Goal: Task Accomplishment & Management: Use online tool/utility

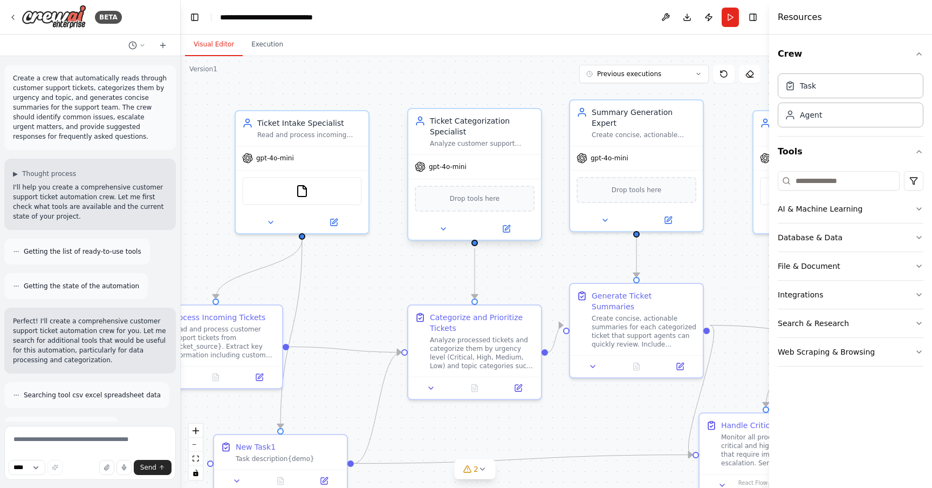
scroll to position [1503, 0]
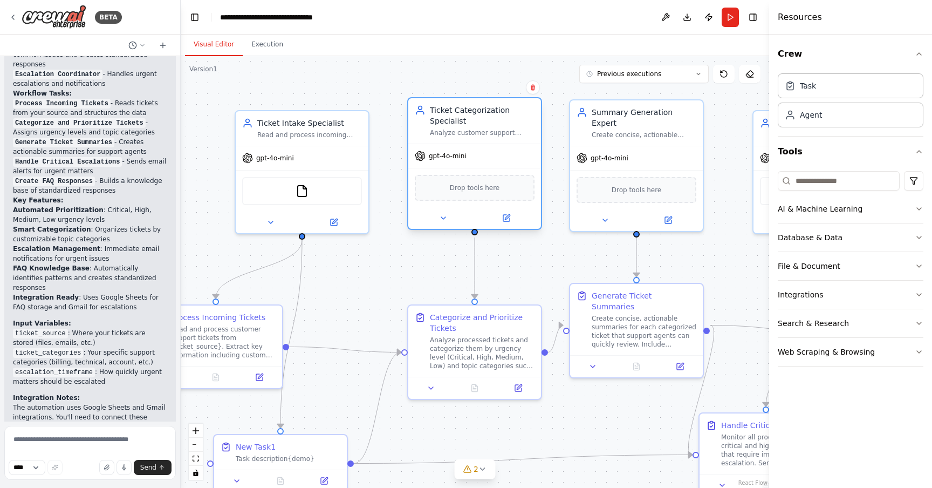
drag, startPoint x: 512, startPoint y: 149, endPoint x: 512, endPoint y: 138, distance: 11.3
click at [512, 138] on div "Ticket Categorization Specialist Analyze customer support tickets and categoriz…" at bounding box center [475, 120] width 133 height 45
click at [416, 45] on div "Visual Editor Execution" at bounding box center [475, 46] width 589 height 22
click at [384, 34] on header "**********" at bounding box center [475, 17] width 589 height 35
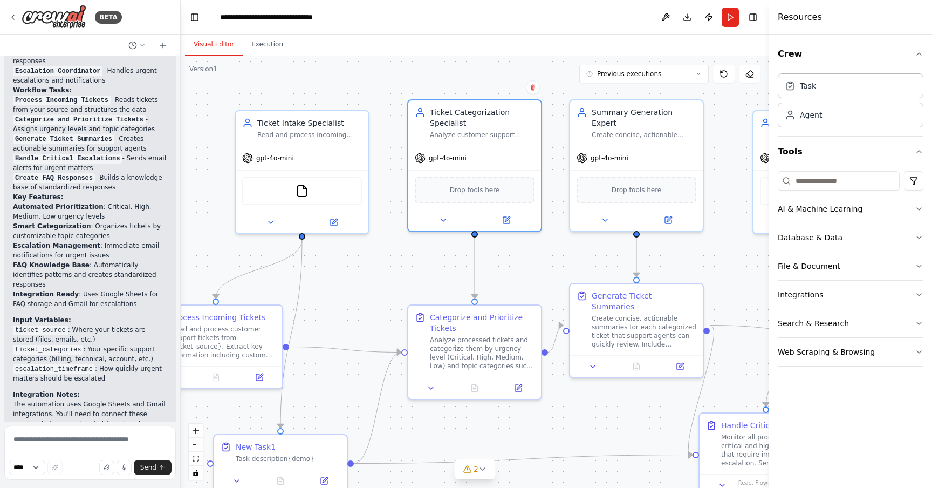
click at [345, 49] on div "Visual Editor Execution" at bounding box center [475, 46] width 589 height 22
click at [533, 96] on div "Confirm" at bounding box center [533, 87] width 18 height 18
click at [533, 91] on button at bounding box center [533, 87] width 14 height 14
click at [511, 92] on button "Confirm" at bounding box center [503, 87] width 38 height 13
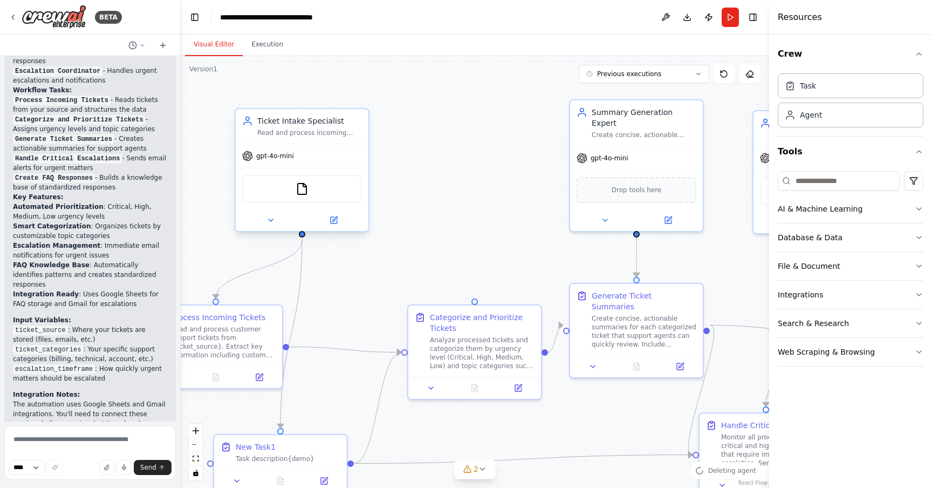
click at [335, 131] on div "Read and process incoming customer support tickets from {ticket_source}, extrac…" at bounding box center [309, 132] width 105 height 9
click at [362, 98] on icon at bounding box center [360, 99] width 4 height 6
click at [341, 92] on button "Confirm" at bounding box center [330, 98] width 38 height 13
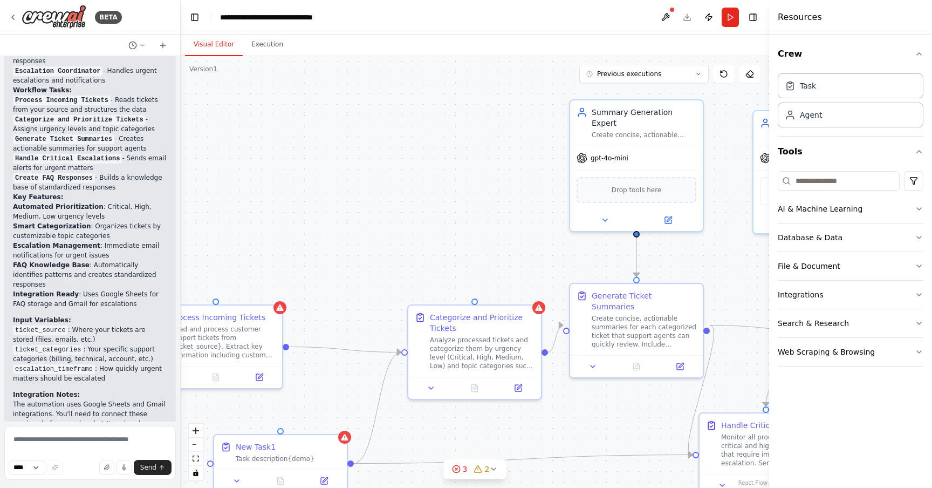
click at [478, 301] on div ".deletable-edge-delete-btn { width: 20px; height: 20px; border: 0px solid #ffff…" at bounding box center [475, 272] width 589 height 432
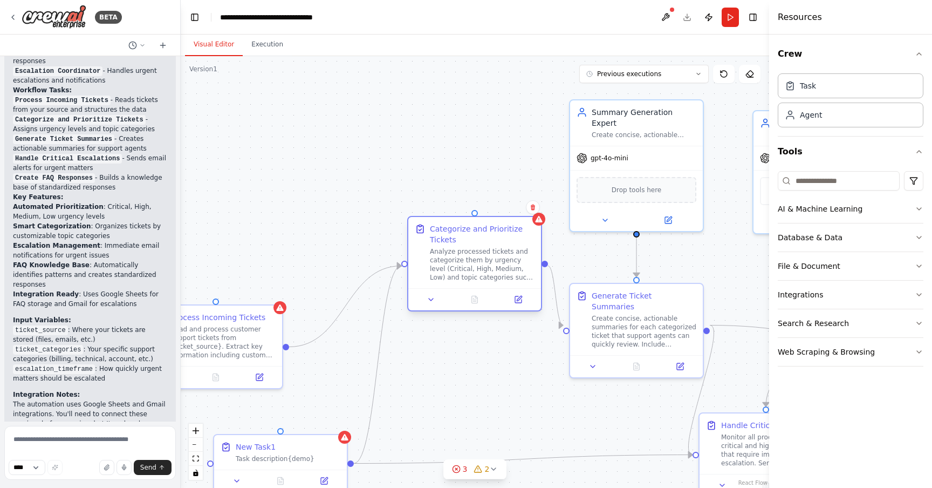
drag, startPoint x: 467, startPoint y: 314, endPoint x: 464, endPoint y: 223, distance: 90.2
click at [463, 223] on div "Categorize and Prioritize Tickets" at bounding box center [482, 234] width 105 height 22
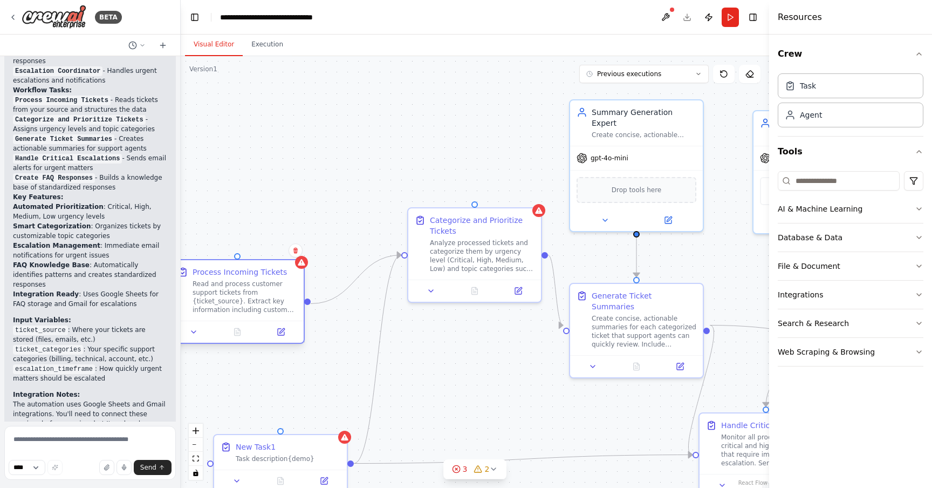
drag, startPoint x: 267, startPoint y: 304, endPoint x: 309, endPoint y: 198, distance: 114.1
click at [297, 280] on div "Read and process customer support tickets from {ticket_source}. Extract key inf…" at bounding box center [245, 297] width 105 height 35
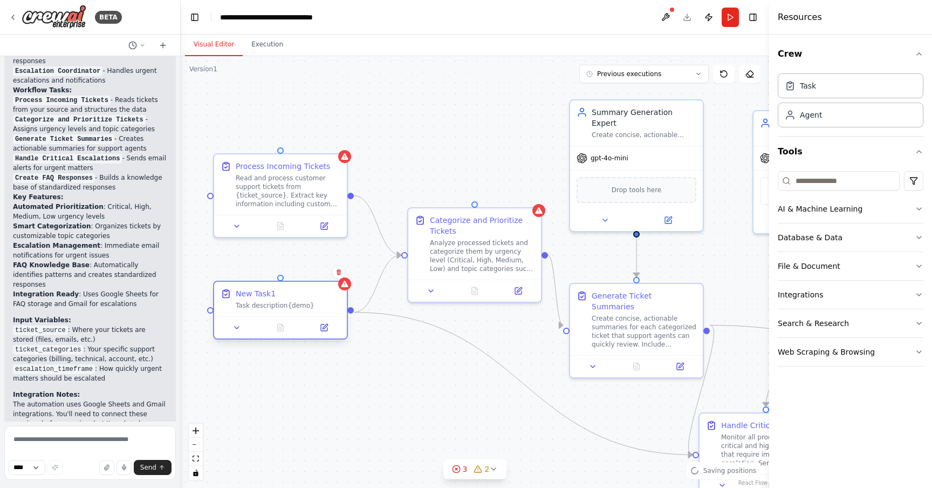
drag, startPoint x: 274, startPoint y: 465, endPoint x: 274, endPoint y: 312, distance: 152.7
click at [274, 312] on div "New Task1 Task description{demo}" at bounding box center [280, 299] width 133 height 35
click at [339, 274] on icon at bounding box center [339, 272] width 4 height 6
click at [317, 275] on button "Confirm" at bounding box center [308, 272] width 38 height 13
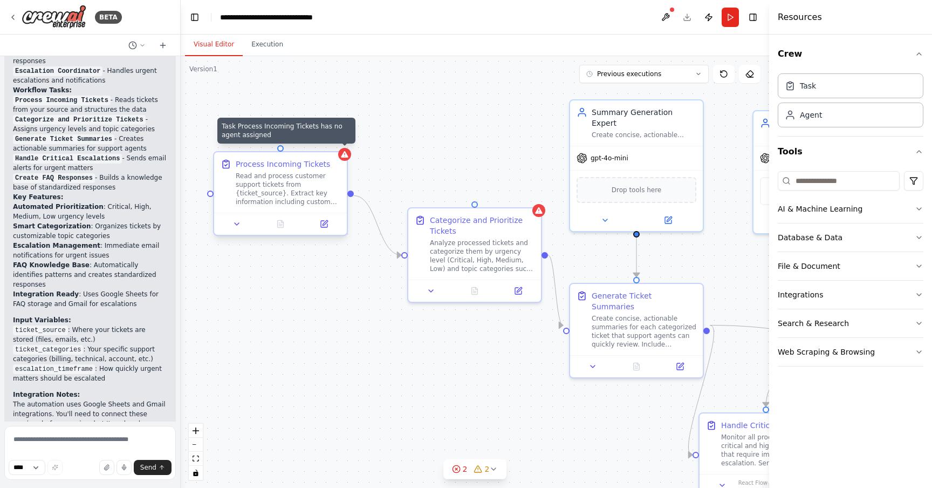
click at [342, 155] on icon at bounding box center [344, 154] width 7 height 6
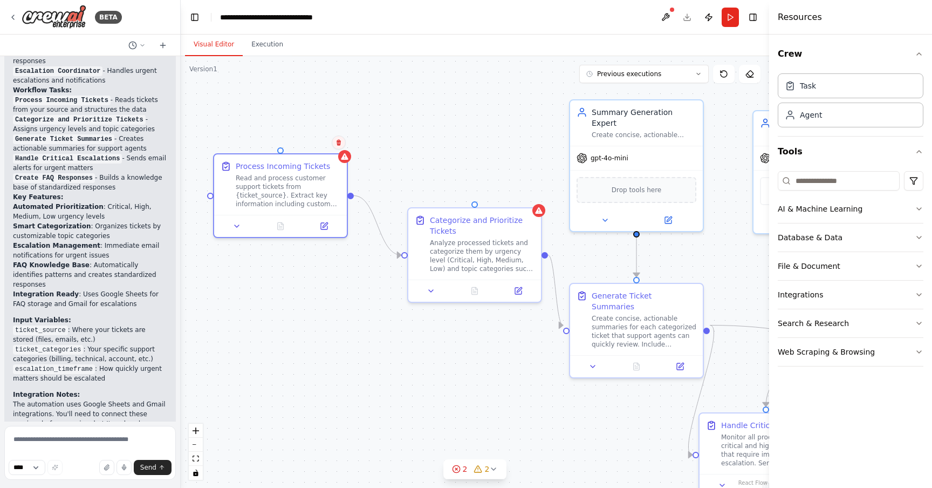
click at [341, 146] on button at bounding box center [339, 142] width 14 height 14
click at [318, 144] on button "Confirm" at bounding box center [308, 142] width 38 height 13
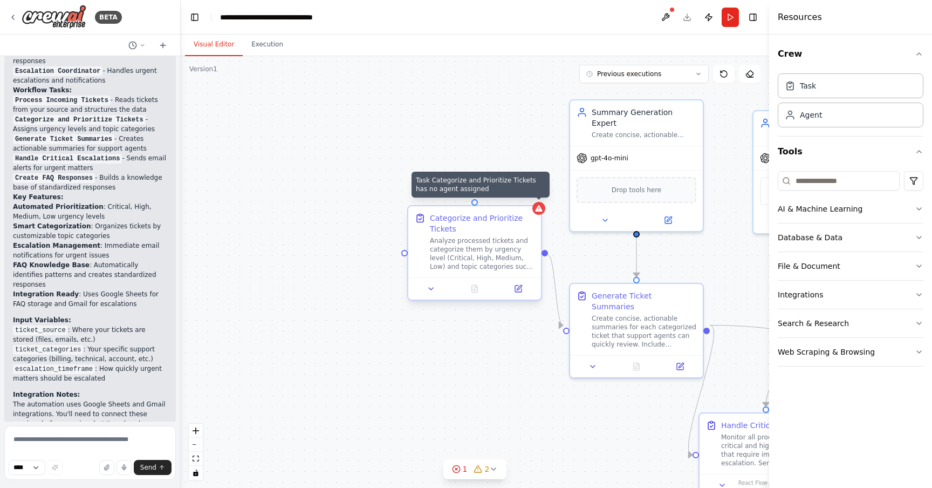
click at [540, 211] on icon at bounding box center [538, 208] width 7 height 6
click at [533, 200] on button at bounding box center [533, 196] width 14 height 14
click at [508, 199] on button "Confirm" at bounding box center [503, 196] width 38 height 13
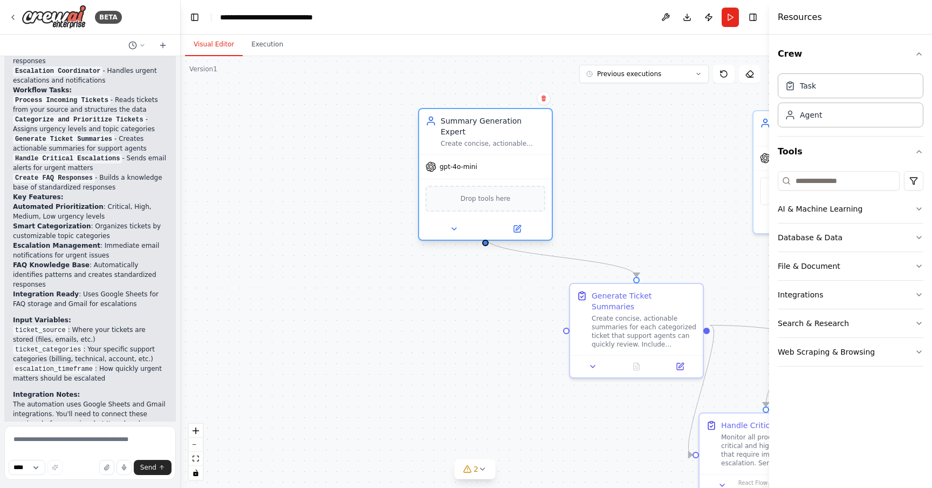
drag, startPoint x: 642, startPoint y: 130, endPoint x: 426, endPoint y: 166, distance: 218.2
click at [426, 166] on div "Summary Generation Expert Create concise, actionable summaries of categorized s…" at bounding box center [485, 174] width 135 height 133
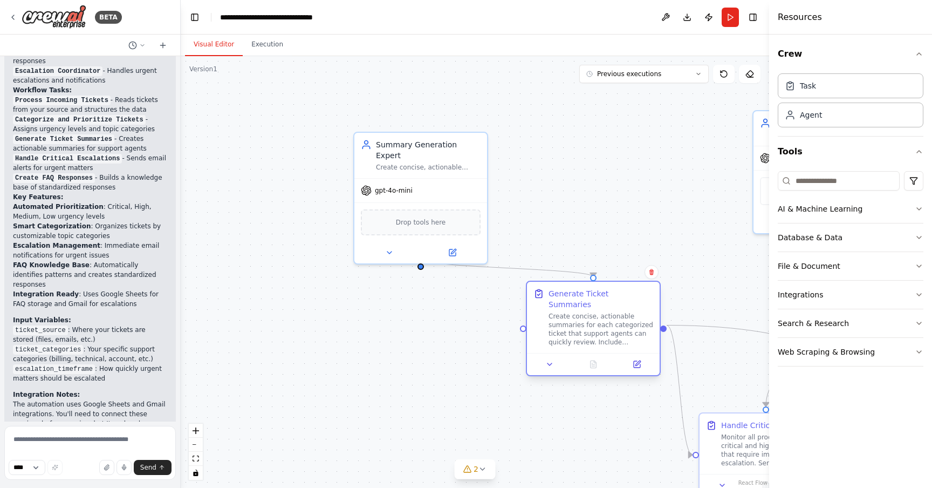
drag, startPoint x: 617, startPoint y: 297, endPoint x: 378, endPoint y: 297, distance: 238.5
click at [549, 297] on div "Generate Ticket Summaries" at bounding box center [601, 299] width 105 height 22
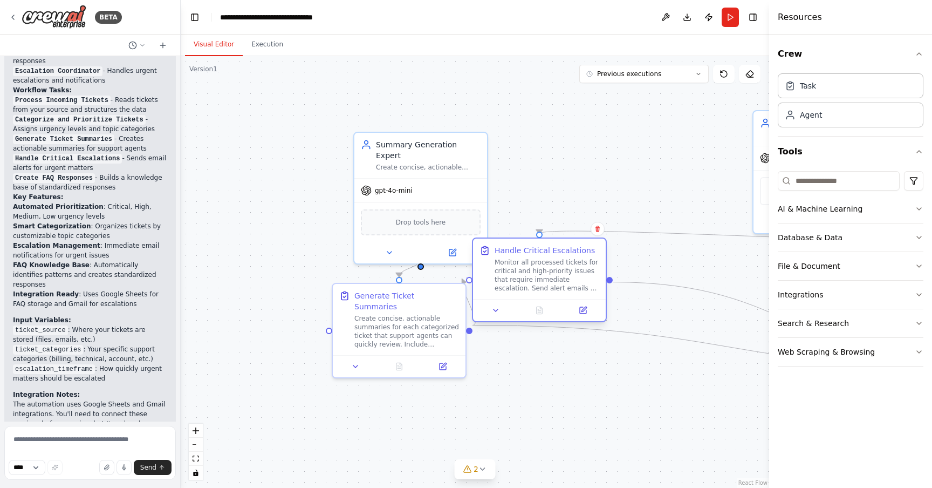
drag, startPoint x: 729, startPoint y: 435, endPoint x: 506, endPoint y: 261, distance: 282.2
click at [504, 261] on div "Monitor all processed tickets for critical and high-priority issues that requir…" at bounding box center [547, 275] width 105 height 35
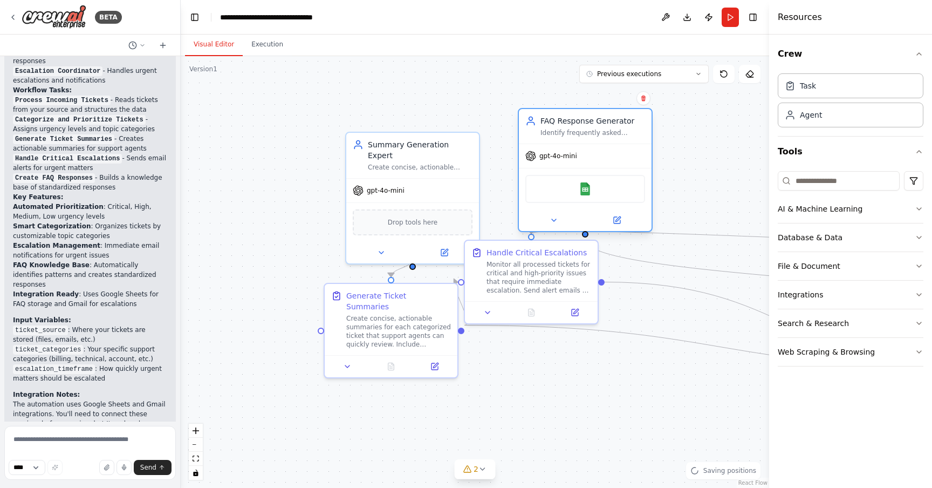
drag, startPoint x: 763, startPoint y: 190, endPoint x: 529, endPoint y: 186, distance: 233.2
click at [529, 186] on div "Google Sheets" at bounding box center [586, 189] width 120 height 28
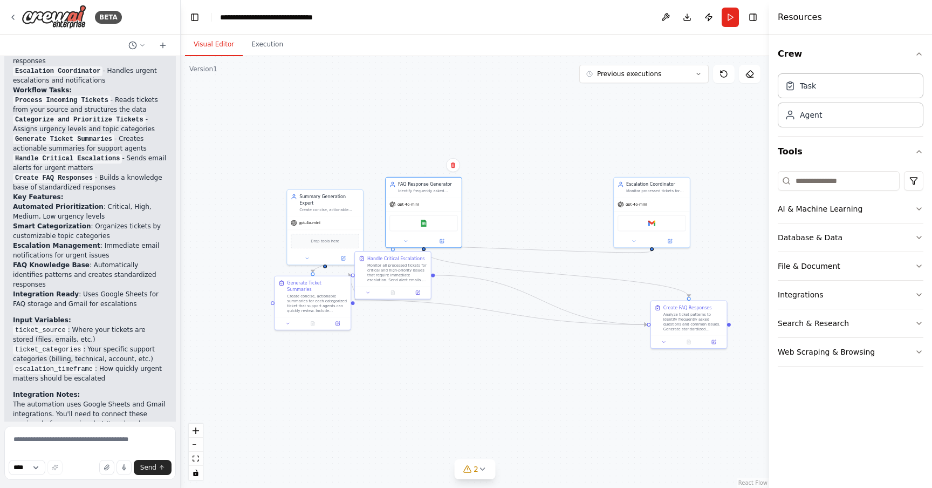
drag, startPoint x: 662, startPoint y: 372, endPoint x: 478, endPoint y: 372, distance: 184.6
click at [478, 372] on div ".deletable-edge-delete-btn { width: 20px; height: 20px; border: 0px solid #ffff…" at bounding box center [475, 272] width 589 height 432
click at [744, 389] on div ".deletable-edge-delete-btn { width: 20px; height: 20px; border: 0px solid #ffff…" at bounding box center [475, 272] width 589 height 432
drag, startPoint x: 703, startPoint y: 324, endPoint x: 547, endPoint y: 337, distance: 157.0
click at [547, 337] on div "Analyze ticket patterns to identify frequently asked questions and common issue…" at bounding box center [539, 333] width 60 height 20
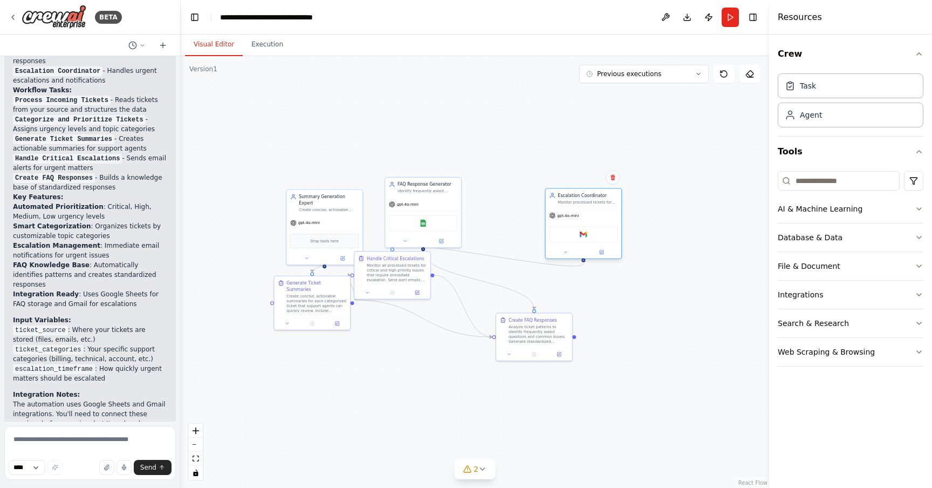
drag, startPoint x: 655, startPoint y: 190, endPoint x: 564, endPoint y: 205, distance: 91.9
click at [564, 205] on div "Escalation Coordinator Monitor processed tickets for urgent matters requiring i…" at bounding box center [584, 199] width 76 height 20
click at [231, 111] on div ".deletable-edge-delete-btn { width: 20px; height: 20px; border: 0px solid #ffff…" at bounding box center [475, 272] width 589 height 432
click at [315, 187] on div ".deletable-edge-delete-btn { width: 20px; height: 20px; border: 0px solid #ffff…" at bounding box center [475, 272] width 589 height 432
click at [315, 206] on div "Create concise, actionable summaries of categorized support tickets for the sup…" at bounding box center [329, 208] width 60 height 5
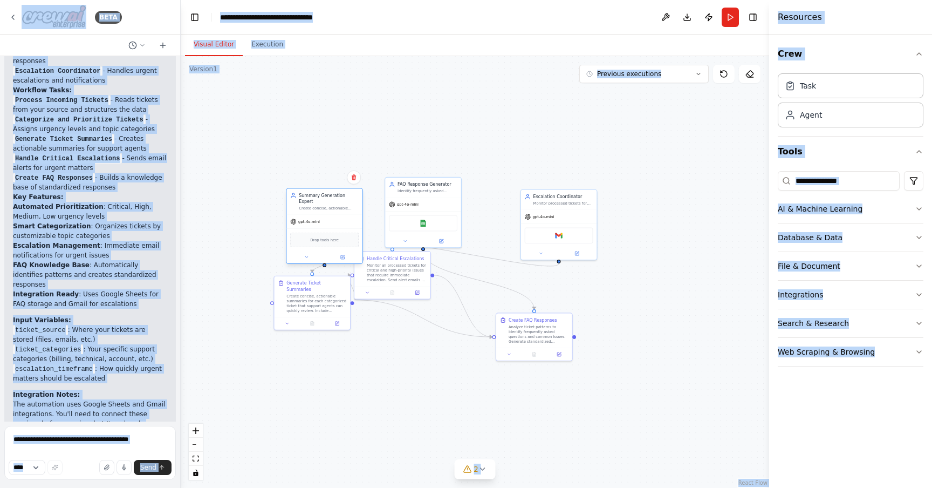
click at [336, 215] on div "gpt-4o-mini" at bounding box center [325, 221] width 76 height 13
click at [429, 135] on div ".deletable-edge-delete-btn { width: 20px; height: 20px; border: 0px solid #ffff…" at bounding box center [475, 272] width 589 height 432
click at [263, 201] on div ".deletable-edge-delete-btn { width: 20px; height: 20px; border: 0px solid #ffff…" at bounding box center [475, 272] width 589 height 432
click at [129, 289] on li "Integration Ready : Uses Google Sheets for FAQ storage and Gmail for escalations" at bounding box center [90, 298] width 154 height 19
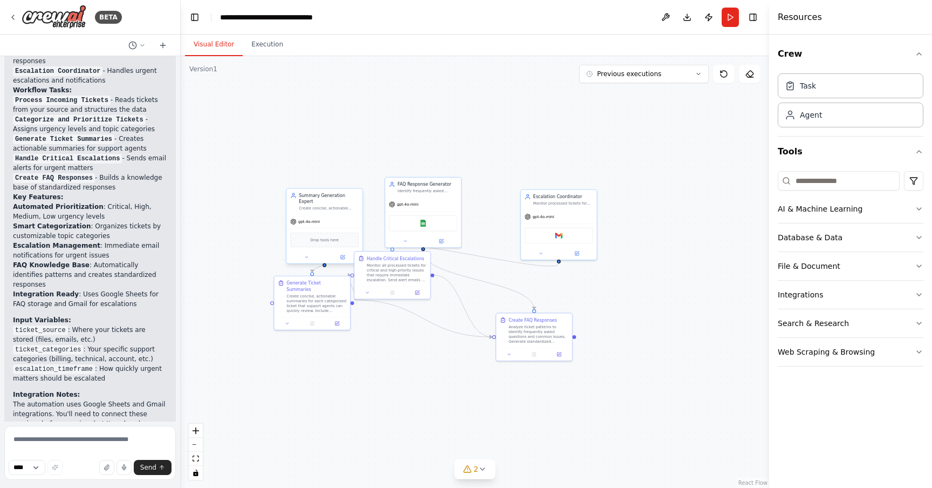
click at [339, 206] on div "Create concise, actionable summaries of categorized support tickets for the sup…" at bounding box center [329, 208] width 60 height 5
click at [356, 179] on icon at bounding box center [354, 177] width 6 height 6
click at [332, 178] on button "Confirm" at bounding box center [323, 177] width 38 height 13
click at [430, 200] on div "gpt-4o-mini" at bounding box center [423, 202] width 76 height 13
click at [455, 167] on icon at bounding box center [453, 165] width 6 height 6
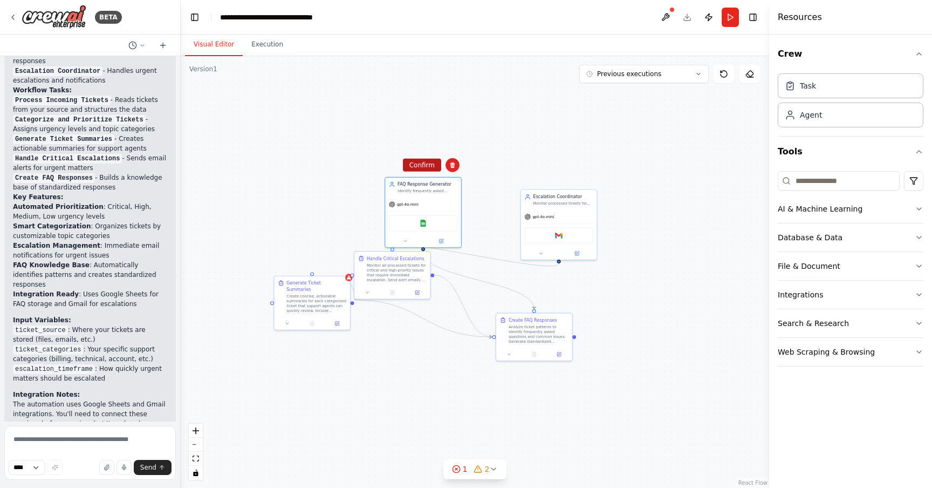
click at [432, 164] on button "Confirm" at bounding box center [422, 165] width 38 height 13
click at [413, 261] on div "Monitor all processed tickets for critical and high-priority issues that requir…" at bounding box center [397, 271] width 60 height 20
click at [423, 243] on icon at bounding box center [422, 240] width 6 height 6
click at [398, 240] on button "Confirm" at bounding box center [391, 240] width 38 height 13
click at [348, 279] on div at bounding box center [349, 277] width 8 height 8
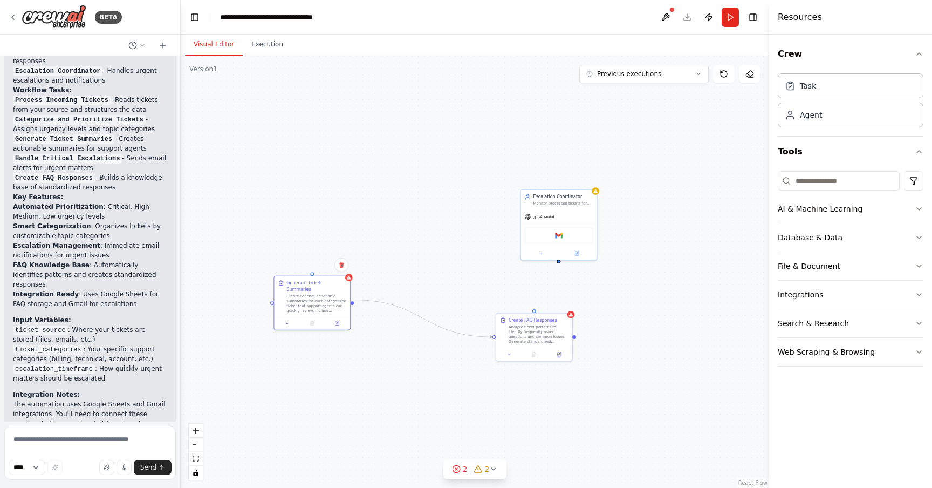
click at [343, 271] on div "Confirm" at bounding box center [341, 265] width 18 height 18
click at [343, 270] on button at bounding box center [342, 265] width 14 height 14
click at [323, 263] on button "Confirm" at bounding box center [311, 264] width 38 height 13
click at [583, 210] on div "gpt-4o-mini" at bounding box center [559, 215] width 76 height 13
click at [589, 173] on button at bounding box center [589, 178] width 14 height 14
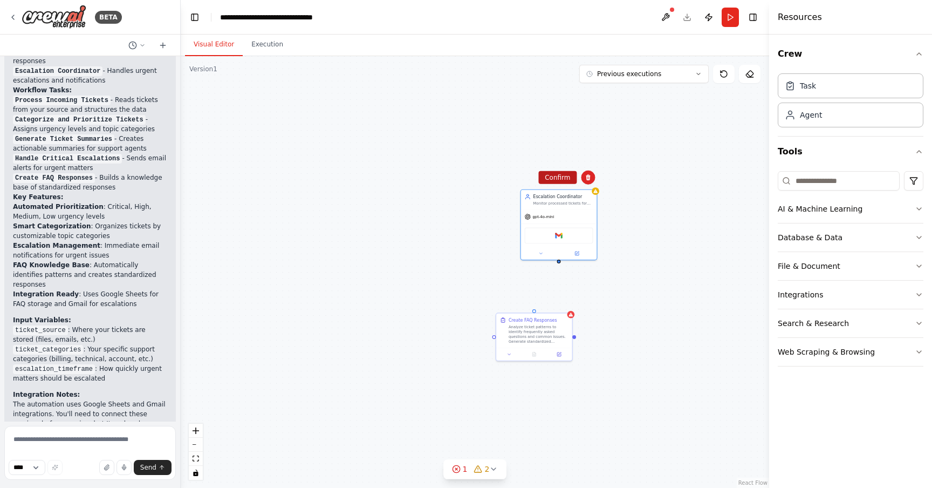
click at [559, 180] on button "Confirm" at bounding box center [558, 177] width 38 height 13
click at [548, 334] on div "Analyze ticket patterns to identify frequently asked questions and common issue…" at bounding box center [539, 333] width 60 height 20
click at [565, 302] on icon at bounding box center [564, 302] width 4 height 6
click at [533, 311] on div at bounding box center [535, 310] width 4 height 4
click at [537, 297] on button "Confirm" at bounding box center [533, 301] width 38 height 13
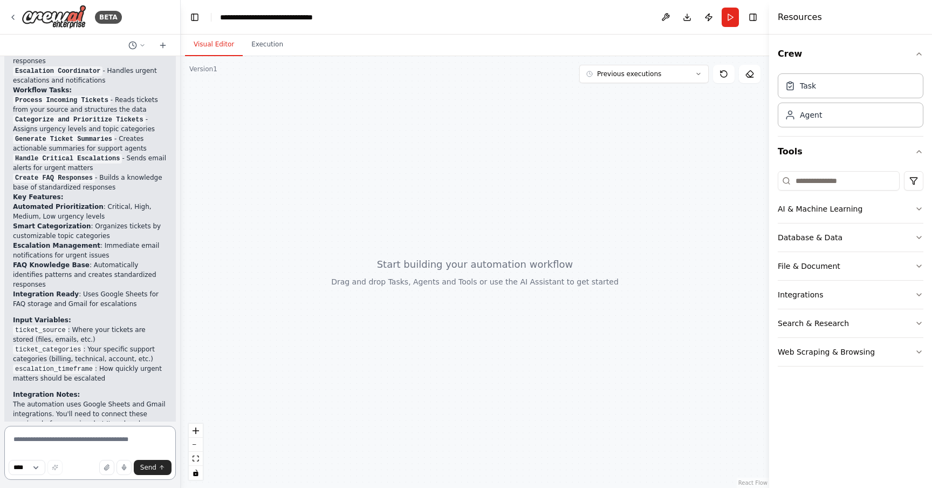
click at [76, 437] on textarea at bounding box center [90, 453] width 172 height 54
click at [33, 468] on select "****" at bounding box center [27, 467] width 37 height 15
click at [67, 440] on textarea at bounding box center [90, 453] width 172 height 54
type textarea "*"
click at [92, 439] on textarea "********" at bounding box center [90, 453] width 172 height 54
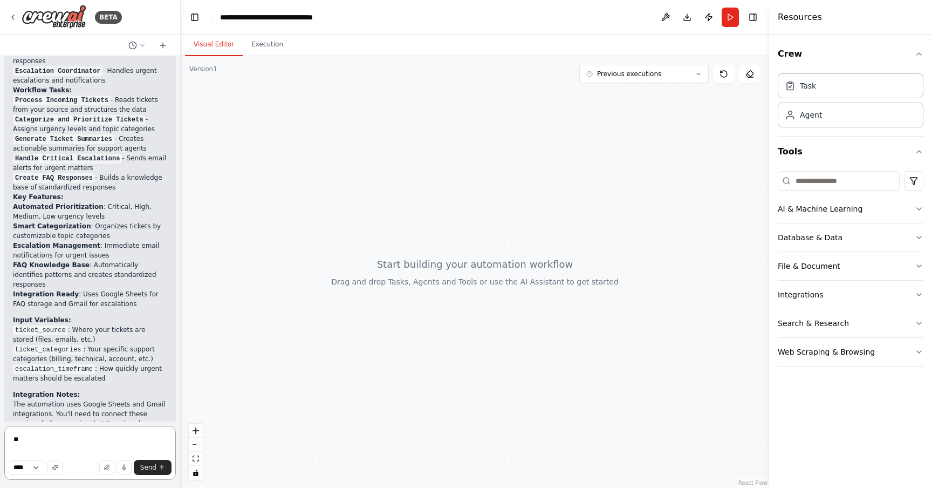
type textarea "*"
click at [163, 441] on textarea "**********" at bounding box center [90, 453] width 172 height 54
type textarea "**********"
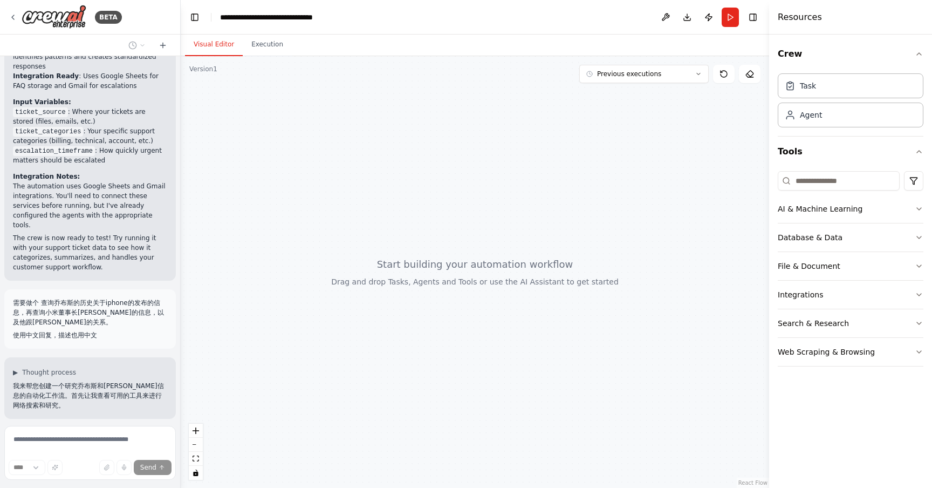
scroll to position [1716, 0]
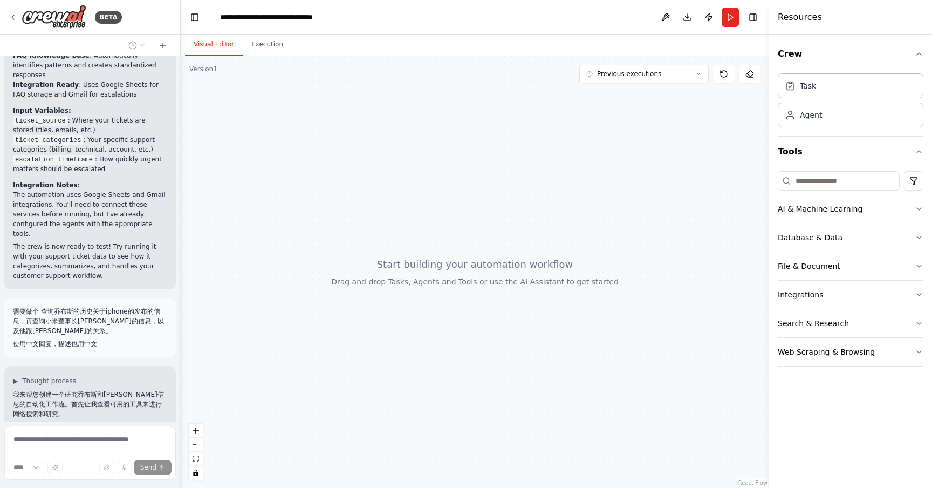
click at [358, 299] on div at bounding box center [475, 272] width 589 height 432
click at [18, 377] on span "▶" at bounding box center [15, 381] width 5 height 9
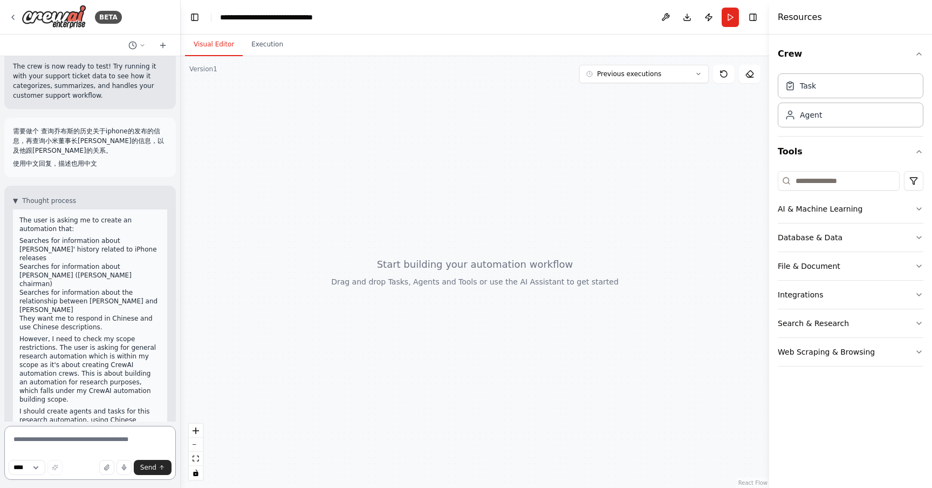
scroll to position [1924, 0]
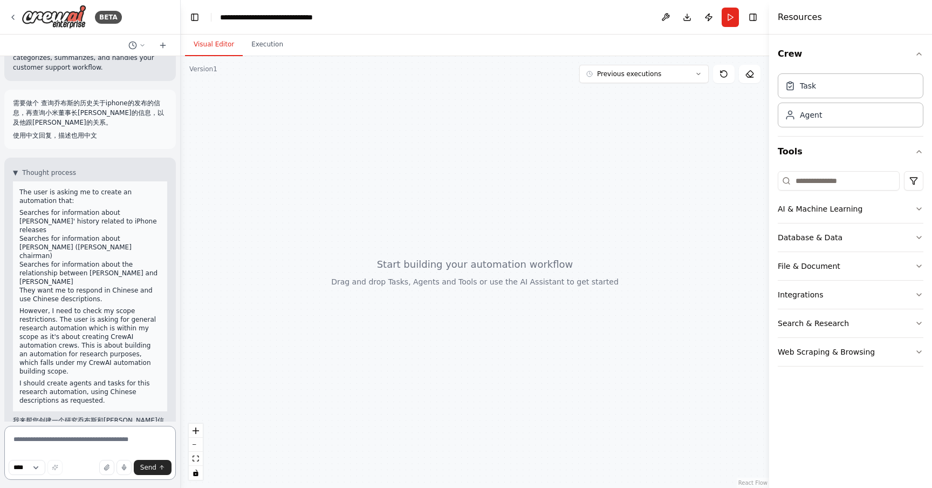
click at [123, 443] on textarea at bounding box center [90, 453] width 172 height 54
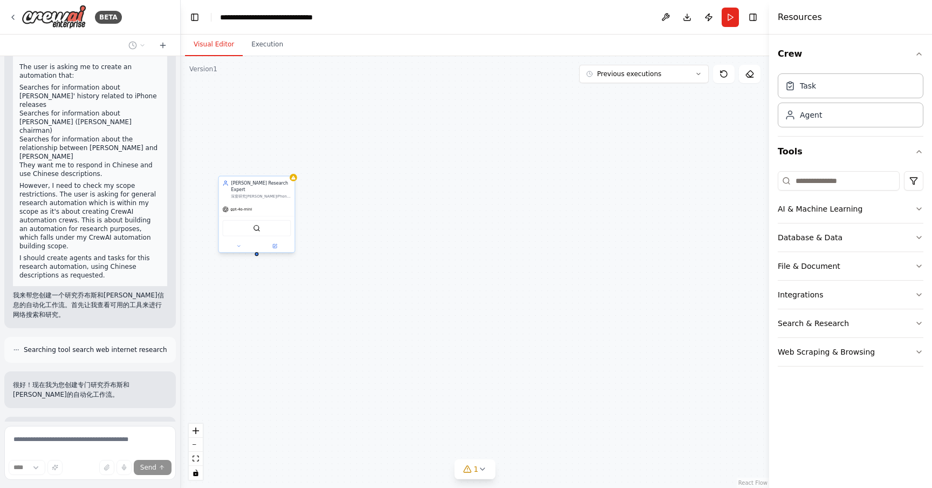
click at [268, 194] on div "深度研究[PERSON_NAME]iPhone发布的历史信息，包括发布会、产品演进、市场影响和创新理念，提供全面准确的历史资料和分析" at bounding box center [261, 196] width 60 height 5
click at [345, 233] on div "[PERSON_NAME] Research Expert 深度研究[PERSON_NAME]关于iPhone发布的历史信息，包括发布会、产品演进、市场影响和…" at bounding box center [475, 272] width 589 height 432
click at [343, 301] on div "[PERSON_NAME] Research Expert 深度研究[PERSON_NAME]关于iPhone发布的历史信息，包括发布会、产品演进、市场影响和…" at bounding box center [475, 272] width 589 height 432
click at [275, 194] on div "[PERSON_NAME] Research Expert 深度研究[PERSON_NAME]iPhone发布的历史信息，包括发布会、产品演进、市场影响和创新…" at bounding box center [257, 189] width 76 height 26
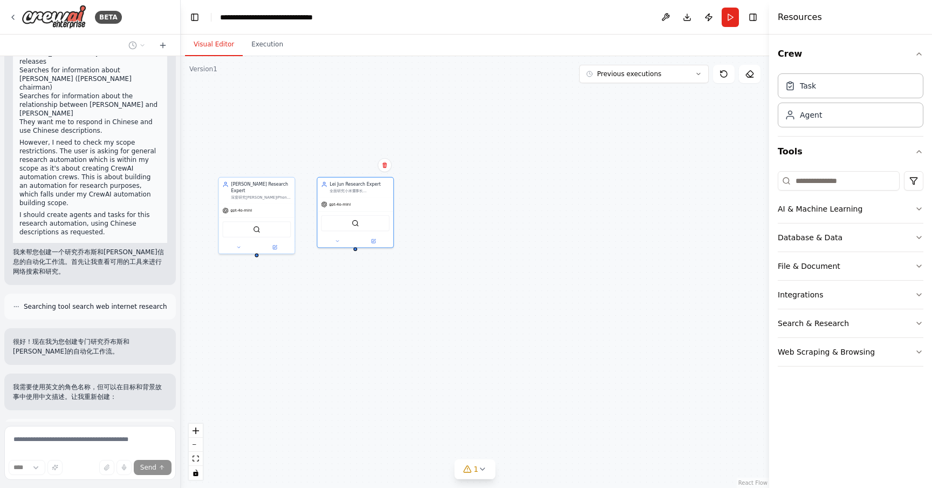
click at [365, 210] on div "gpt-4o-mini SerperDevTool" at bounding box center [356, 223] width 76 height 50
click at [429, 223] on div "[PERSON_NAME] Research Expert 深度研究[PERSON_NAME]关于iPhone发布的历史信息，包括发布会、产品演进、市场影响和…" at bounding box center [475, 272] width 589 height 432
click at [290, 193] on div "[PERSON_NAME] Research Expert 深度研究[PERSON_NAME]iPhone发布的历史信息，包括发布会、产品演进、市场影响和创新…" at bounding box center [257, 189] width 76 height 26
click at [346, 339] on div "[PERSON_NAME] Research Expert 深度研究[PERSON_NAME]关于iPhone发布的历史信息，包括发布会、产品演进、市场影响和…" at bounding box center [475, 272] width 589 height 432
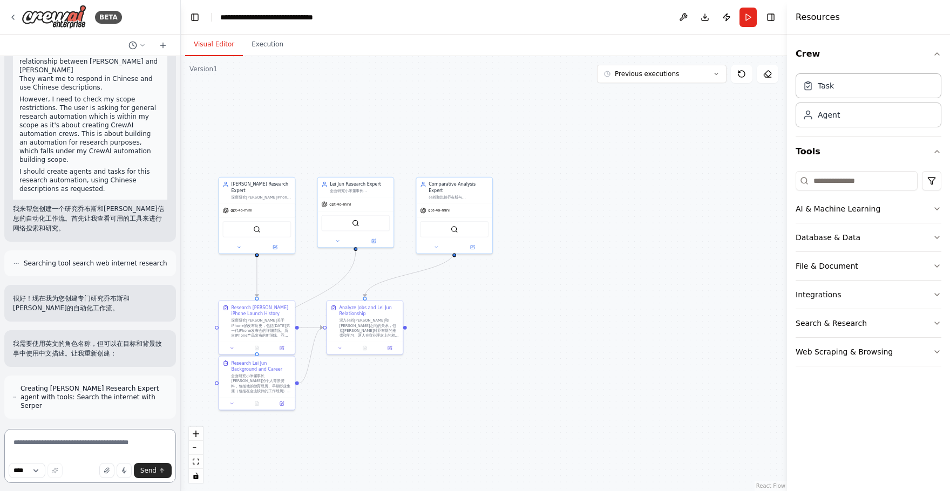
scroll to position [3019, 0]
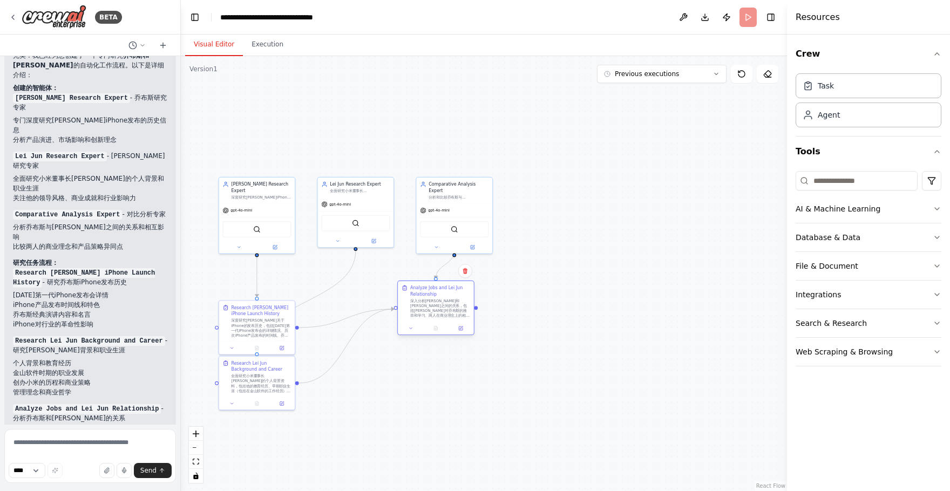
drag, startPoint x: 353, startPoint y: 336, endPoint x: 422, endPoint y: 317, distance: 71.6
click at [422, 317] on div "深入分析[PERSON_NAME]和[PERSON_NAME]之间的关系，包括[PERSON_NAME]对乔布斯的推崇和学习、两人在商业理念上的相似性和差异性…" at bounding box center [440, 308] width 60 height 20
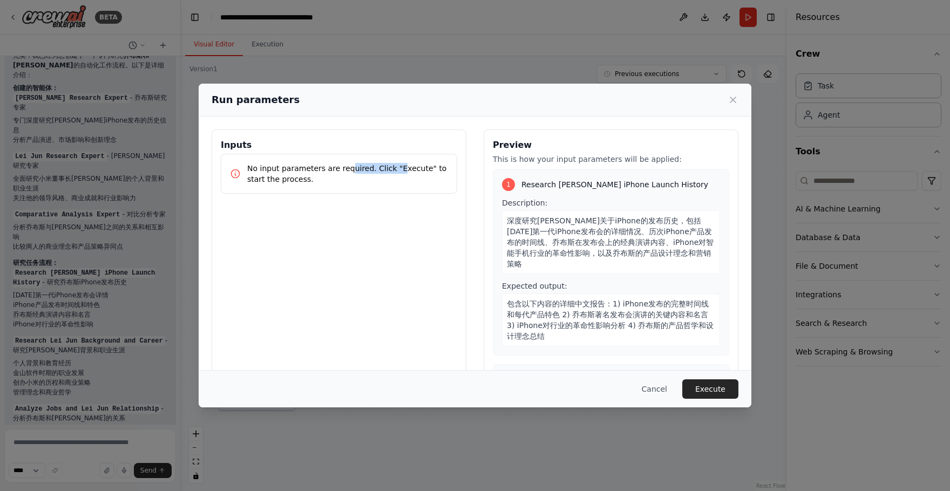
drag, startPoint x: 343, startPoint y: 169, endPoint x: 392, endPoint y: 169, distance: 48.6
click at [392, 169] on p "No input parameters are required. Click "Execute" to start the process." at bounding box center [347, 174] width 201 height 22
click at [412, 182] on p "No input parameters are required. Click "Execute" to start the process." at bounding box center [347, 174] width 201 height 22
drag, startPoint x: 315, startPoint y: 182, endPoint x: 245, endPoint y: 164, distance: 72.5
click at [245, 164] on div "No input parameters are required. Click "Execute" to start the process." at bounding box center [339, 174] width 218 height 22
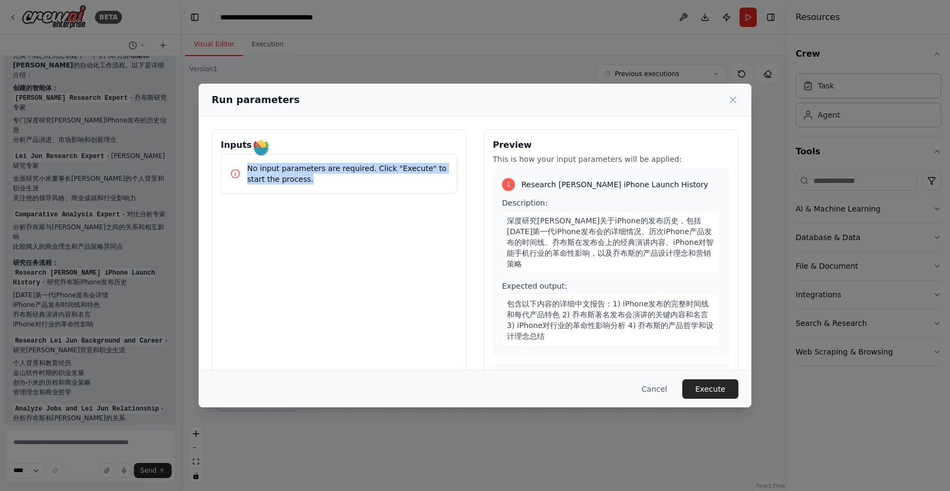
click at [322, 178] on p "No input parameters are required. Click "Execute" to start the process." at bounding box center [347, 174] width 201 height 22
drag, startPoint x: 324, startPoint y: 179, endPoint x: 233, endPoint y: 174, distance: 91.4
click at [233, 173] on div "No input parameters are required. Click "Execute" to start the process." at bounding box center [339, 174] width 218 height 22
click at [337, 216] on div "Inputs No input parameters are required. Click "Execute" to start the process." at bounding box center [339, 258] width 255 height 256
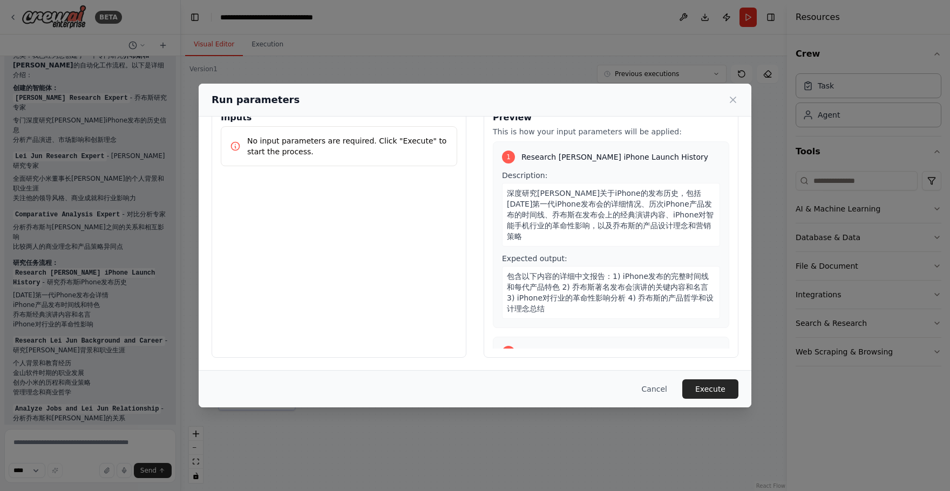
scroll to position [0, 0]
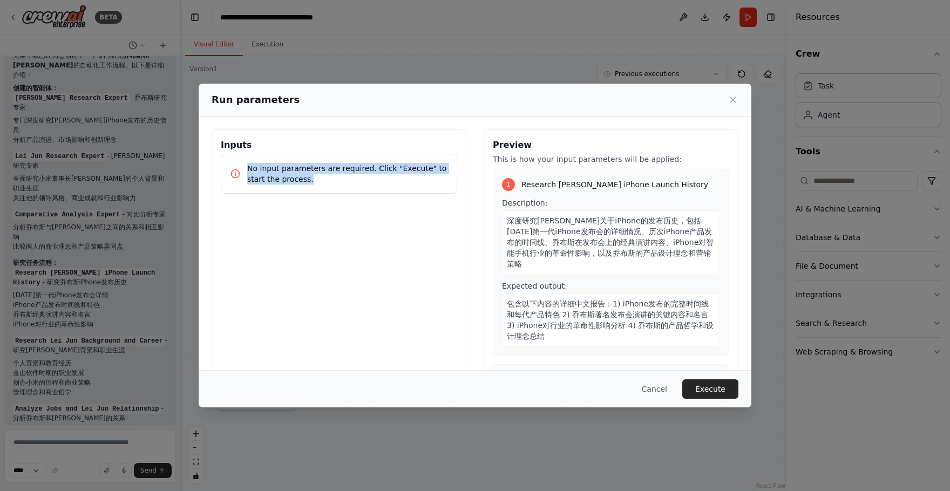
drag, startPoint x: 308, startPoint y: 180, endPoint x: 247, endPoint y: 167, distance: 62.3
click at [247, 167] on div "No input parameters are required. Click "Execute" to start the process." at bounding box center [339, 174] width 218 height 22
copy p "No input parameters are required. Click "Execute" to start the process."
click at [412, 123] on div "Inputs No input parameters are required. Click "Execute" to start the process. …" at bounding box center [475, 258] width 553 height 282
drag, startPoint x: 255, startPoint y: 143, endPoint x: 217, endPoint y: 144, distance: 37.2
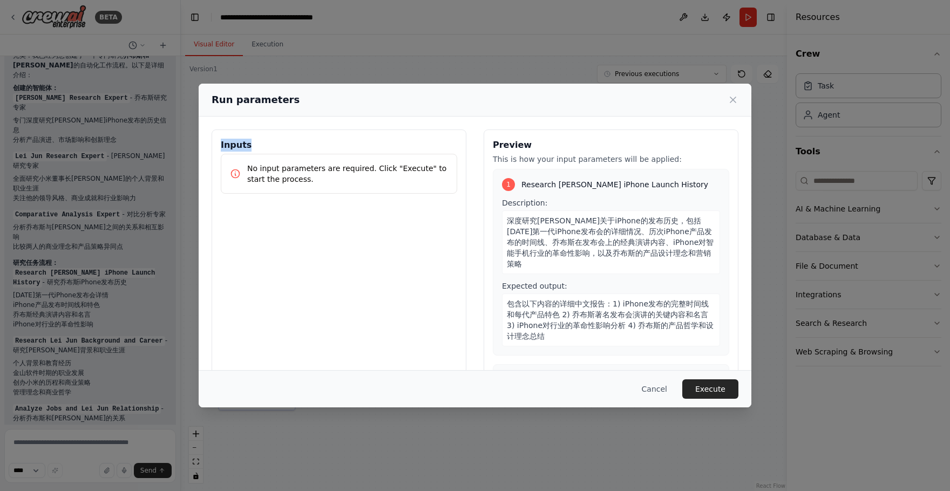
click at [217, 144] on div "Inputs No input parameters are required. Click "Execute" to start the process." at bounding box center [339, 258] width 255 height 256
copy h3 "Inputs"
drag, startPoint x: 299, startPoint y: 97, endPoint x: 212, endPoint y: 97, distance: 87.4
click at [212, 97] on div "Run parameters" at bounding box center [475, 99] width 527 height 15
copy h2 "Run parameters"
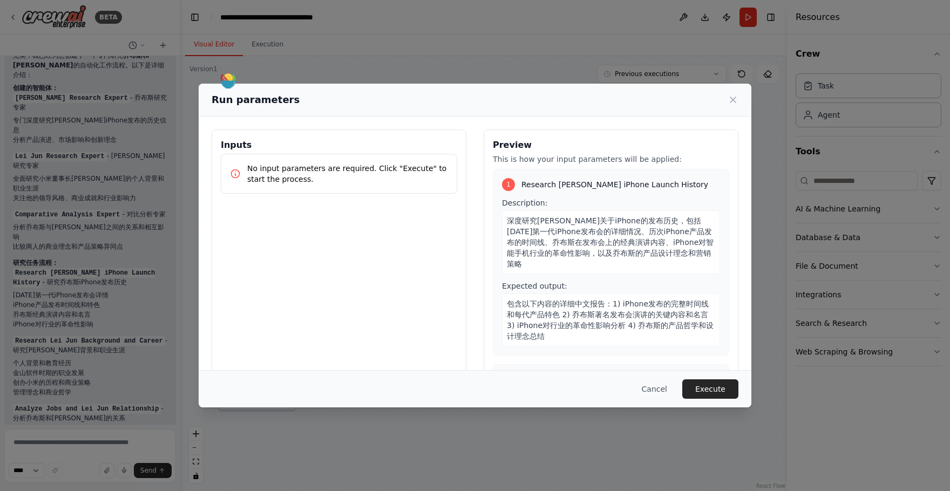
click at [679, 328] on div "包含以下内容的详细中文报告：1) iPhone发布的完整时间线和每代产品特色 2) 乔布斯著名发布会演讲的关键内容和名言 3) iPhone对行业的革命性影响…" at bounding box center [611, 320] width 218 height 53
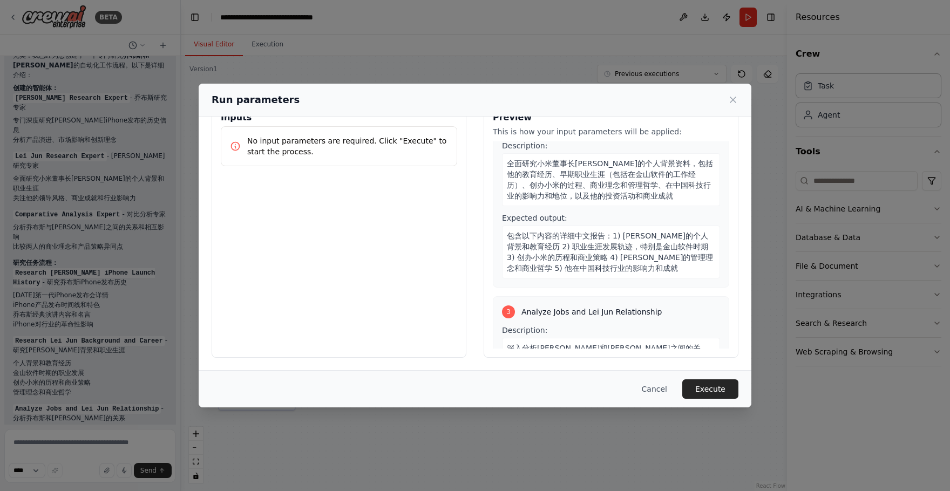
scroll to position [208, 0]
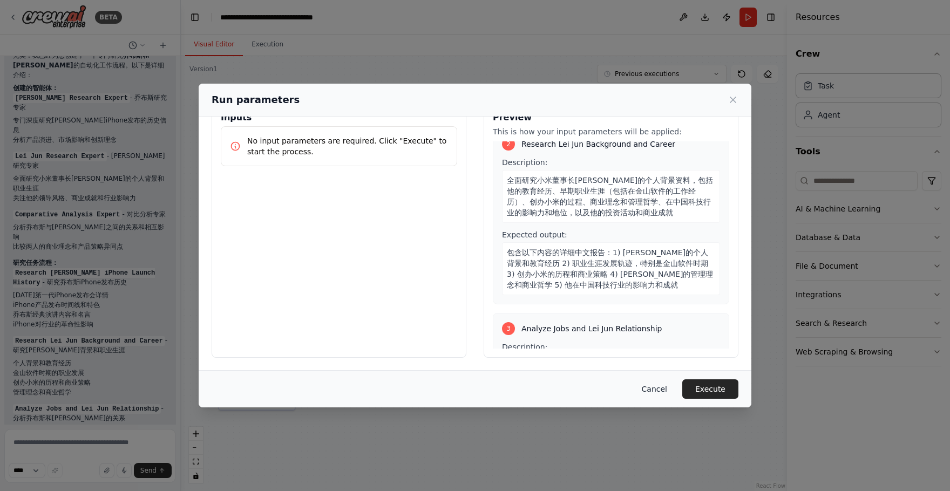
click at [664, 387] on button "Cancel" at bounding box center [654, 388] width 43 height 19
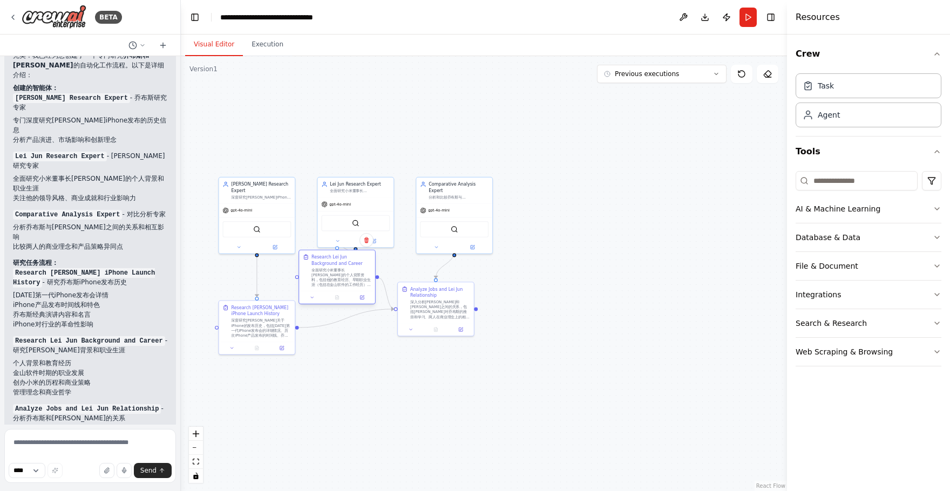
drag, startPoint x: 262, startPoint y: 381, endPoint x: 345, endPoint y: 278, distance: 132.1
click at [345, 278] on div "全面研究小米董事长[PERSON_NAME]的个人背景资料，包括他的教育经历、早期职业生涯（包括在金山软件的工作经历）、创办小米的过程、商业理念和管理哲学、在…" at bounding box center [341, 278] width 60 height 20
click at [321, 407] on div ".deletable-edge-delete-btn { width: 20px; height: 20px; border: 0px solid #ffff…" at bounding box center [484, 273] width 606 height 435
drag, startPoint x: 266, startPoint y: 323, endPoint x: 343, endPoint y: 395, distance: 105.8
click at [343, 395] on div "深度研究[PERSON_NAME]关于iPhone的发布历史，包括[DATE]第一代iPhone发布会的详细情况、历次iPhone产品发布的时间线、乔布斯在发…" at bounding box center [341, 401] width 60 height 20
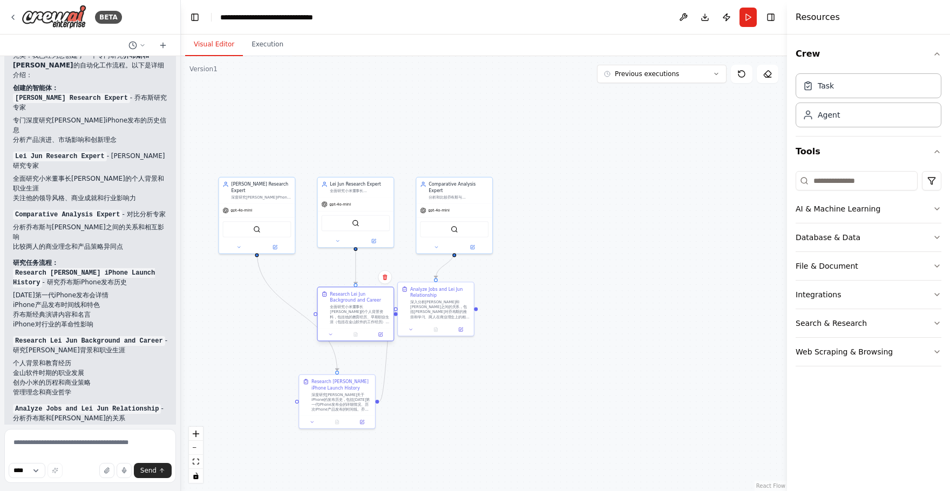
drag, startPoint x: 334, startPoint y: 279, endPoint x: 349, endPoint y: 311, distance: 35.7
click at [349, 311] on div "全面研究小米董事长[PERSON_NAME]的个人背景资料，包括他的教育经历、早期职业生涯（包括在金山软件的工作经历）、创办小米的过程、商业理念和管理哲学、在…" at bounding box center [360, 314] width 60 height 20
drag, startPoint x: 424, startPoint y: 301, endPoint x: 502, endPoint y: 315, distance: 79.4
click at [502, 315] on div "深入分析[PERSON_NAME]和[PERSON_NAME]之间的关系，包括[PERSON_NAME]对乔布斯的推崇和学习、两人在商业理念上的相似性和差异性…" at bounding box center [521, 321] width 60 height 20
drag, startPoint x: 345, startPoint y: 311, endPoint x: 375, endPoint y: 311, distance: 30.2
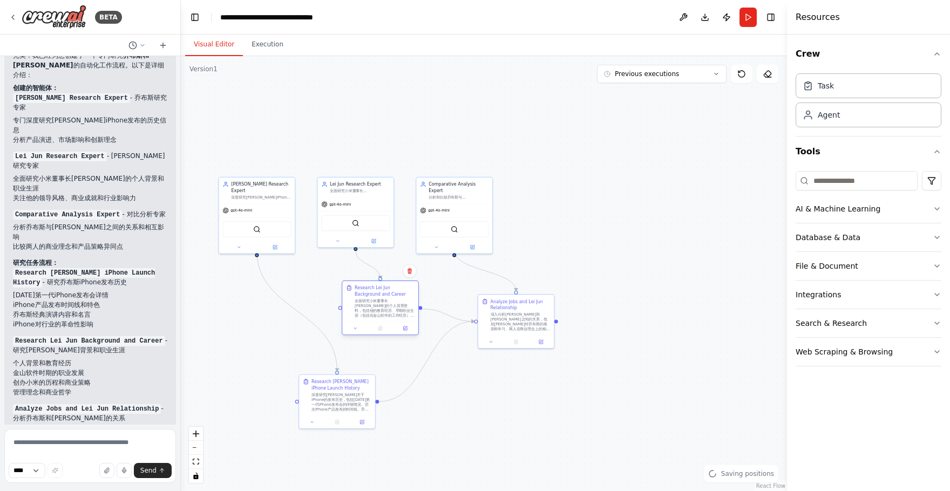
click at [376, 311] on div "全面研究小米董事长[PERSON_NAME]的个人背景资料，包括他的教育经历、早期职业生涯（包括在金山软件的工作经历）、创办小米的过程、商业理念和管理哲学、在…" at bounding box center [385, 308] width 60 height 20
click at [594, 166] on div ".deletable-edge-delete-btn { width: 20px; height: 20px; border: 0px solid #ffff…" at bounding box center [484, 273] width 606 height 435
click at [749, 21] on button "Run" at bounding box center [747, 17] width 17 height 19
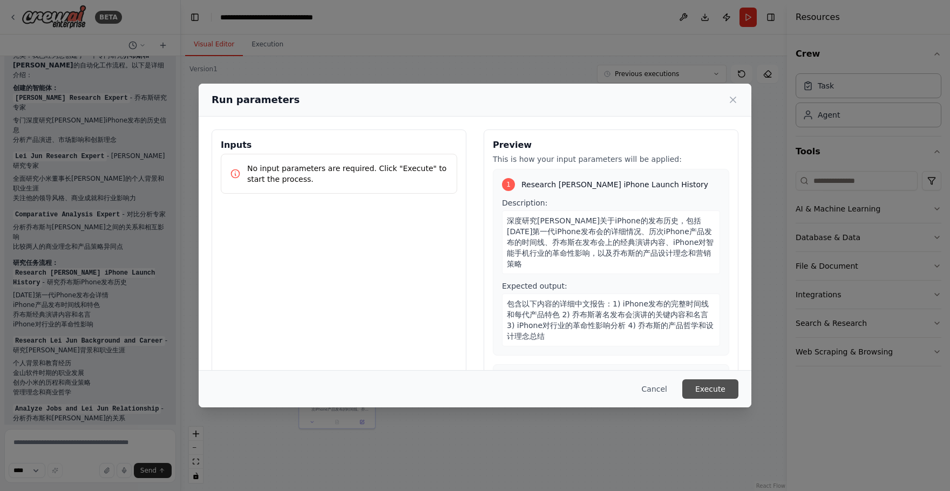
click at [720, 391] on button "Execute" at bounding box center [710, 388] width 56 height 19
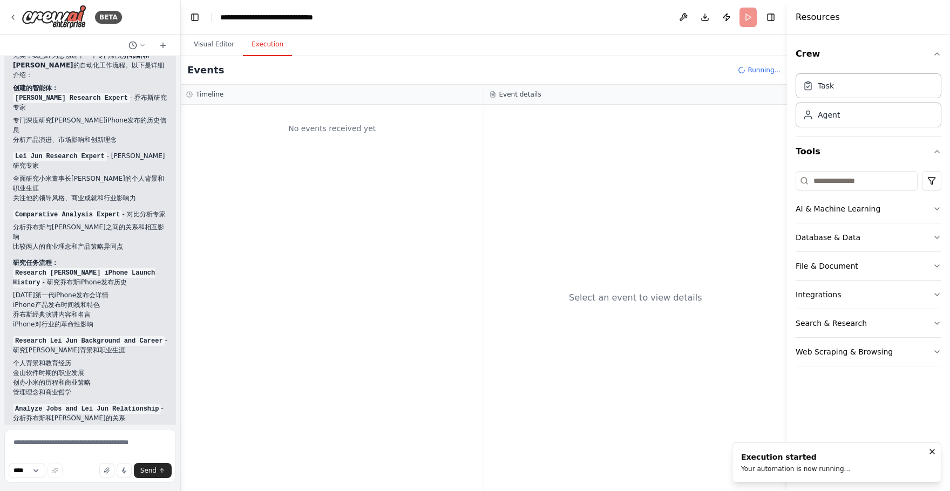
click at [310, 70] on div "Events Running..." at bounding box center [484, 70] width 606 height 29
click at [222, 45] on button "Visual Editor" at bounding box center [214, 44] width 58 height 23
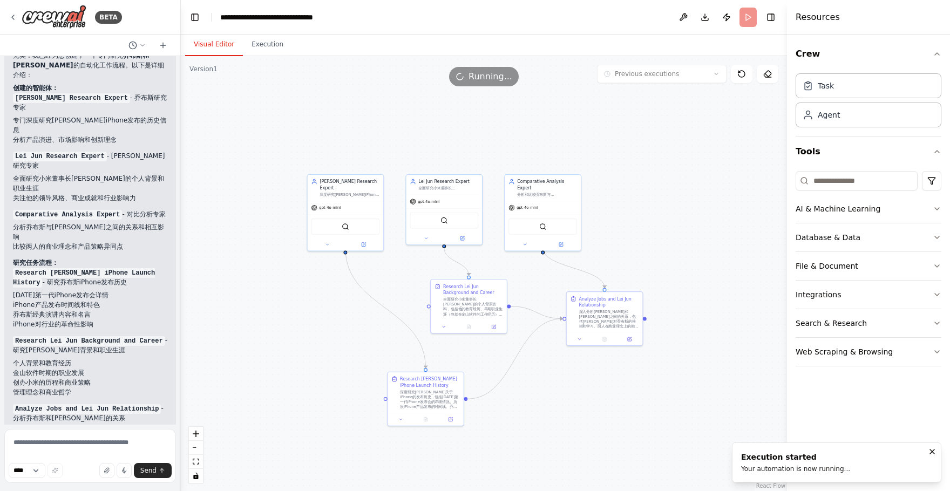
drag, startPoint x: 297, startPoint y: 148, endPoint x: 385, endPoint y: 145, distance: 87.5
click at [385, 145] on div ".deletable-edge-delete-btn { width: 20px; height: 20px; border: 0px solid #ffff…" at bounding box center [484, 273] width 606 height 435
click at [374, 101] on div ".deletable-edge-delete-btn { width: 20px; height: 20px; border: 0px solid #ffff…" at bounding box center [484, 273] width 606 height 435
click at [727, 20] on button "Publish" at bounding box center [726, 17] width 17 height 19
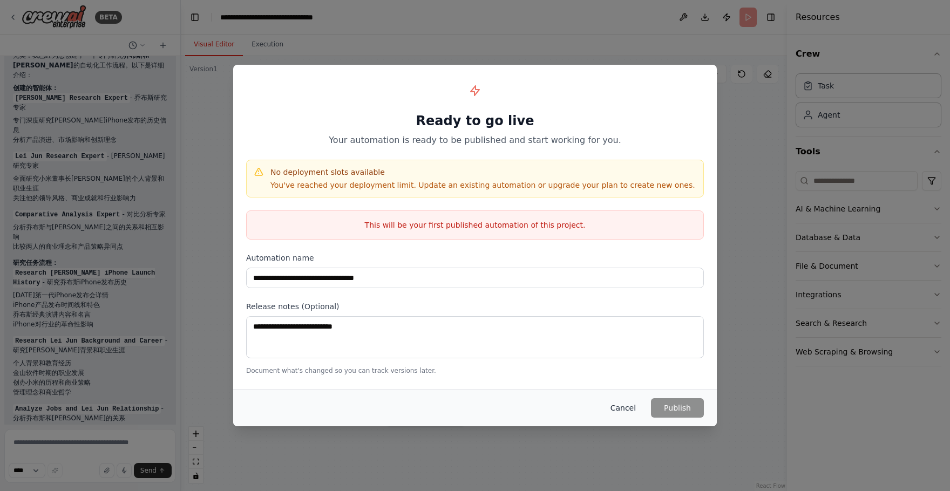
click at [634, 406] on button "Cancel" at bounding box center [623, 407] width 43 height 19
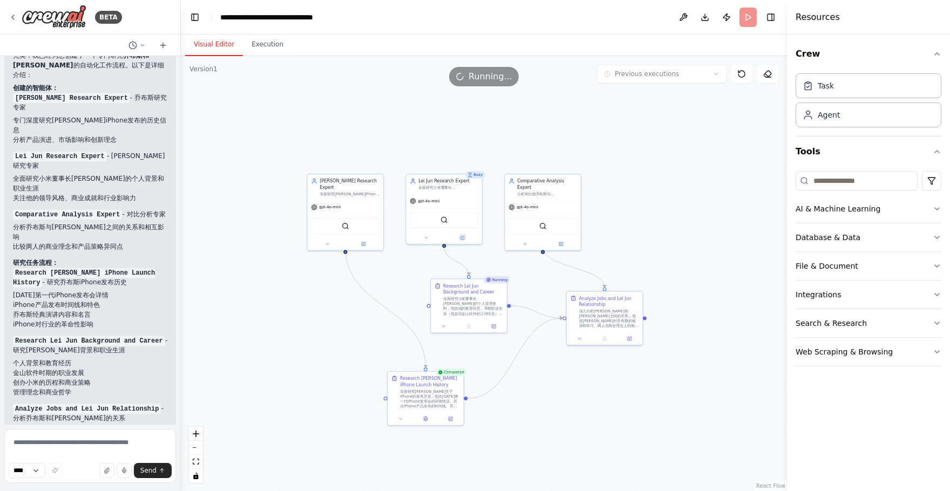
click at [647, 23] on header "**********" at bounding box center [484, 17] width 606 height 35
click at [496, 88] on div ".deletable-edge-delete-btn { width: 20px; height: 20px; border: 0px solid #ffff…" at bounding box center [484, 273] width 606 height 435
click at [744, 75] on icon at bounding box center [741, 74] width 6 height 6
click at [772, 73] on button at bounding box center [768, 74] width 22 height 18
click at [770, 79] on button at bounding box center [768, 74] width 22 height 18
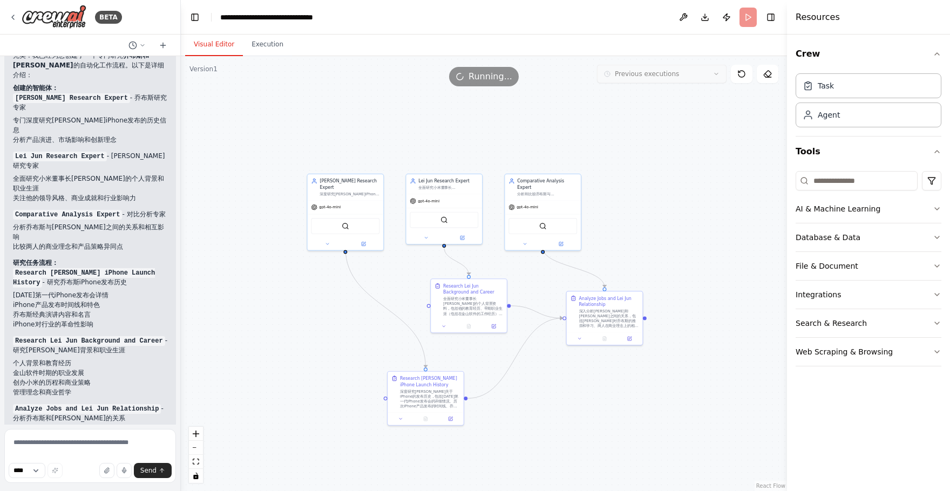
click at [609, 81] on div "Previous executions Show Tools Hide Agents" at bounding box center [687, 74] width 181 height 18
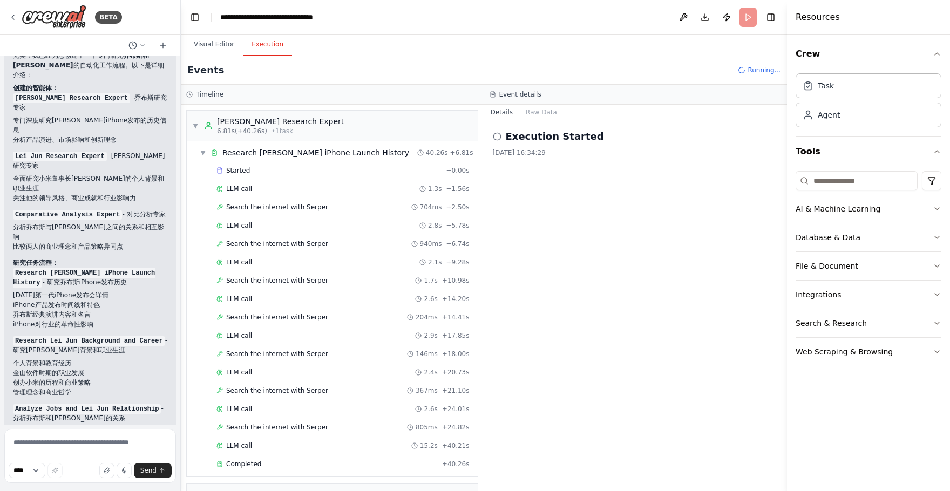
click at [275, 47] on button "Execution" at bounding box center [267, 44] width 49 height 23
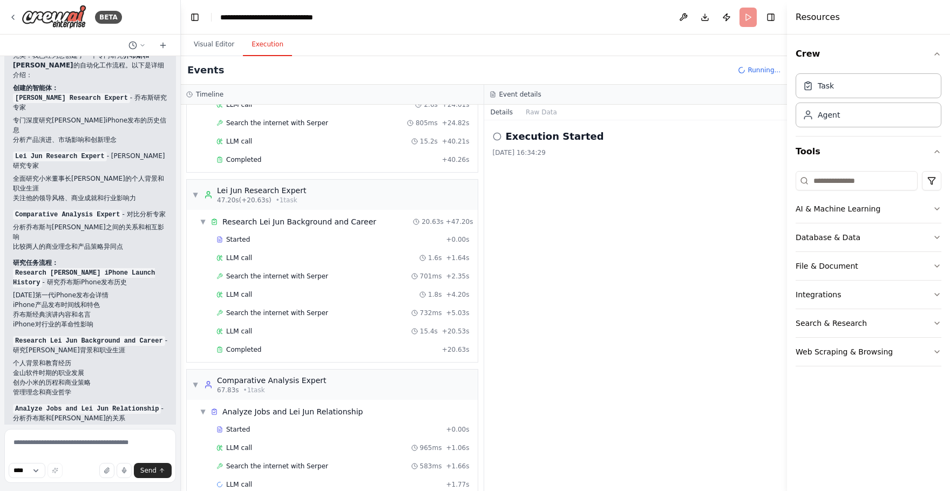
scroll to position [323, 0]
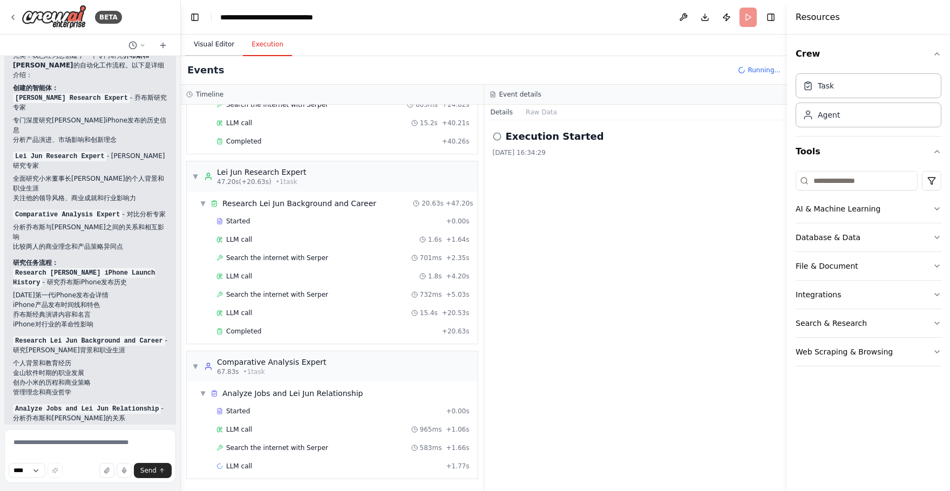
click at [213, 45] on button "Visual Editor" at bounding box center [214, 44] width 58 height 23
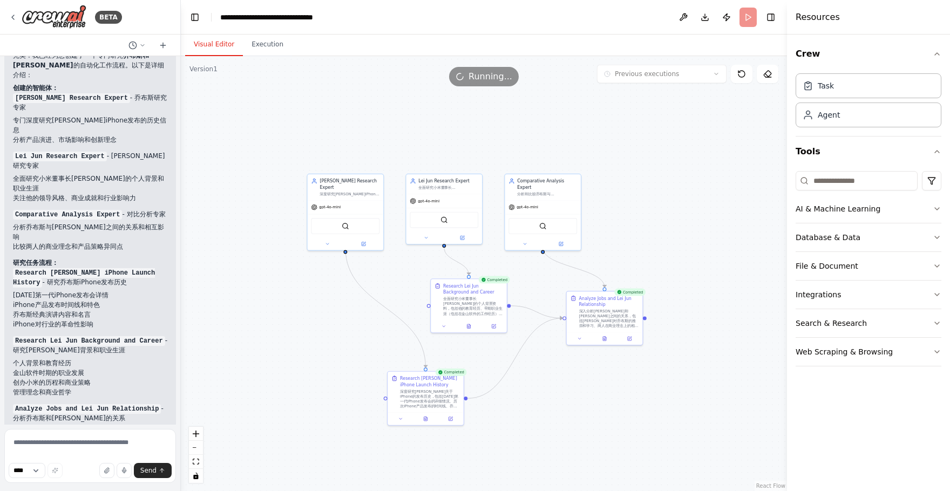
scroll to position [3019, 0]
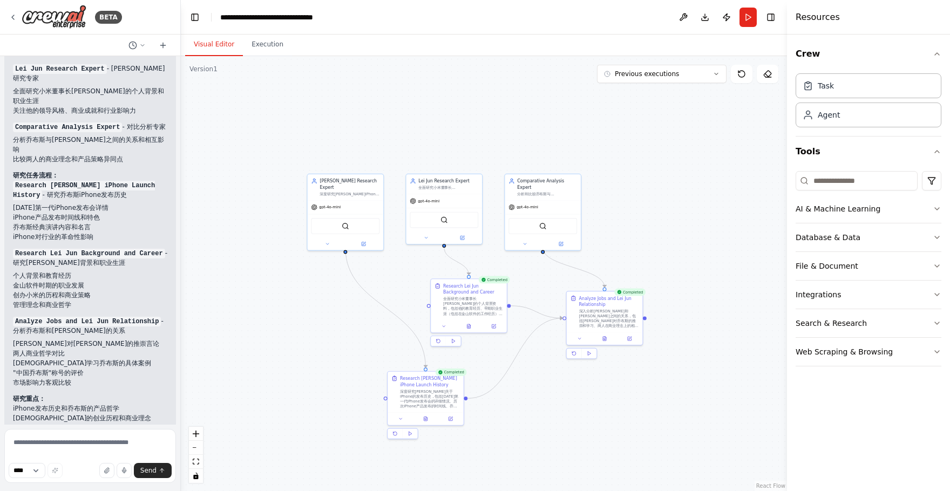
click at [553, 15] on header "**********" at bounding box center [484, 17] width 606 height 35
click at [543, 119] on div ".deletable-edge-delete-btn { width: 20px; height: 20px; border: 0px solid #ffff…" at bounding box center [484, 273] width 606 height 435
click at [268, 44] on button "Execution" at bounding box center [267, 44] width 49 height 23
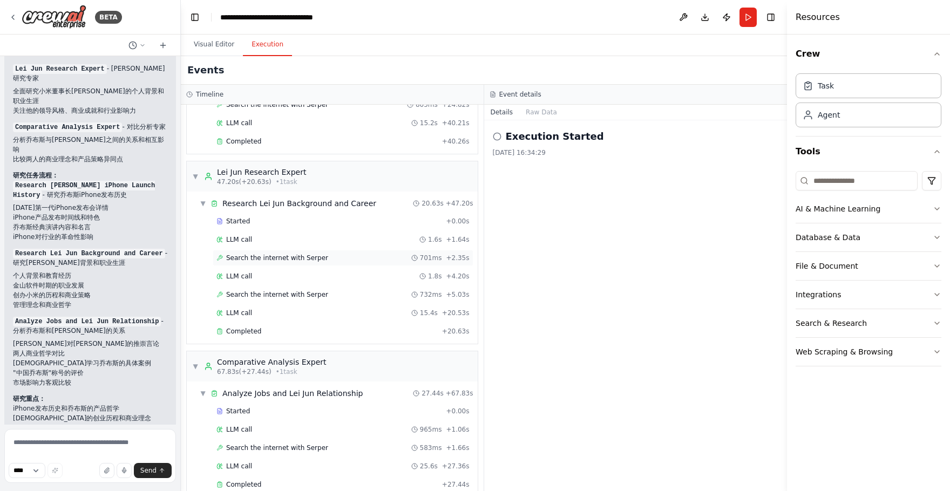
scroll to position [341, 0]
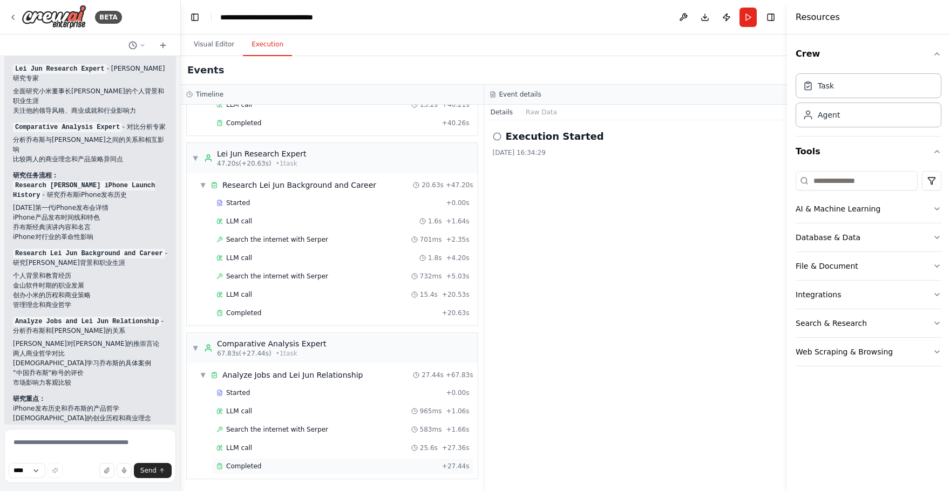
click at [306, 471] on div "Completed + 27.44s" at bounding box center [343, 466] width 261 height 16
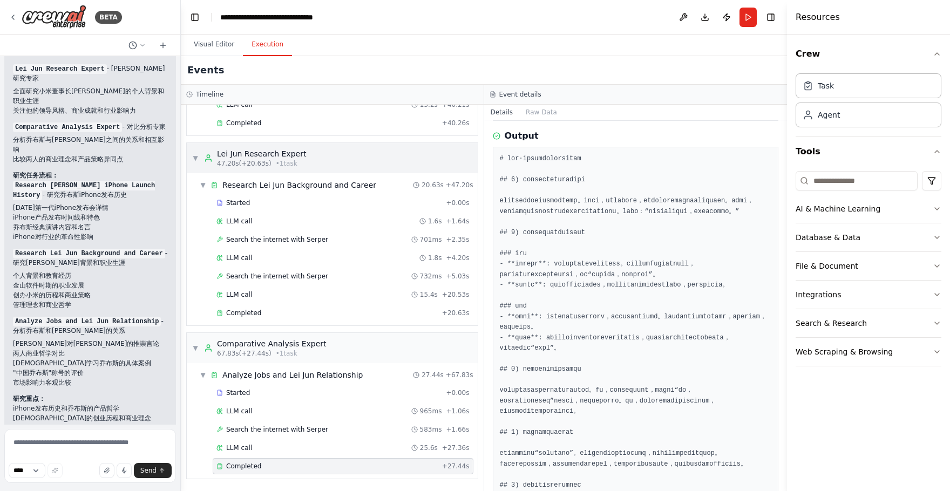
scroll to position [181, 0]
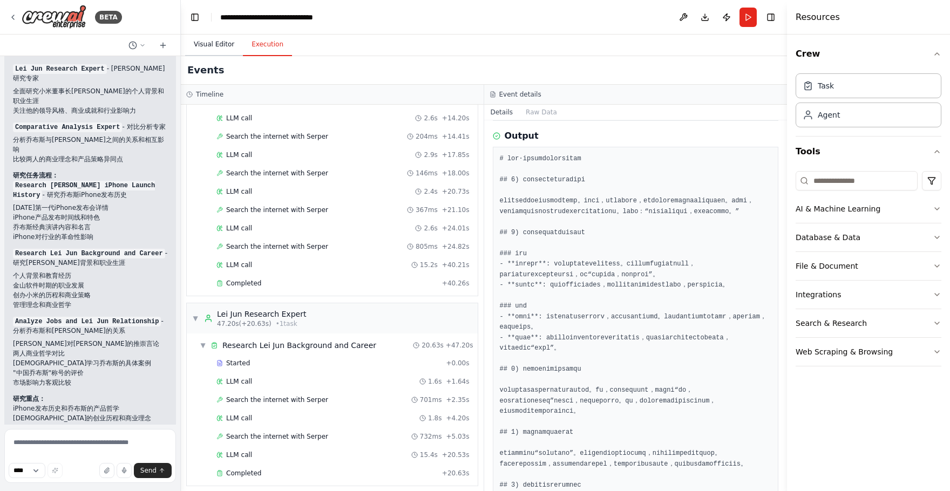
click at [234, 46] on button "Visual Editor" at bounding box center [214, 44] width 58 height 23
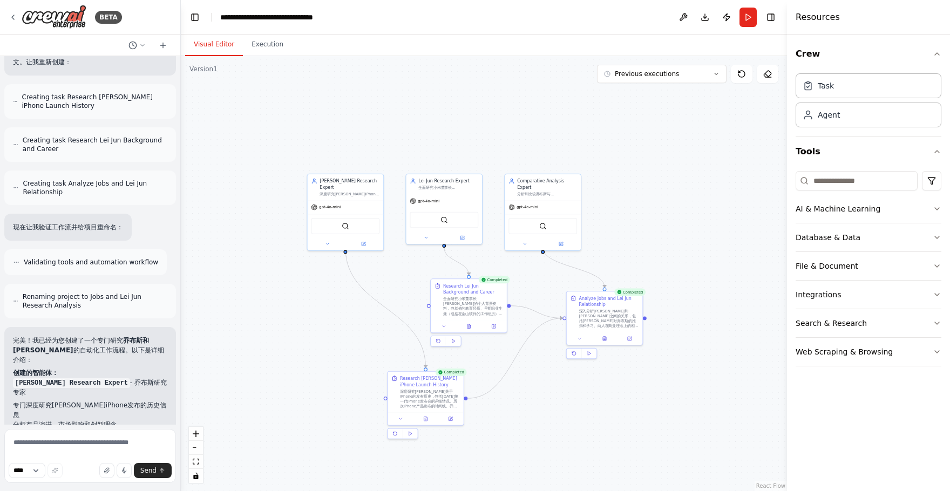
scroll to position [2647, 0]
drag, startPoint x: 374, startPoint y: 192, endPoint x: 357, endPoint y: 192, distance: 17.3
click at [357, 192] on div "[PERSON_NAME] Research Expert 深度研究[PERSON_NAME]iPhone发布的历史信息，包括发布会、产品演进、市场影响和创新…" at bounding box center [327, 186] width 76 height 26
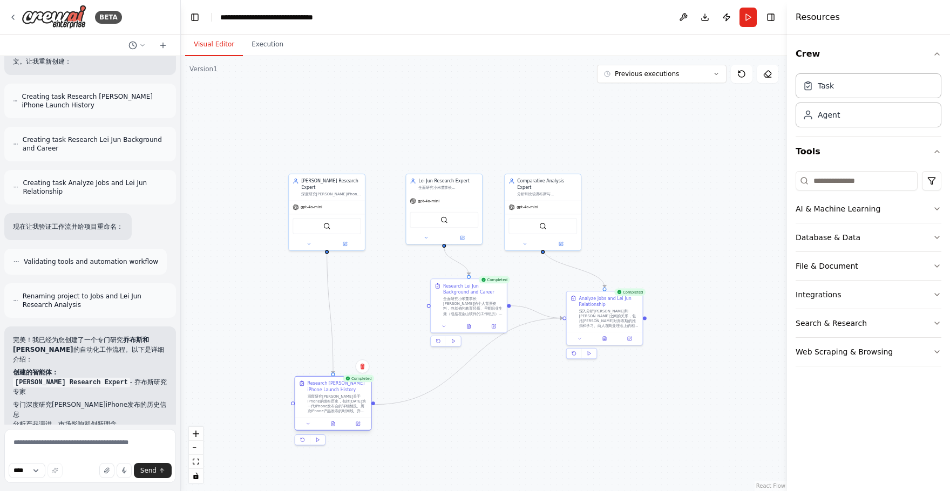
drag, startPoint x: 417, startPoint y: 394, endPoint x: 328, endPoint y: 398, distance: 89.7
click at [328, 398] on div "深度研究[PERSON_NAME]关于iPhone的发布历史，包括[DATE]第一代iPhone发布会的详细情况、历次iPhone产品发布的时间线、乔布斯在发…" at bounding box center [338, 404] width 60 height 20
drag, startPoint x: 486, startPoint y: 306, endPoint x: 475, endPoint y: 318, distance: 16.4
click at [475, 318] on div "全面研究小米董事长[PERSON_NAME]的个人背景资料，包括他的教育经历、早期职业生涯（包括在金山软件的工作经历）、创办小米的过程、商业理念和管理哲学、在…" at bounding box center [461, 318] width 60 height 20
click at [270, 46] on button "Execution" at bounding box center [267, 44] width 49 height 23
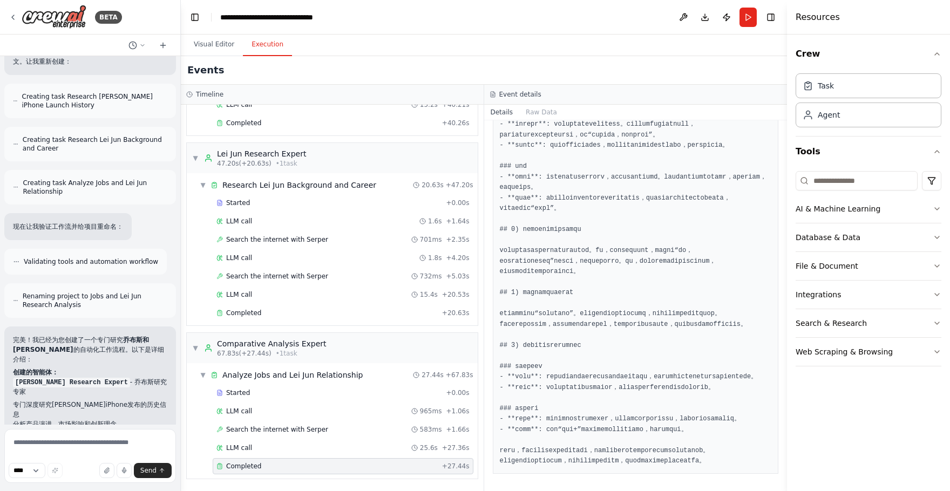
scroll to position [0, 0]
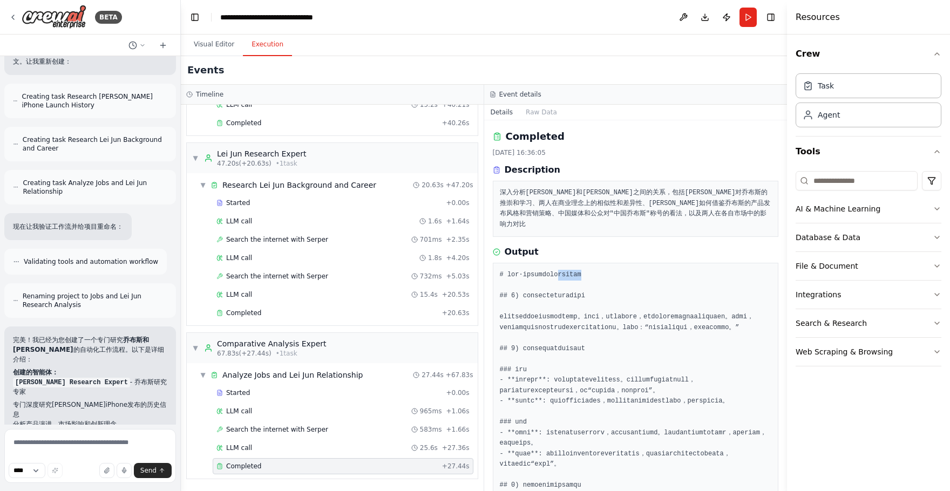
drag, startPoint x: 630, startPoint y: 268, endPoint x: 588, endPoint y: 262, distance: 42.0
click at [588, 270] on pre at bounding box center [636, 496] width 272 height 453
click at [661, 270] on pre at bounding box center [636, 496] width 272 height 453
drag, startPoint x: 648, startPoint y: 266, endPoint x: 562, endPoint y: 266, distance: 86.3
click at [562, 270] on pre at bounding box center [636, 496] width 272 height 453
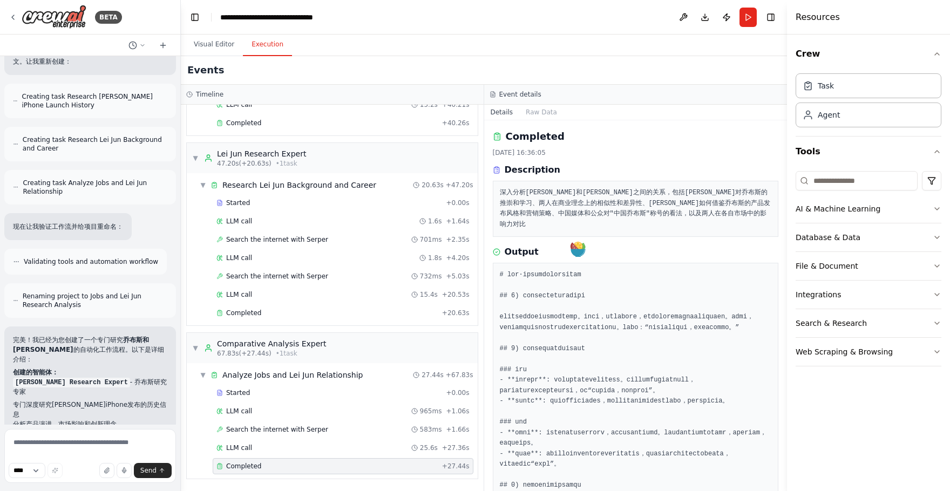
click at [692, 277] on pre at bounding box center [636, 496] width 272 height 453
click at [661, 246] on div "Output" at bounding box center [636, 252] width 286 height 13
drag, startPoint x: 590, startPoint y: 263, endPoint x: 621, endPoint y: 263, distance: 30.8
click at [621, 270] on pre at bounding box center [636, 496] width 272 height 453
click at [631, 270] on pre at bounding box center [636, 496] width 272 height 453
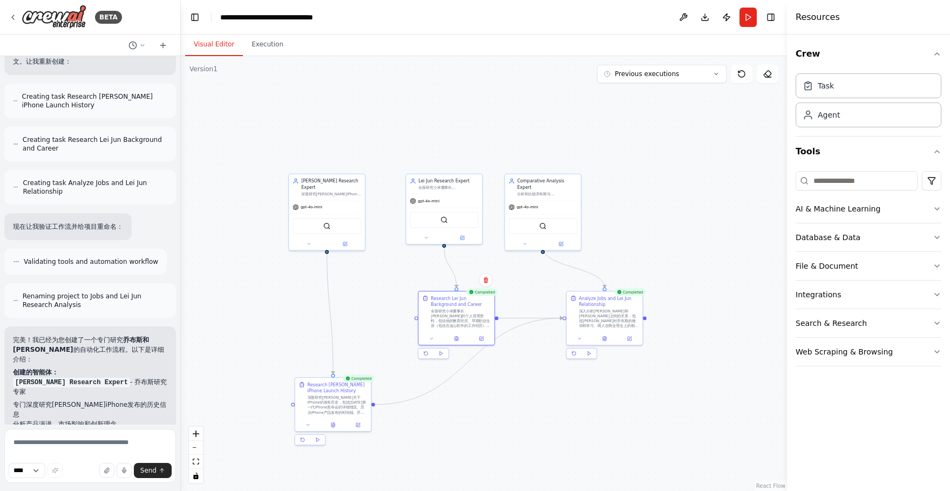
click at [220, 39] on button "Visual Editor" at bounding box center [214, 44] width 58 height 23
drag, startPoint x: 447, startPoint y: 190, endPoint x: 453, endPoint y: 189, distance: 5.5
click at [453, 189] on div "Lei Jun Research Expert 全面研究小米董事长[PERSON_NAME]的个人背景、职业生涯、创业历程和商业理念，特别关注他的领导风格、商…" at bounding box center [450, 183] width 76 height 20
click at [464, 197] on div "gpt-4o-mini" at bounding box center [450, 199] width 76 height 13
click at [467, 235] on icon at bounding box center [468, 237] width 4 height 4
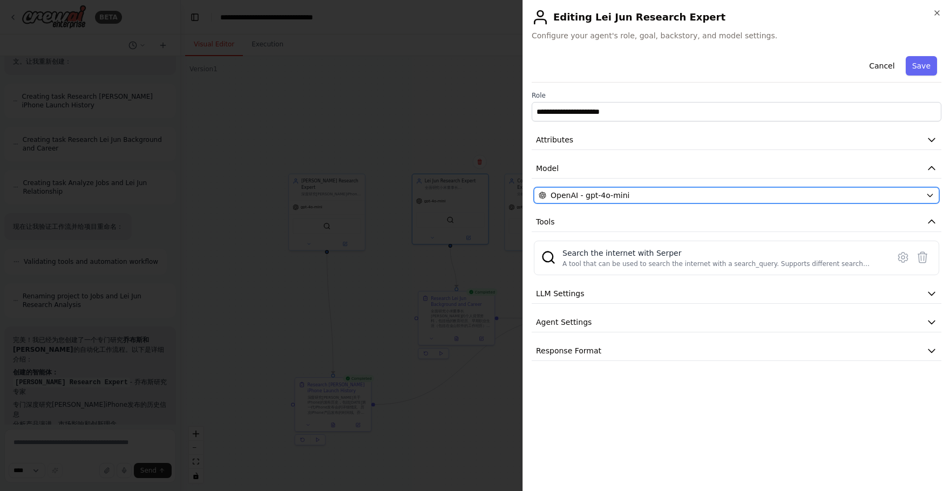
click at [683, 194] on div "OpenAI - gpt-4o-mini" at bounding box center [730, 195] width 383 height 11
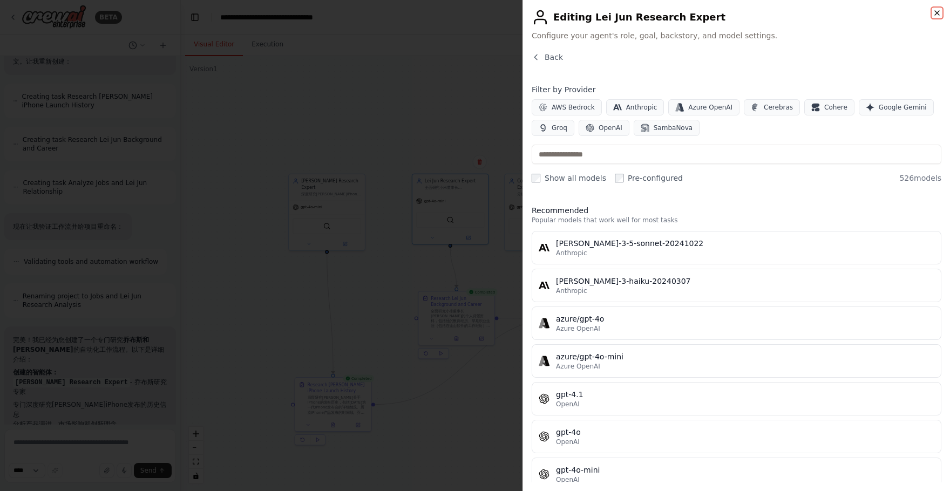
click at [932, 15] on icon "button" at bounding box center [937, 13] width 4 height 4
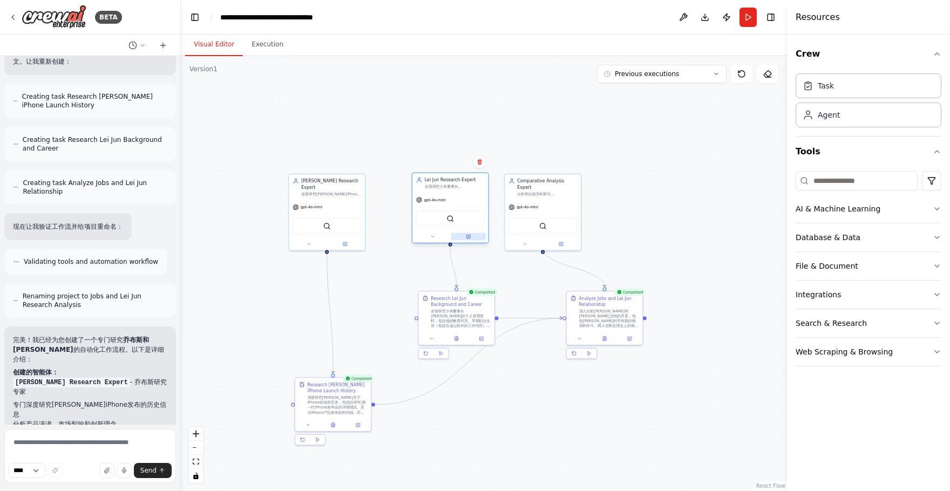
click at [472, 236] on button at bounding box center [468, 237] width 35 height 8
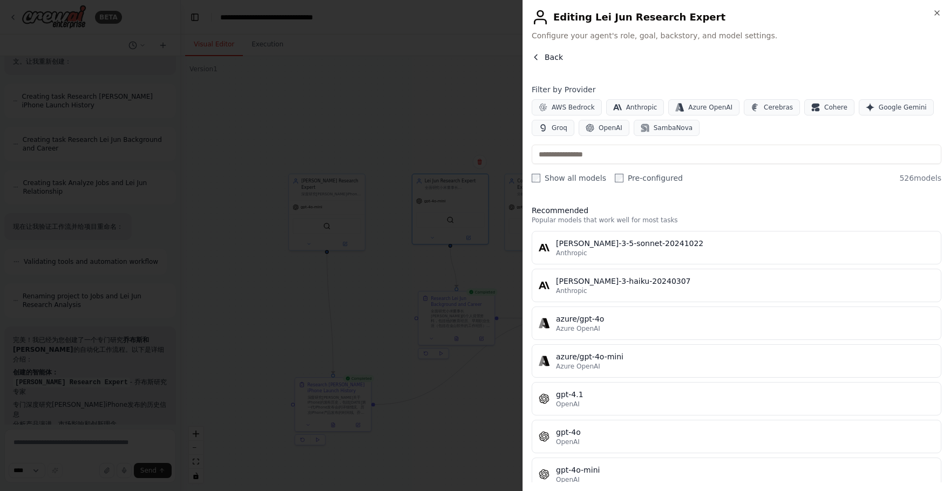
click at [546, 58] on span "Back" at bounding box center [553, 57] width 18 height 11
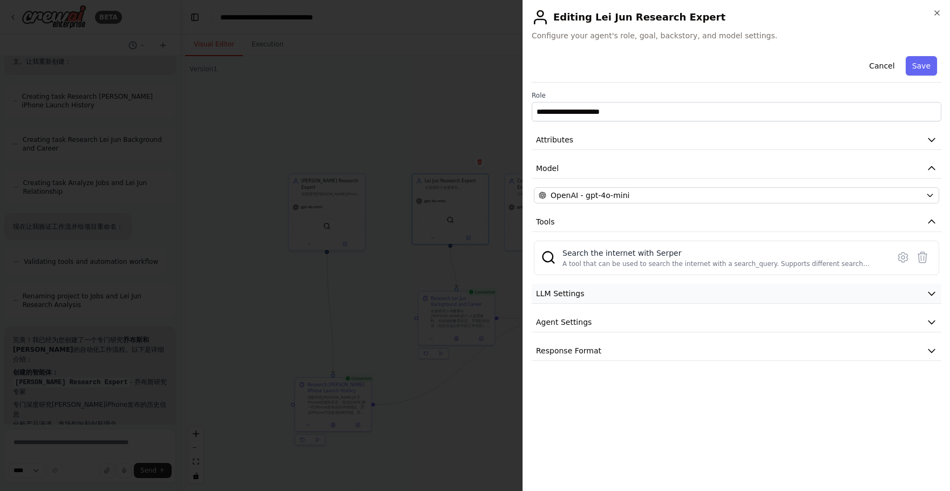
click at [616, 297] on button "LLM Settings" at bounding box center [737, 294] width 410 height 20
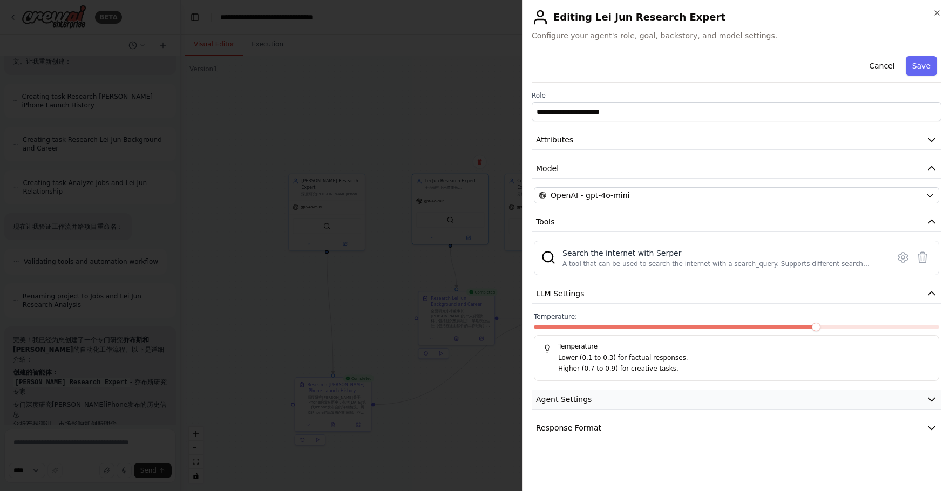
click at [612, 392] on button "Agent Settings" at bounding box center [737, 400] width 410 height 20
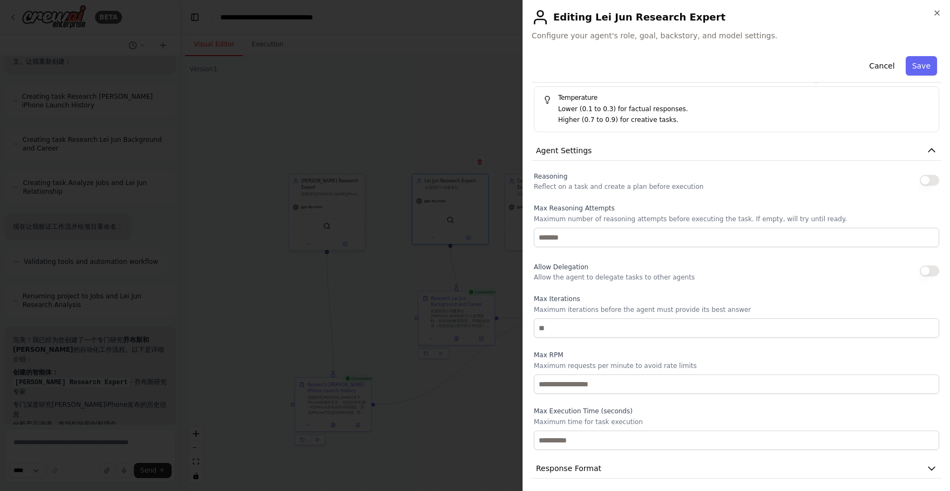
scroll to position [254, 0]
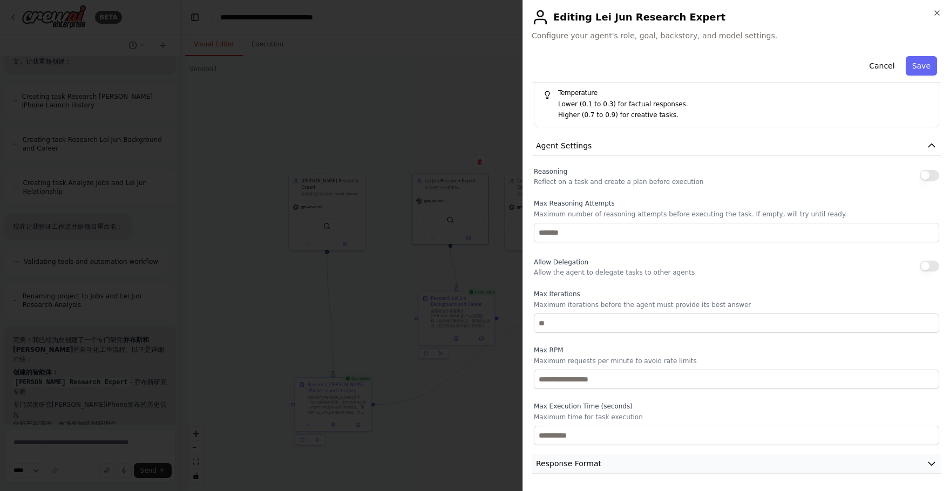
click at [600, 458] on button "Response Format" at bounding box center [737, 464] width 410 height 20
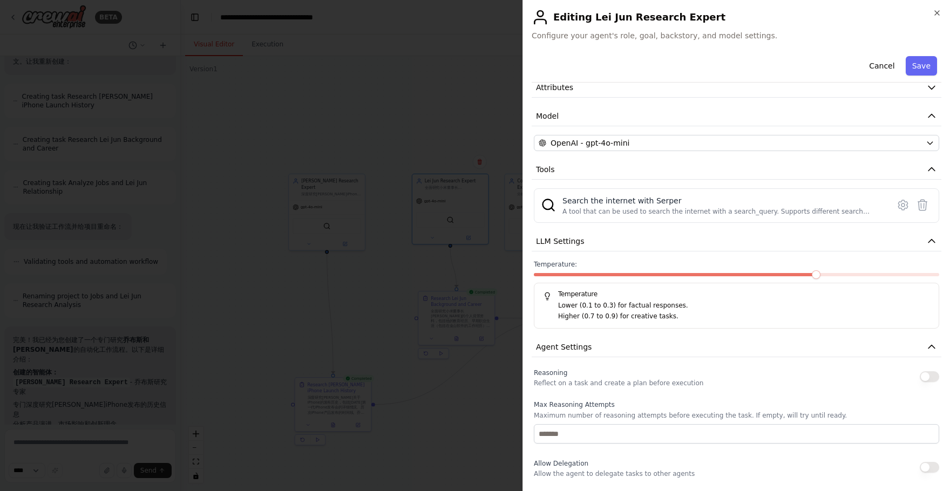
scroll to position [0, 0]
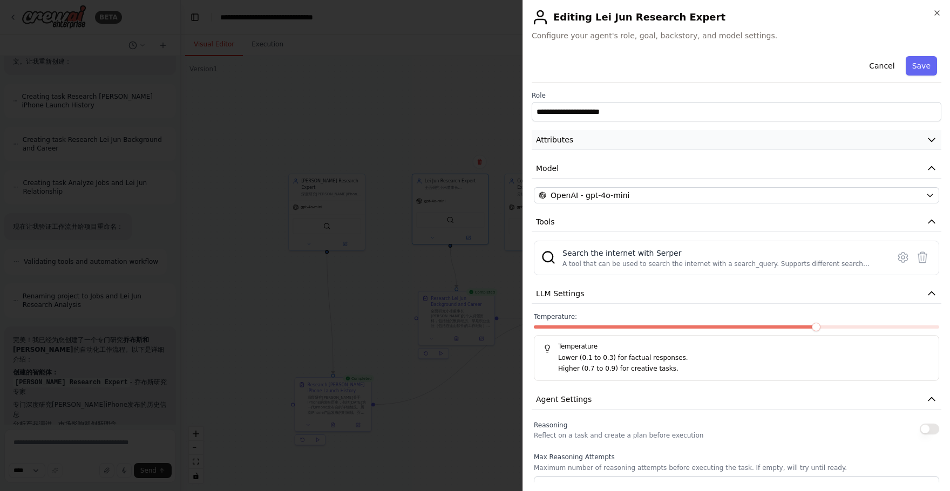
click at [679, 145] on button "Attributes" at bounding box center [737, 140] width 410 height 20
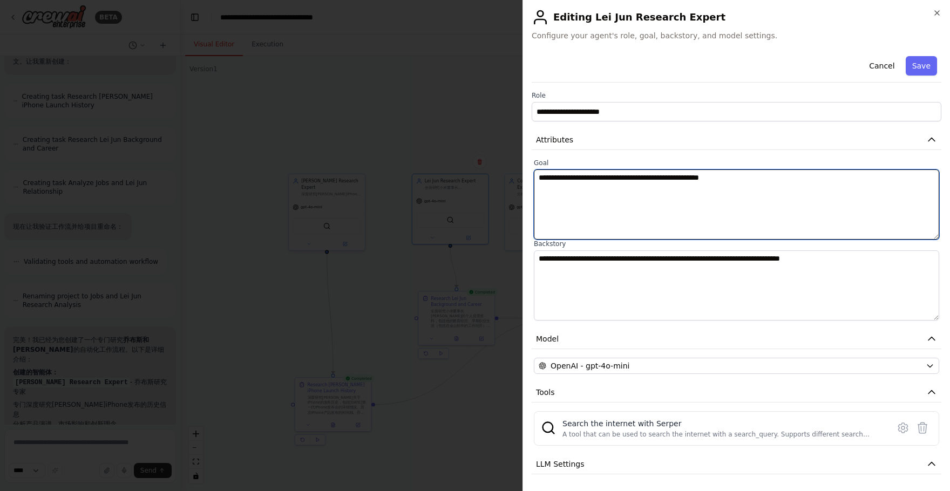
click at [636, 185] on textarea "**********" at bounding box center [736, 204] width 405 height 70
click at [614, 199] on textarea "**********" at bounding box center [736, 204] width 405 height 70
drag, startPoint x: 614, startPoint y: 192, endPoint x: 541, endPoint y: 177, distance: 74.3
click at [541, 177] on textarea "**********" at bounding box center [736, 204] width 405 height 70
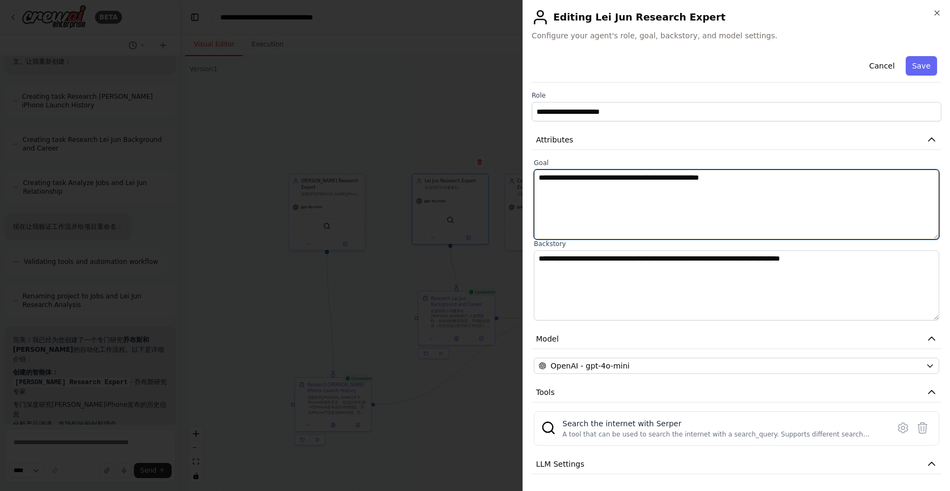
drag, startPoint x: 541, startPoint y: 177, endPoint x: 610, endPoint y: 193, distance: 70.3
click at [610, 193] on textarea "**********" at bounding box center [736, 204] width 405 height 70
drag, startPoint x: 609, startPoint y: 179, endPoint x: 620, endPoint y: 179, distance: 10.8
click at [620, 179] on textarea "**********" at bounding box center [736, 204] width 405 height 70
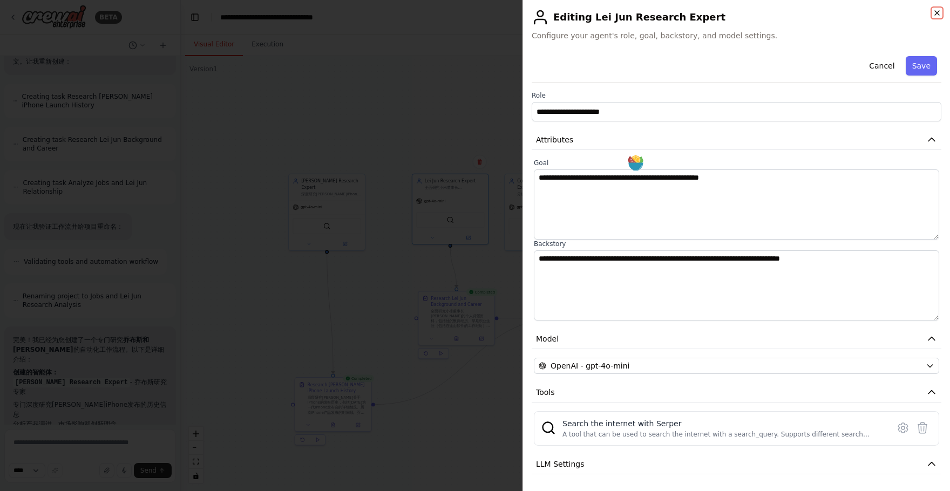
click at [932, 15] on icon "button" at bounding box center [936, 13] width 9 height 9
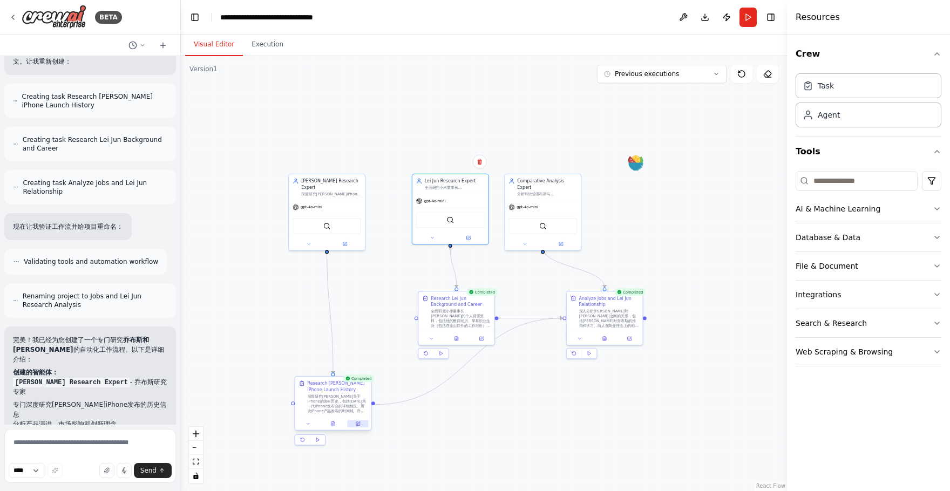
click at [359, 424] on icon at bounding box center [358, 424] width 4 height 4
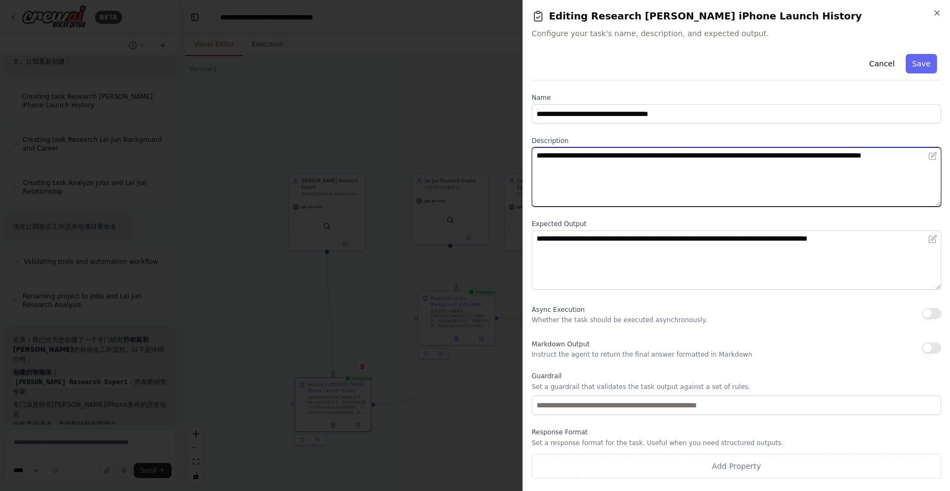
click at [695, 158] on textarea "**********" at bounding box center [737, 176] width 410 height 59
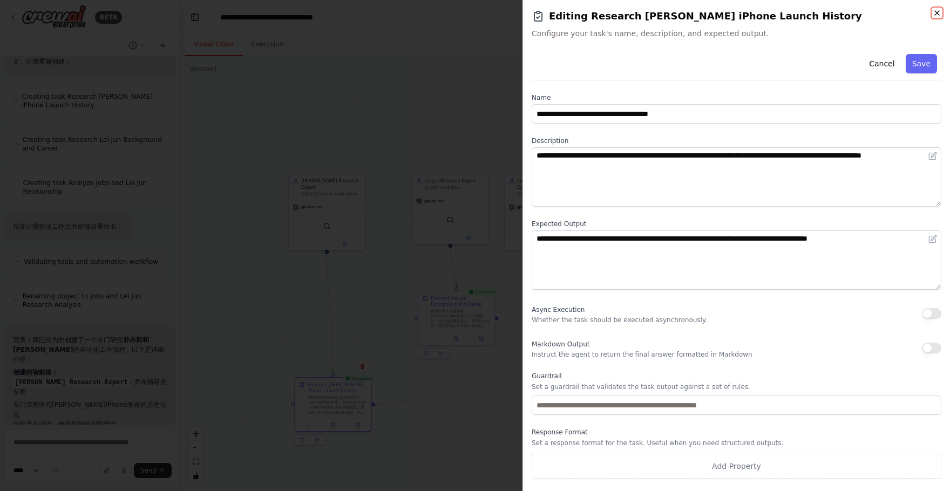
click at [932, 13] on icon "button" at bounding box center [937, 13] width 4 height 4
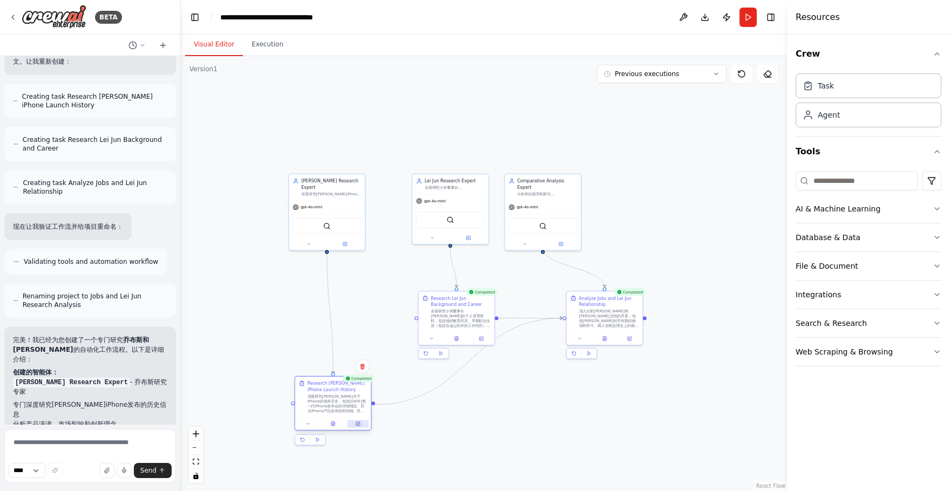
click at [357, 426] on button at bounding box center [358, 424] width 21 height 8
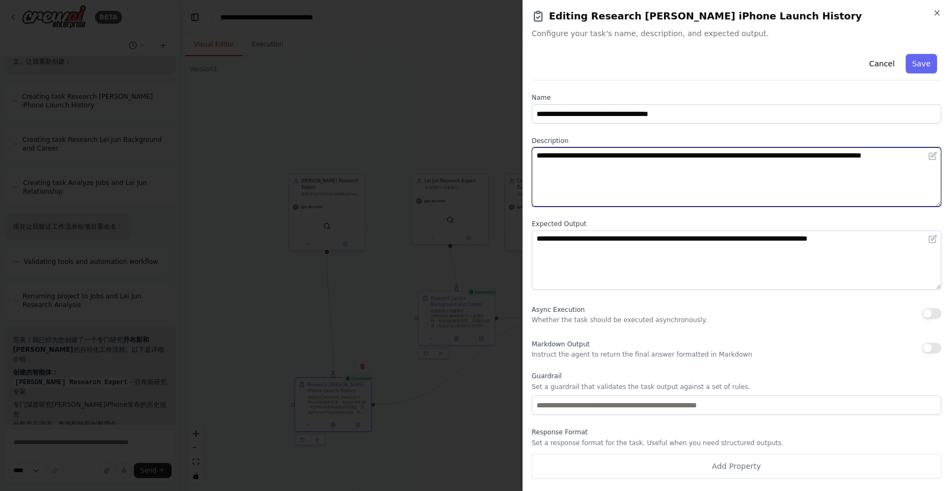
click at [654, 155] on textarea "**********" at bounding box center [737, 176] width 410 height 59
click at [682, 156] on textarea "**********" at bounding box center [737, 176] width 410 height 59
type textarea "**********"
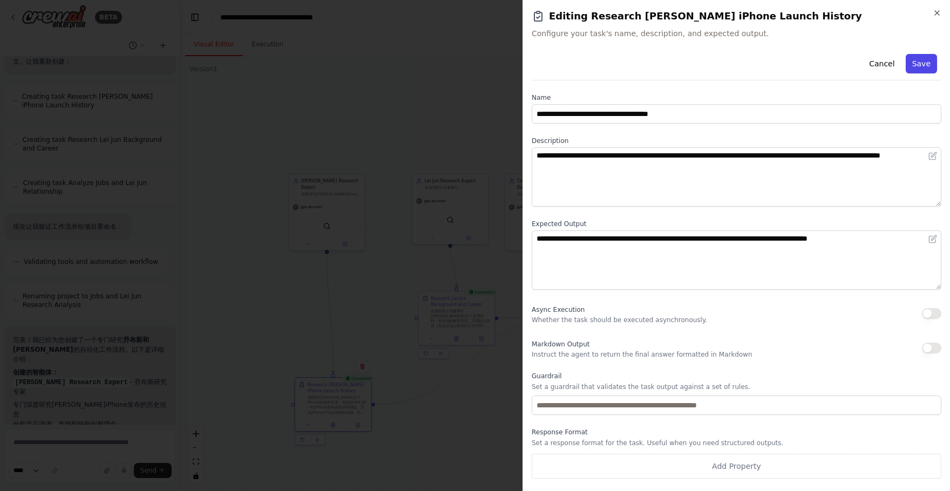
click at [918, 66] on button "Save" at bounding box center [921, 63] width 31 height 19
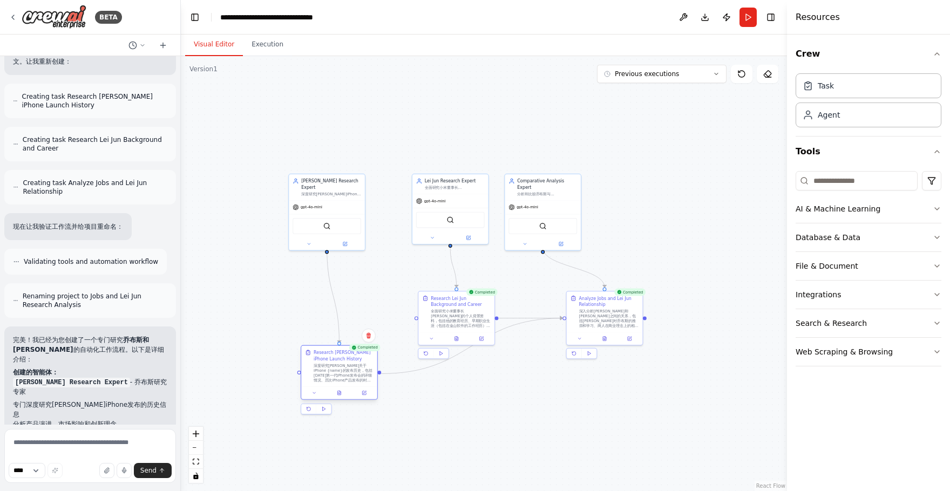
drag, startPoint x: 350, startPoint y: 409, endPoint x: 356, endPoint y: 379, distance: 29.9
click at [356, 378] on div "深度研究[PERSON_NAME]关于iPhone {name}的发布历史，包括[DATE]第一代iPhone发布会的详细情况、历次iPhone产品发布的时间…" at bounding box center [344, 373] width 60 height 20
click at [408, 270] on div ".deletable-edge-delete-btn { width: 20px; height: 20px; border: 0px solid #ffff…" at bounding box center [484, 273] width 606 height 435
drag, startPoint x: 345, startPoint y: 212, endPoint x: 352, endPoint y: 212, distance: 7.0
click at [352, 217] on div "SerperDevTool" at bounding box center [333, 225] width 69 height 16
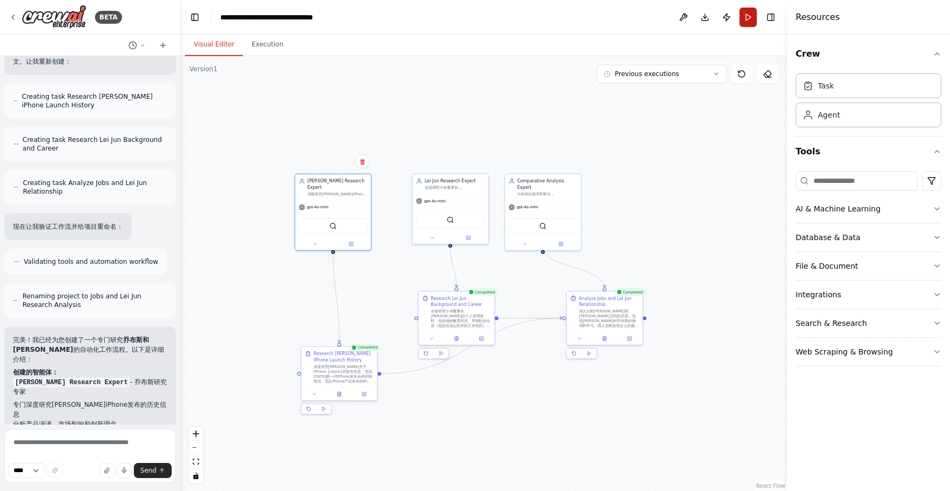
click at [743, 19] on button "Run" at bounding box center [747, 17] width 17 height 19
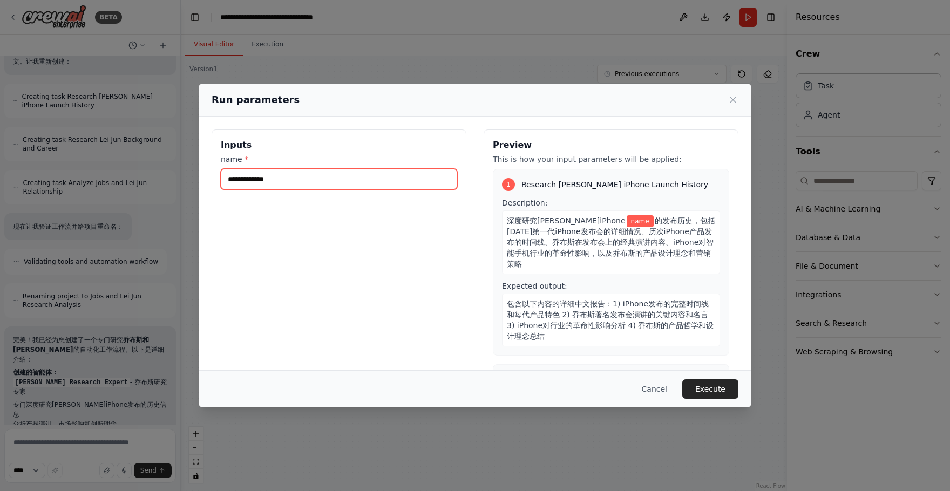
click at [370, 181] on input "name *" at bounding box center [339, 179] width 236 height 21
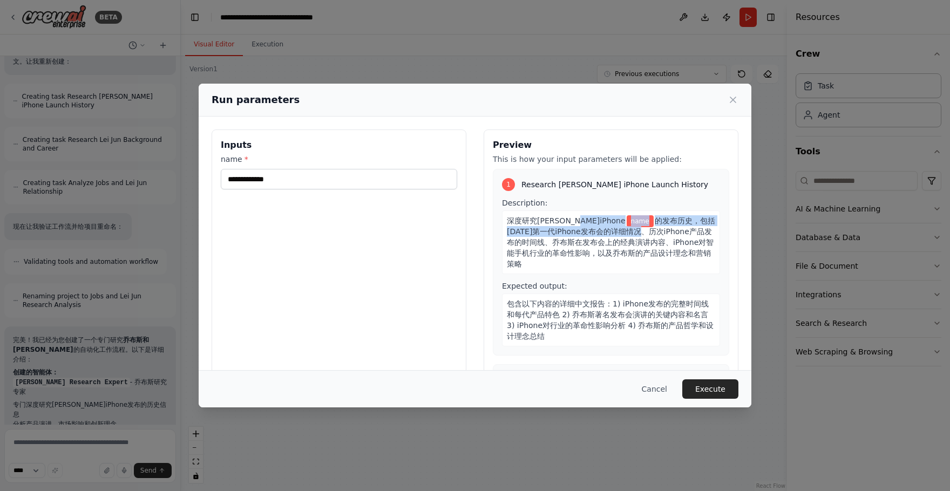
drag, startPoint x: 600, startPoint y: 216, endPoint x: 644, endPoint y: 234, distance: 47.5
click at [644, 235] on div "深度研究[PERSON_NAME]关于iPhone name 的发布历史，包括[DATE]第一代iPhone发布会的详细情况、历次iPhone产品发布的时间线…" at bounding box center [611, 242] width 218 height 64
click at [591, 269] on div "深度研究[PERSON_NAME]关于iPhone name 的发布历史，包括[DATE]第一代iPhone发布会的详细情况、历次iPhone产品发布的时间线…" at bounding box center [611, 242] width 218 height 64
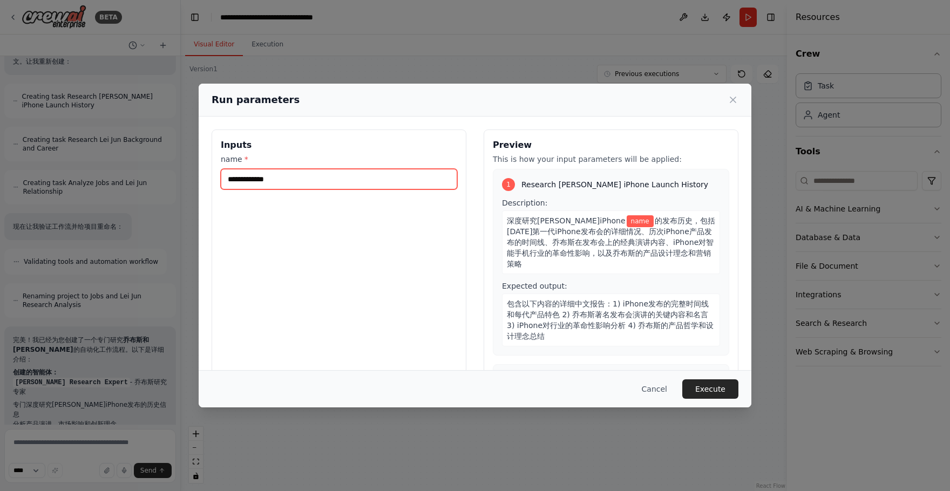
click at [387, 180] on input "name *" at bounding box center [339, 179] width 236 height 21
click at [731, 101] on icon at bounding box center [732, 99] width 5 height 5
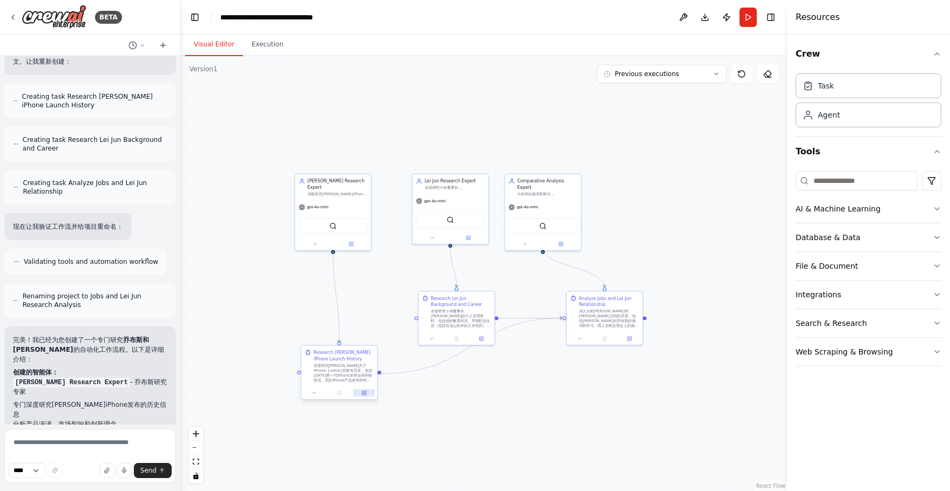
click at [367, 392] on button at bounding box center [363, 393] width 21 height 8
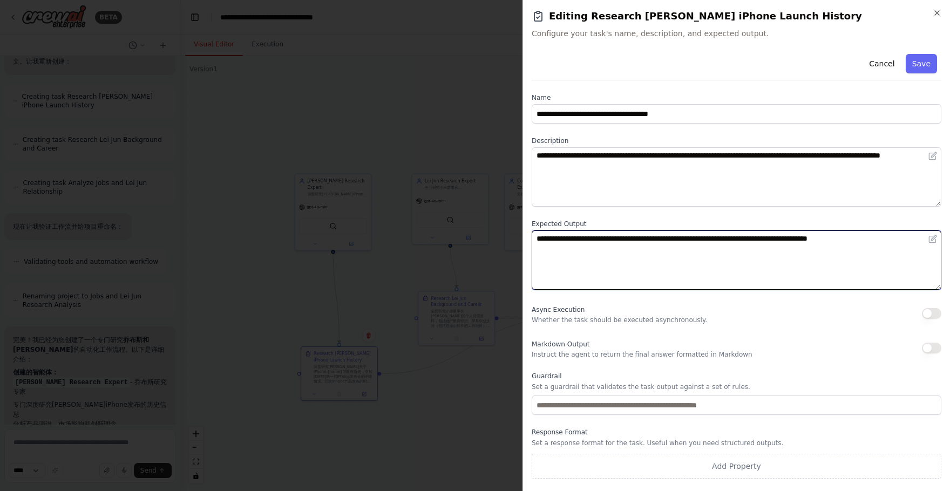
click at [780, 254] on textarea "**********" at bounding box center [737, 259] width 410 height 59
type textarea "**********"
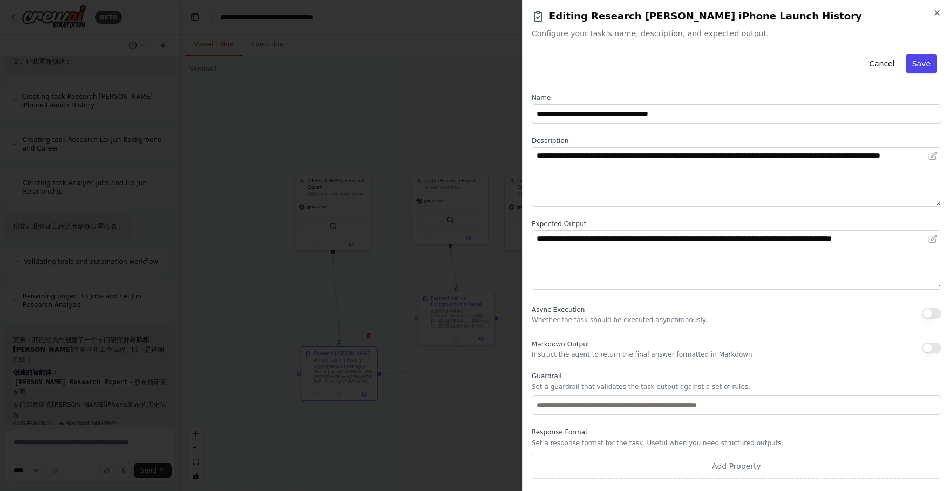
click at [932, 67] on button "Save" at bounding box center [921, 63] width 31 height 19
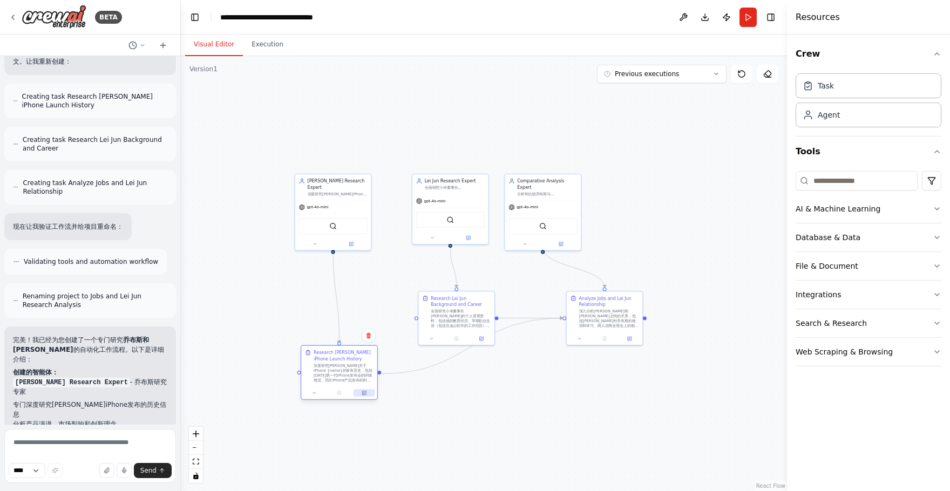
click at [362, 390] on button at bounding box center [363, 393] width 21 height 8
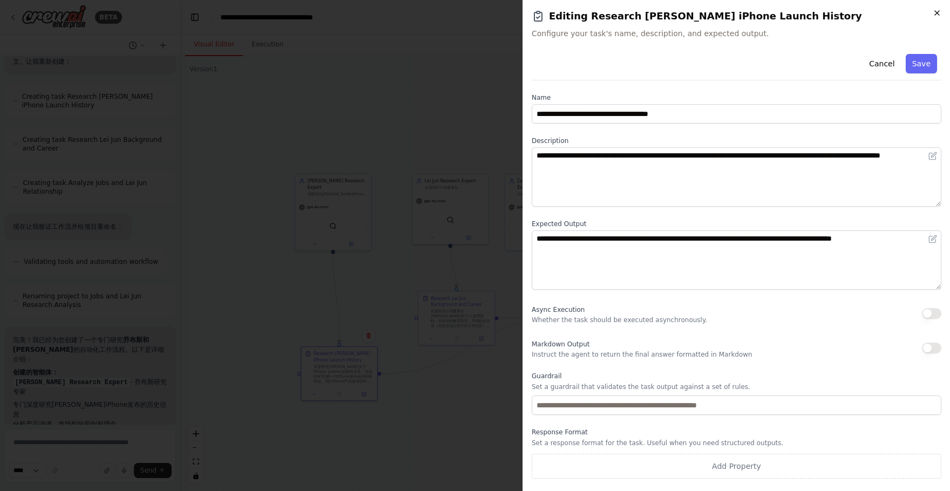
click at [932, 10] on icon "button" at bounding box center [936, 13] width 9 height 9
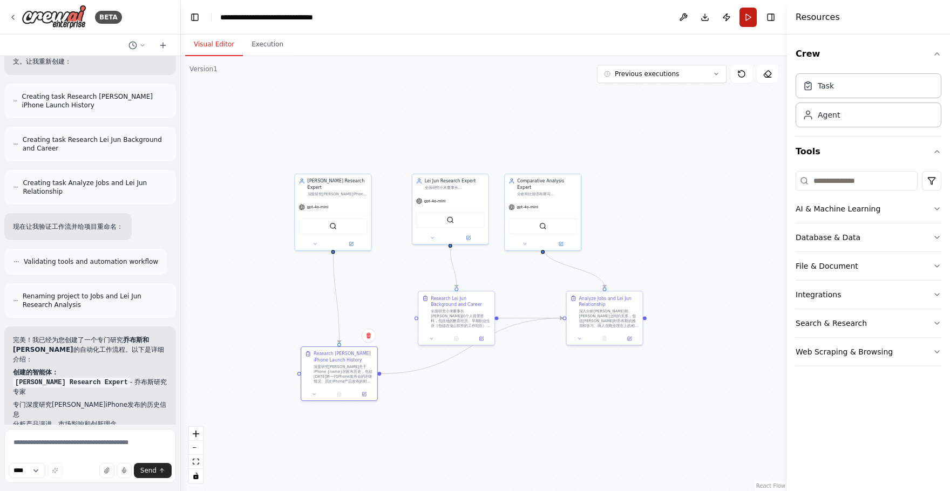
click at [747, 21] on button "Run" at bounding box center [747, 17] width 17 height 19
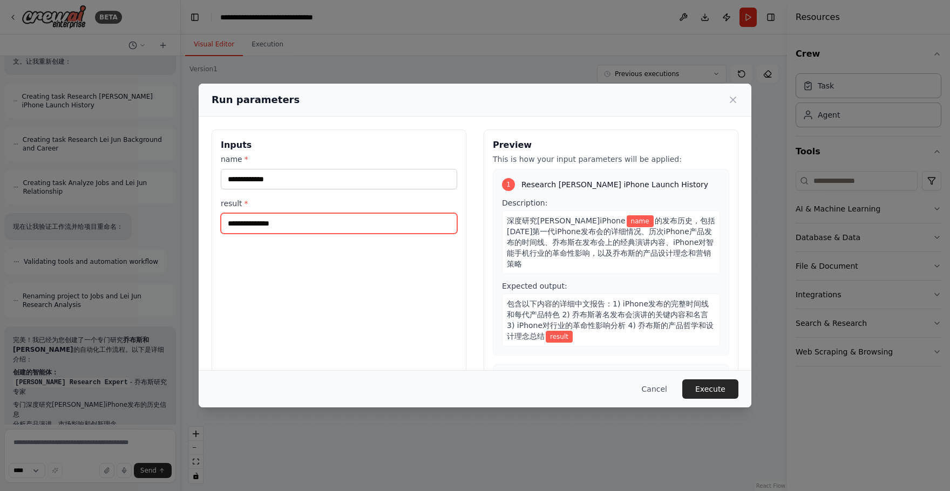
click at [330, 227] on input "result *" at bounding box center [339, 223] width 236 height 21
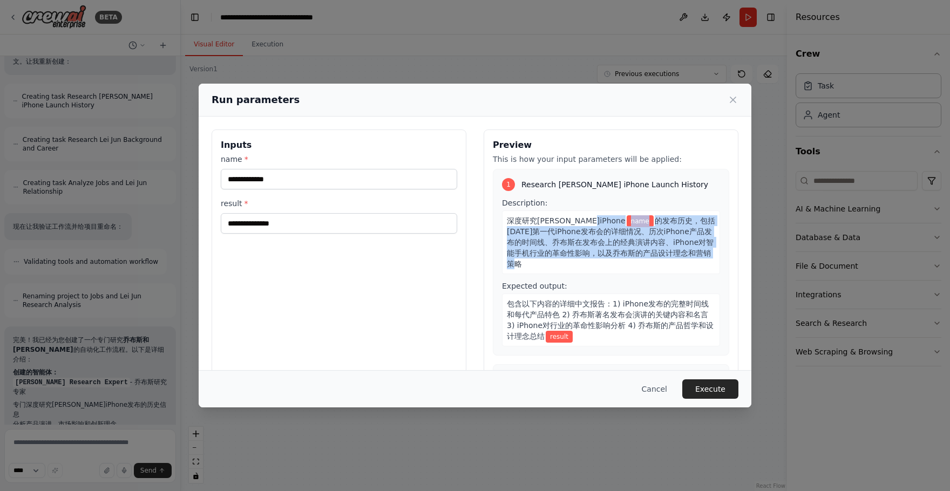
drag, startPoint x: 612, startPoint y: 220, endPoint x: 635, endPoint y: 268, distance: 52.9
click at [635, 268] on div "深度研究[PERSON_NAME]关于iPhone name 的发布历史，包括[DATE]第一代iPhone发布会的详细情况、历次iPhone产品发布的时间线…" at bounding box center [611, 242] width 218 height 64
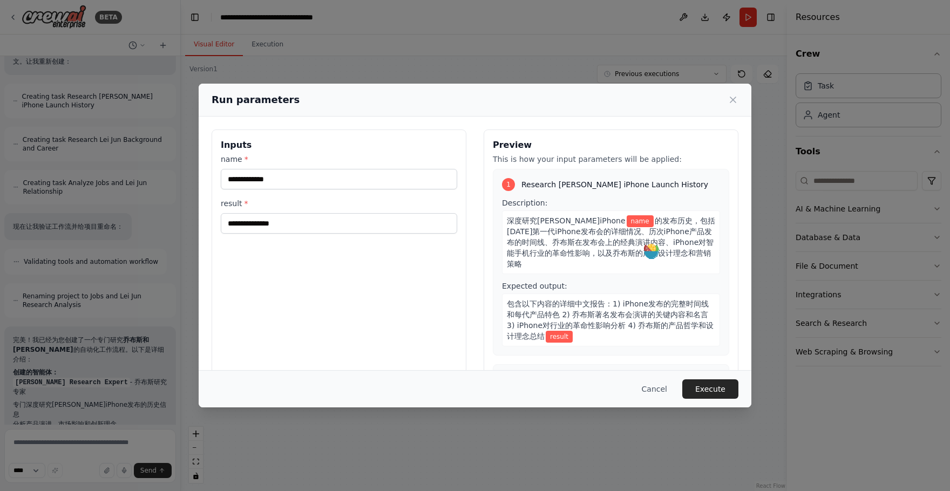
click at [570, 274] on div "Description: 深度研究[PERSON_NAME]关于iPhone name 的发布历史，包括[DATE]第一代iPhone发布会的详细情况、历次i…" at bounding box center [611, 272] width 218 height 149
drag, startPoint x: 588, startPoint y: 230, endPoint x: 588, endPoint y: 276, distance: 45.9
click at [588, 277] on div "Description: 深度研究[PERSON_NAME]关于iPhone name 的发布历史，包括[DATE]第一代iPhone发布会的详细情况、历次i…" at bounding box center [611, 272] width 218 height 149
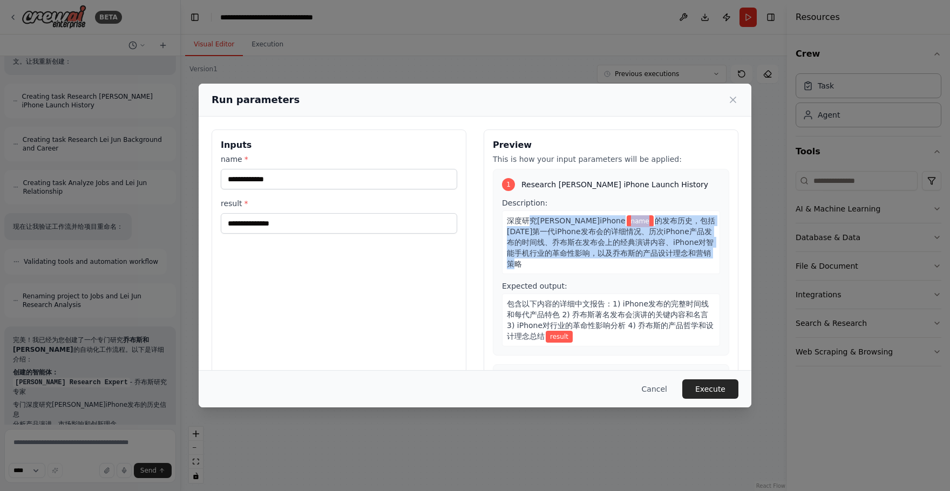
drag, startPoint x: 571, startPoint y: 258, endPoint x: 533, endPoint y: 219, distance: 55.0
click at [533, 219] on div "深度研究[PERSON_NAME]关于iPhone name 的发布历史，包括[DATE]第一代iPhone发布会的详细情况、历次iPhone产品发布的时间线…" at bounding box center [611, 242] width 218 height 64
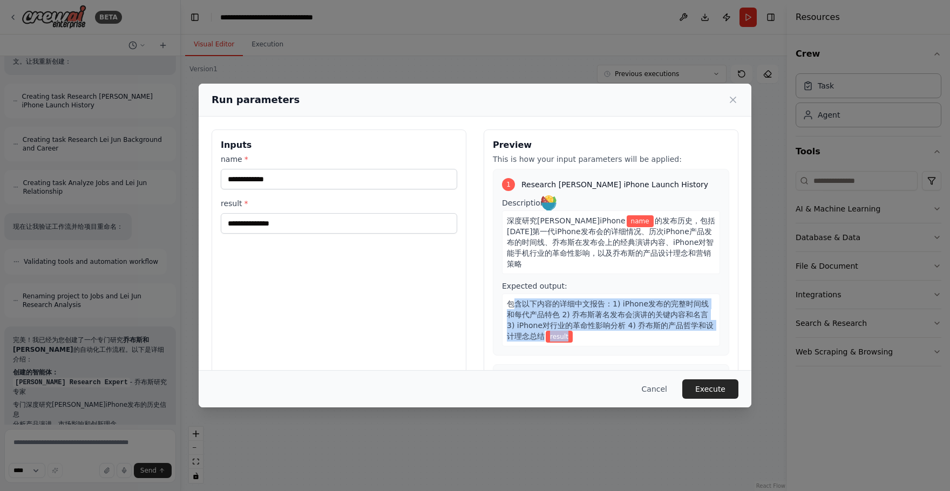
drag, startPoint x: 513, startPoint y: 304, endPoint x: 582, endPoint y: 342, distance: 78.7
click at [582, 342] on div "包含以下内容的详细中文报告：1) iPhone发布的完整时间线和每代产品特色 2) 乔布斯著名发布会演讲的关键内容和名言 3) iPhone对行业的革命性影响…" at bounding box center [611, 320] width 218 height 53
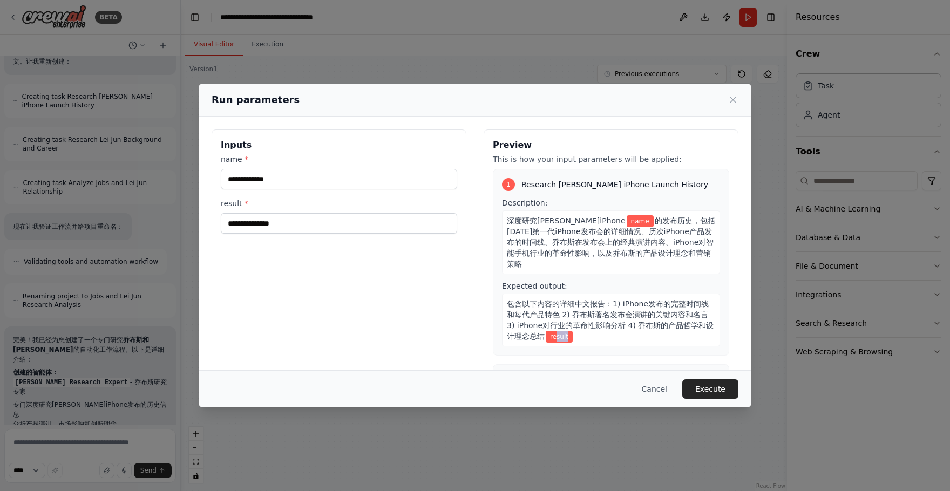
drag, startPoint x: 550, startPoint y: 338, endPoint x: 563, endPoint y: 338, distance: 12.4
click at [563, 338] on span "result" at bounding box center [559, 337] width 27 height 12
click at [571, 336] on div "包含以下内容的详细中文报告：1) iPhone发布的完整时间线和每代产品特色 2) 乔布斯著名发布会演讲的关键内容和名言 3) iPhone对行业的革命性影响…" at bounding box center [611, 320] width 218 height 53
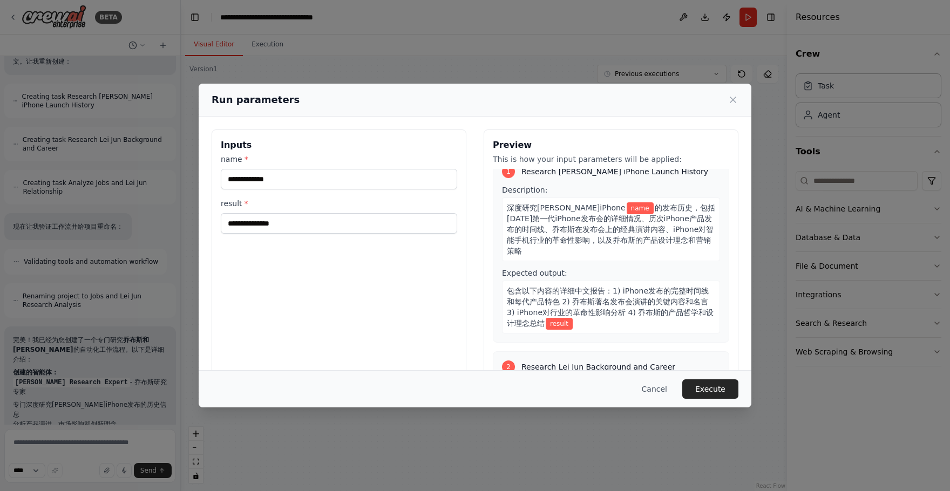
scroll to position [11, 0]
click at [661, 390] on button "Cancel" at bounding box center [654, 388] width 43 height 19
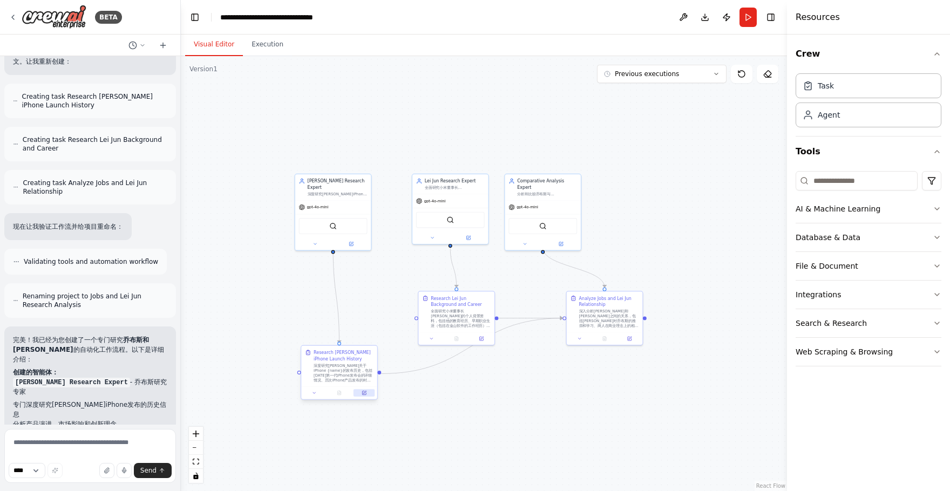
click at [364, 393] on icon at bounding box center [364, 393] width 4 height 4
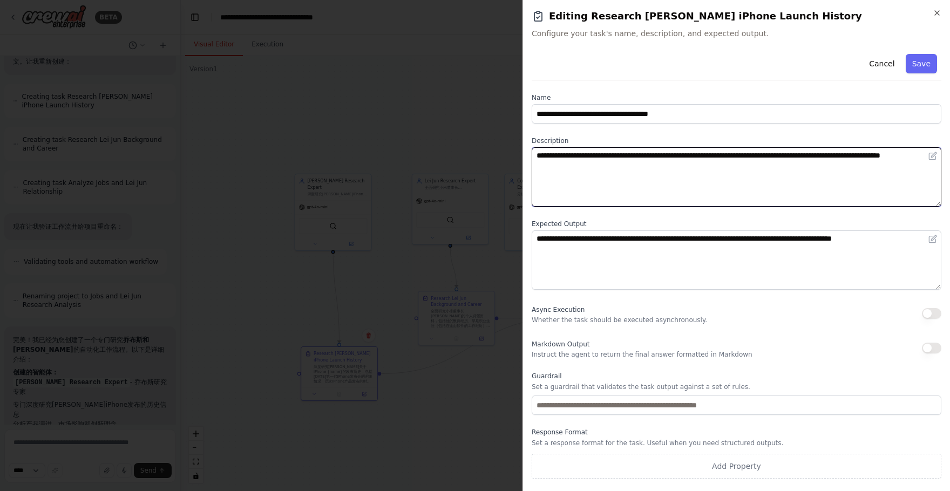
click at [632, 185] on textarea "**********" at bounding box center [737, 176] width 410 height 59
type textarea "*"
drag, startPoint x: 711, startPoint y: 153, endPoint x: 526, endPoint y: 156, distance: 185.7
click at [525, 156] on div "**********" at bounding box center [735, 245] width 427 height 491
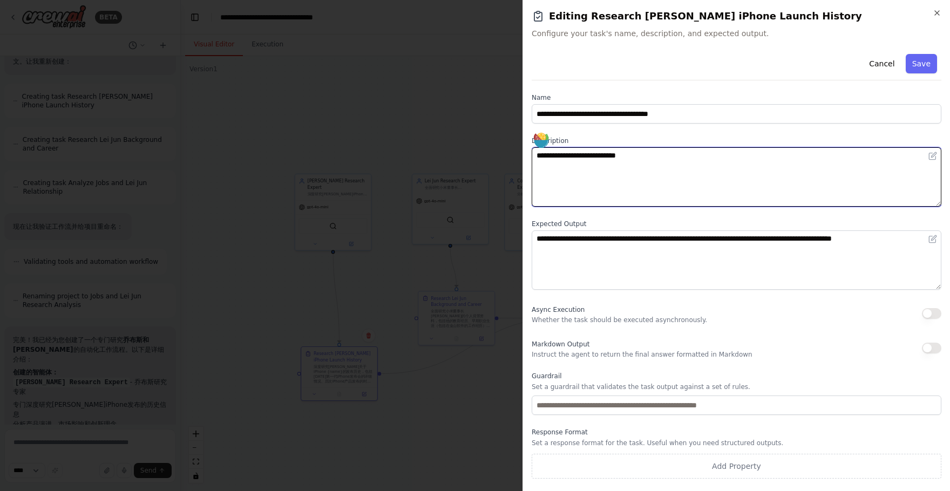
type textarea "**********"
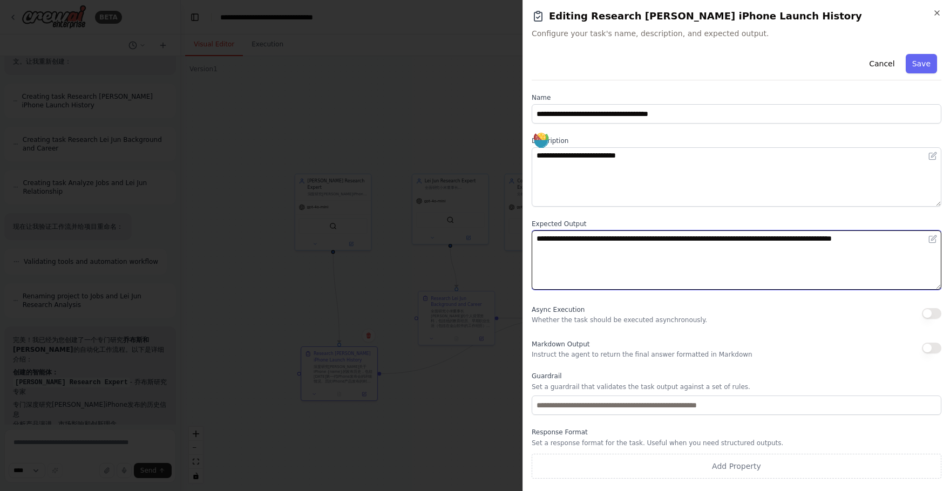
click at [680, 249] on textarea "**********" at bounding box center [737, 259] width 410 height 59
paste textarea
click at [567, 235] on textarea "**********" at bounding box center [737, 259] width 410 height 59
type textarea "********"
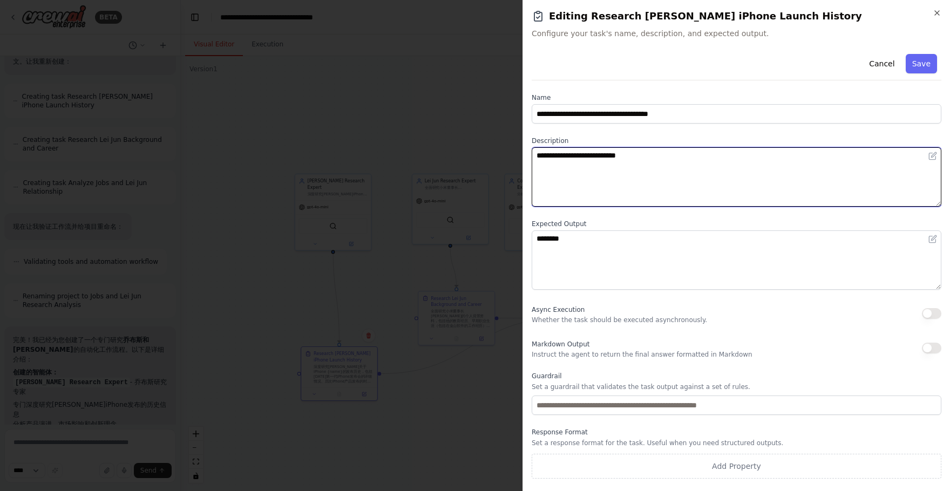
click at [737, 163] on textarea "**********" at bounding box center [737, 176] width 410 height 59
drag, startPoint x: 575, startPoint y: 154, endPoint x: 612, endPoint y: 155, distance: 36.7
click at [612, 155] on textarea "**********" at bounding box center [737, 176] width 410 height 59
click at [702, 157] on textarea "**********" at bounding box center [737, 176] width 410 height 59
drag, startPoint x: 702, startPoint y: 157, endPoint x: 665, endPoint y: 157, distance: 36.7
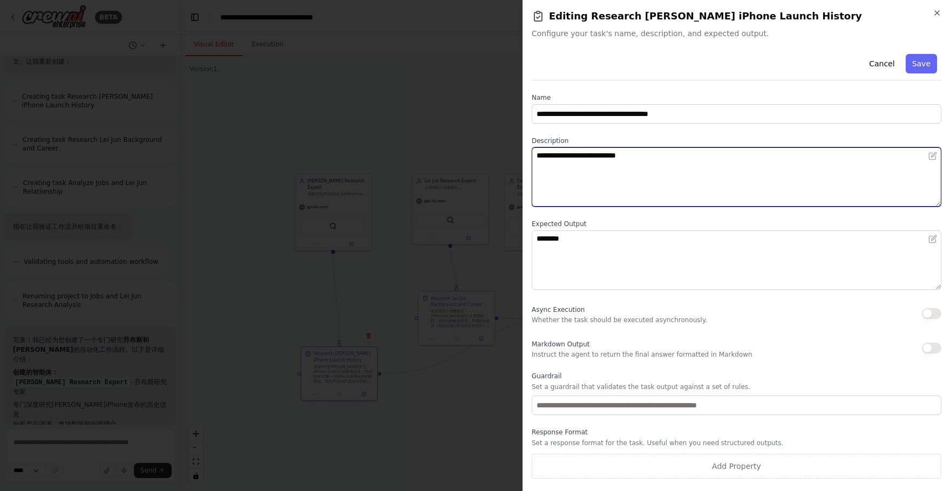
click at [665, 157] on textarea "**********" at bounding box center [737, 176] width 410 height 59
paste textarea "*"
drag, startPoint x: 663, startPoint y: 153, endPoint x: 655, endPoint y: 152, distance: 7.6
click at [655, 152] on textarea "**********" at bounding box center [737, 176] width 410 height 59
click at [575, 157] on textarea "**********" at bounding box center [737, 176] width 410 height 59
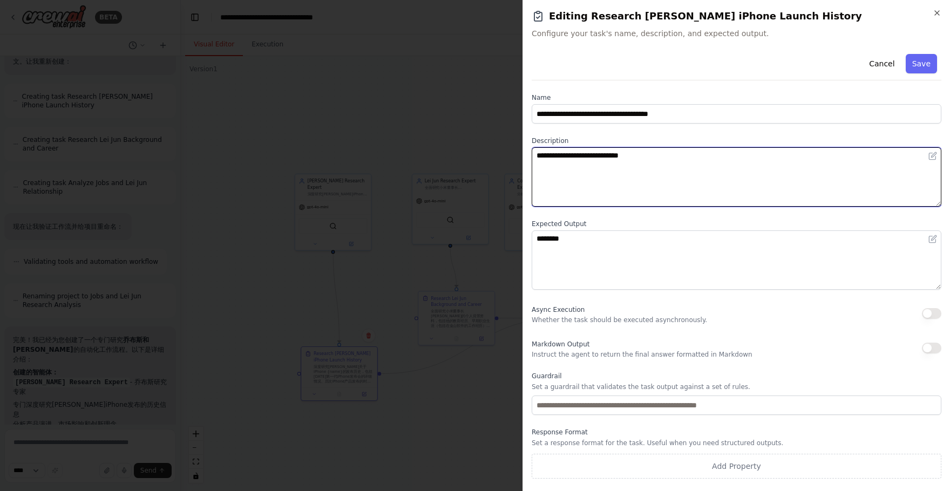
paste textarea "*"
type textarea "**********"
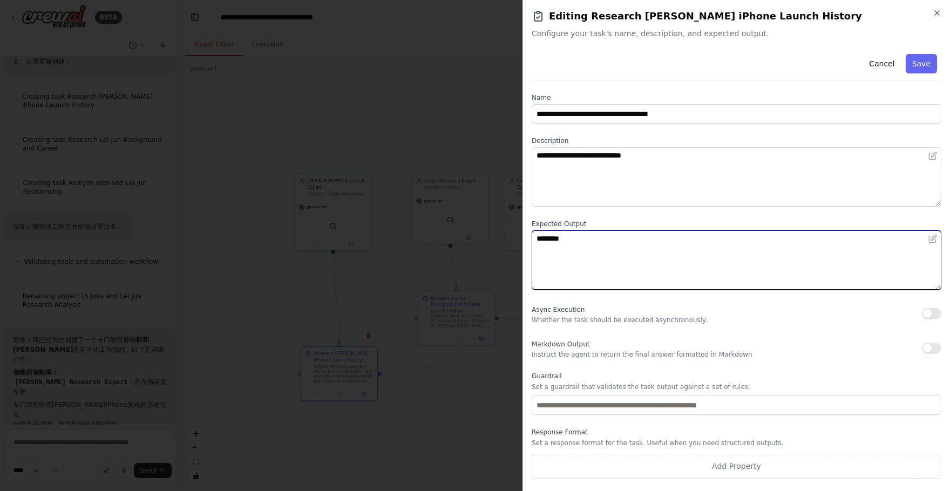
click at [604, 236] on textarea "********" at bounding box center [737, 259] width 410 height 59
type textarea "**********"
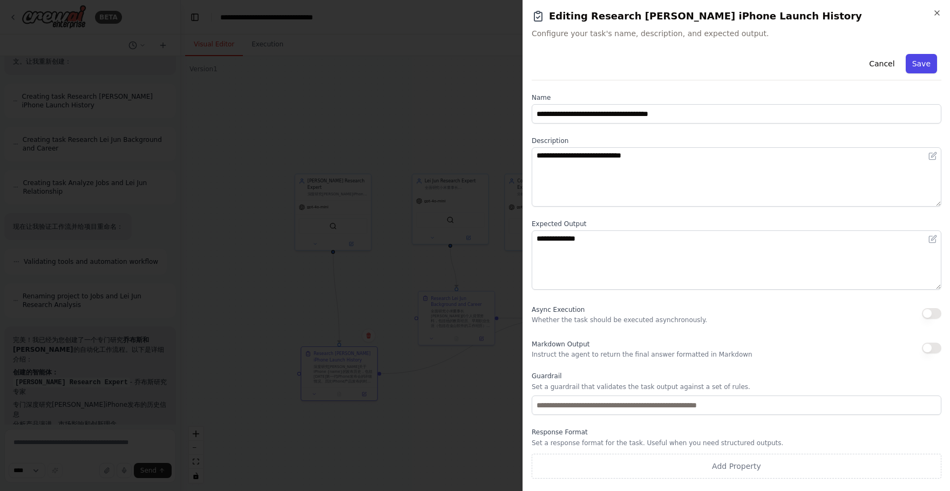
click at [922, 67] on button "Save" at bounding box center [921, 63] width 31 height 19
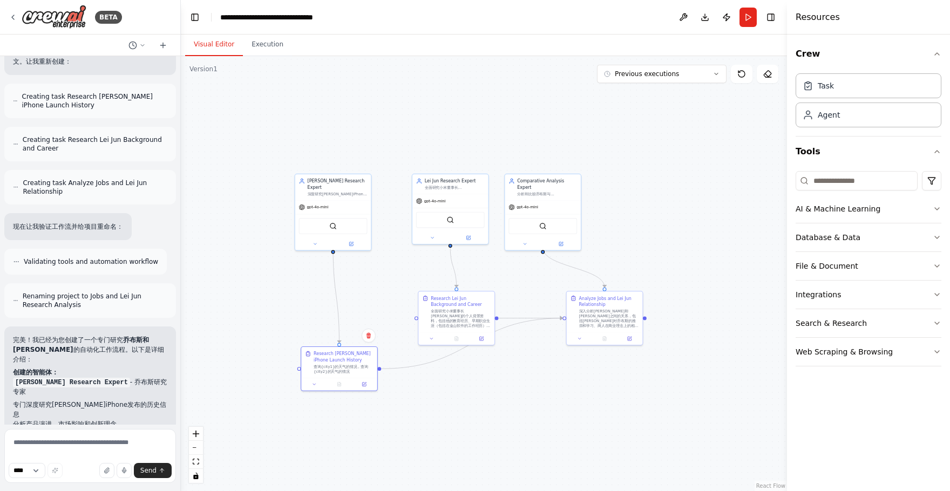
click at [662, 360] on div ".deletable-edge-delete-btn { width: 20px; height: 20px; border: 0px solid #ffff…" at bounding box center [484, 273] width 606 height 435
click at [613, 329] on div "Analyze Jobs and Lei Jun Relationship 深入分析[PERSON_NAME]和[PERSON_NAME]之间的关系，包括[P…" at bounding box center [605, 310] width 76 height 40
click at [637, 278] on button at bounding box center [634, 280] width 14 height 14
click at [601, 279] on button "Confirm" at bounding box center [603, 280] width 38 height 13
click at [480, 301] on div "Research Lei Jun Background and Career" at bounding box center [461, 300] width 60 height 12
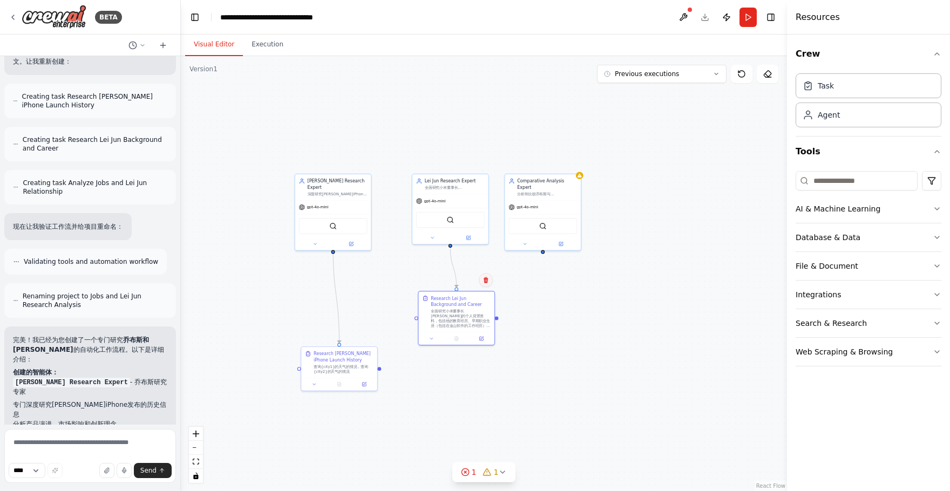
click at [486, 283] on button at bounding box center [486, 280] width 14 height 14
click at [464, 282] on button "Confirm" at bounding box center [455, 280] width 38 height 13
click at [492, 297] on div ".deletable-edge-delete-btn { width: 20px; height: 20px; border: 0px solid #ffff…" at bounding box center [484, 273] width 606 height 435
click at [743, 21] on button "Run" at bounding box center [747, 17] width 17 height 19
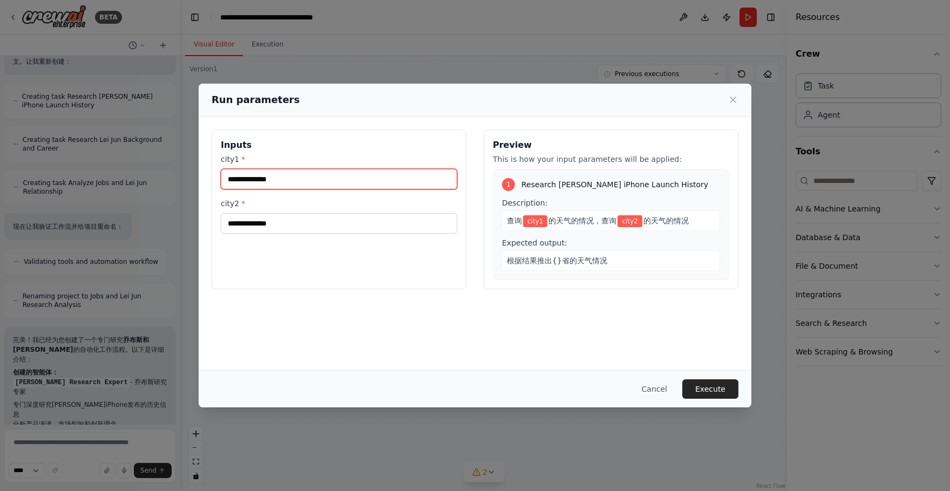
click at [407, 176] on input "city1 *" at bounding box center [339, 179] width 236 height 21
type input "*"
type input "**"
click at [650, 386] on button "Cancel" at bounding box center [654, 388] width 43 height 19
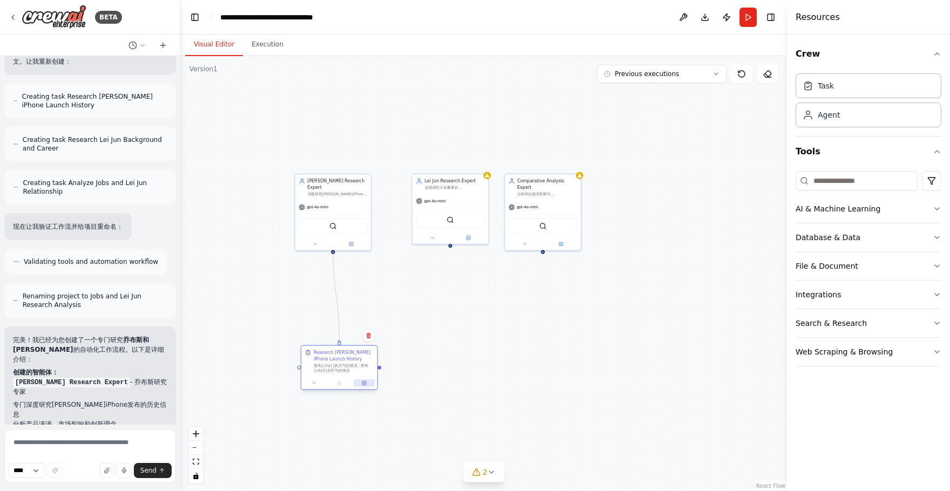
click at [365, 385] on button at bounding box center [363, 383] width 21 height 8
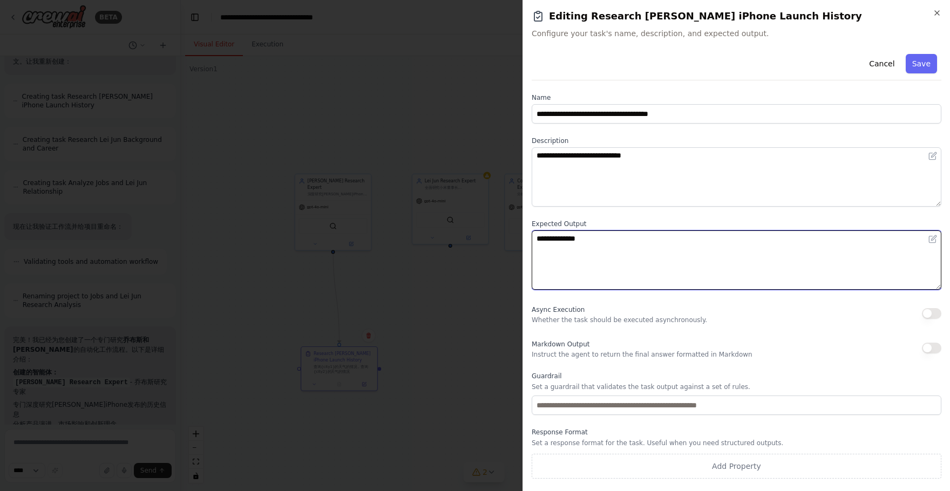
click at [586, 239] on textarea "**********" at bounding box center [737, 259] width 410 height 59
type textarea "**********"
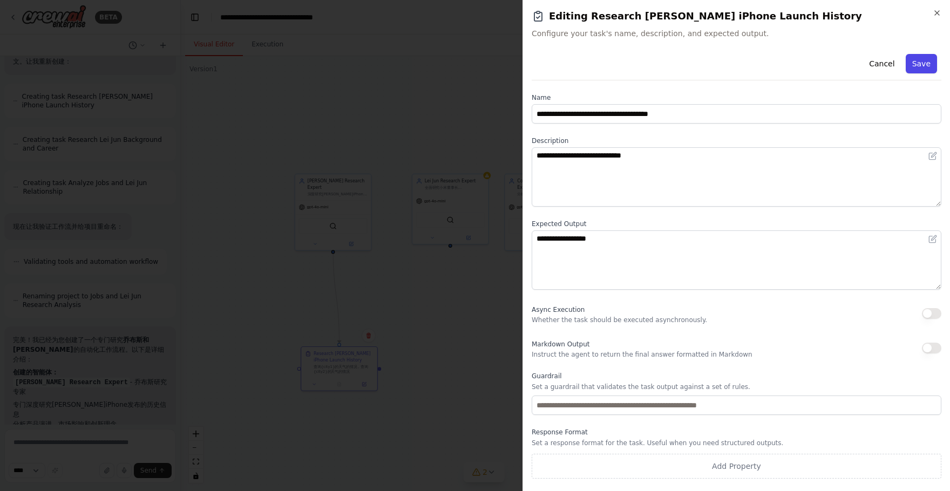
click at [913, 64] on button "Save" at bounding box center [921, 63] width 31 height 19
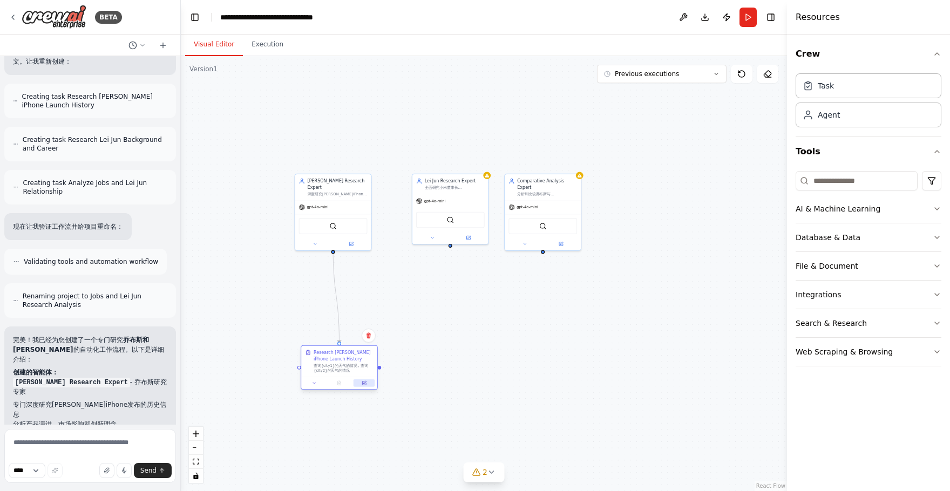
click at [363, 383] on icon at bounding box center [364, 382] width 3 height 3
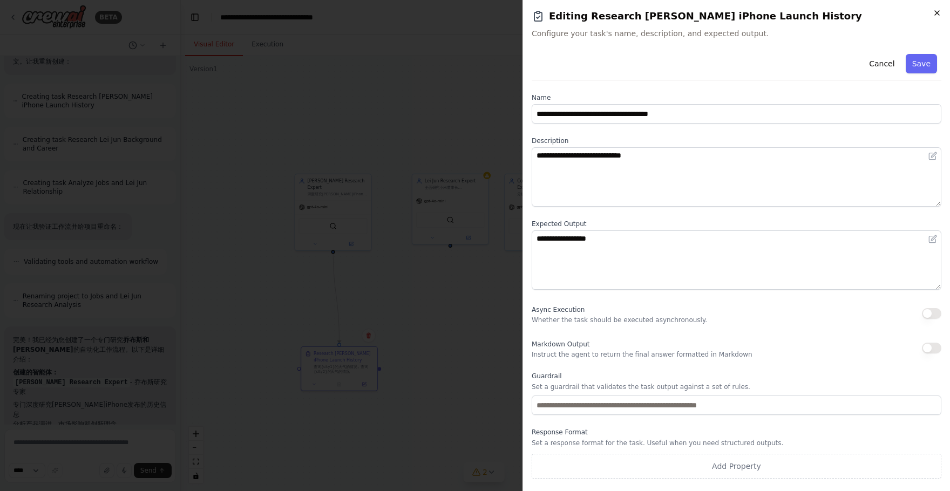
click at [932, 16] on icon "button" at bounding box center [936, 13] width 9 height 9
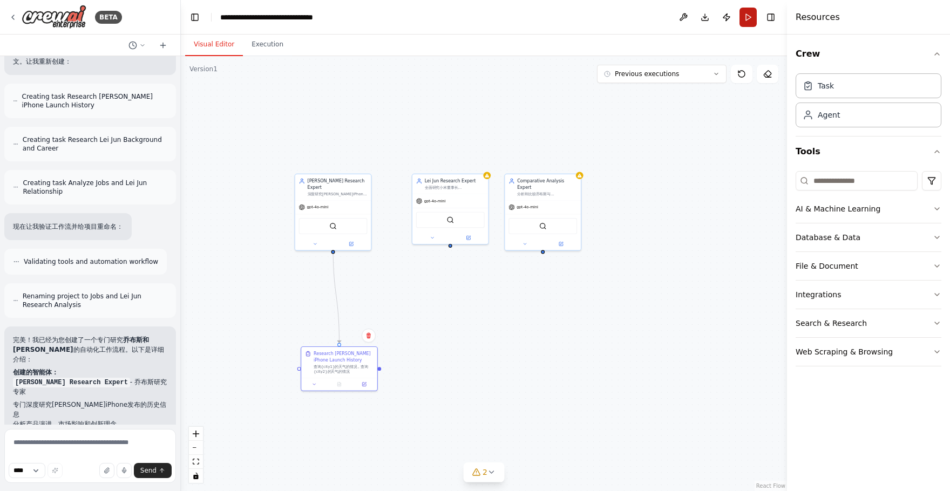
click at [751, 19] on button "Run" at bounding box center [747, 17] width 17 height 19
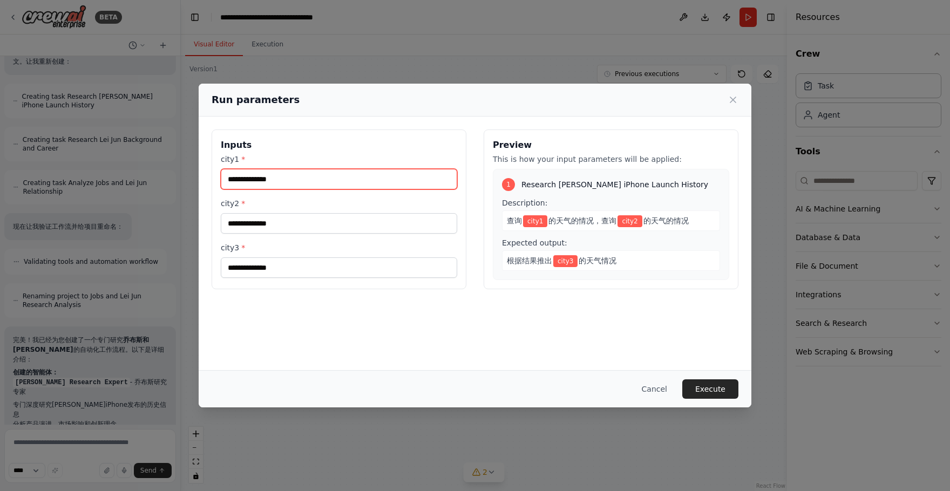
click at [382, 183] on input "city1 *" at bounding box center [339, 179] width 236 height 21
type input "**"
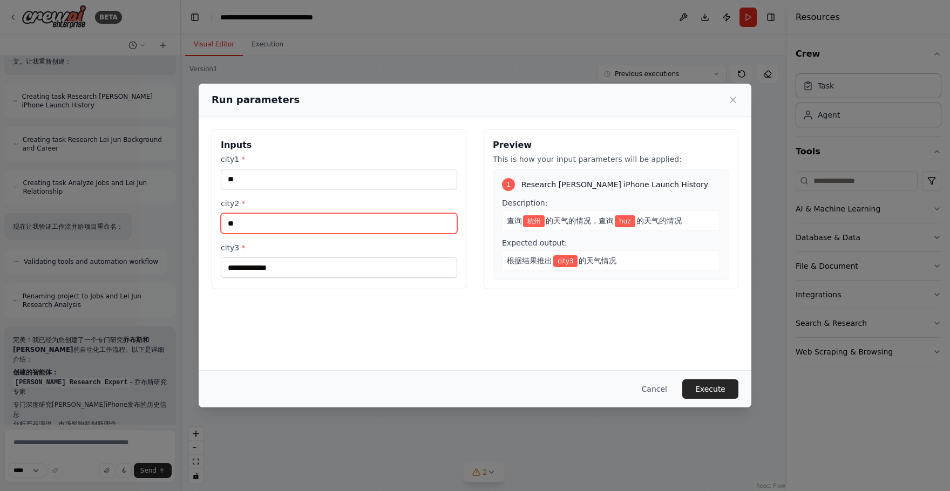
type input "*"
type input "**"
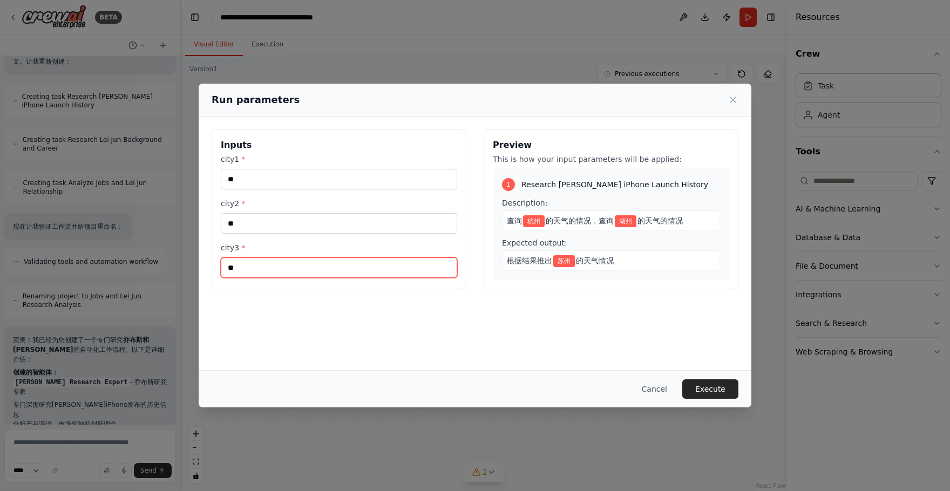
type input "**"
click at [549, 338] on div "Inputs city1 * ** city2 * ** city3 * ** Preview This is how your input paramete…" at bounding box center [475, 244] width 553 height 254
click at [699, 384] on button "Execute" at bounding box center [710, 388] width 56 height 19
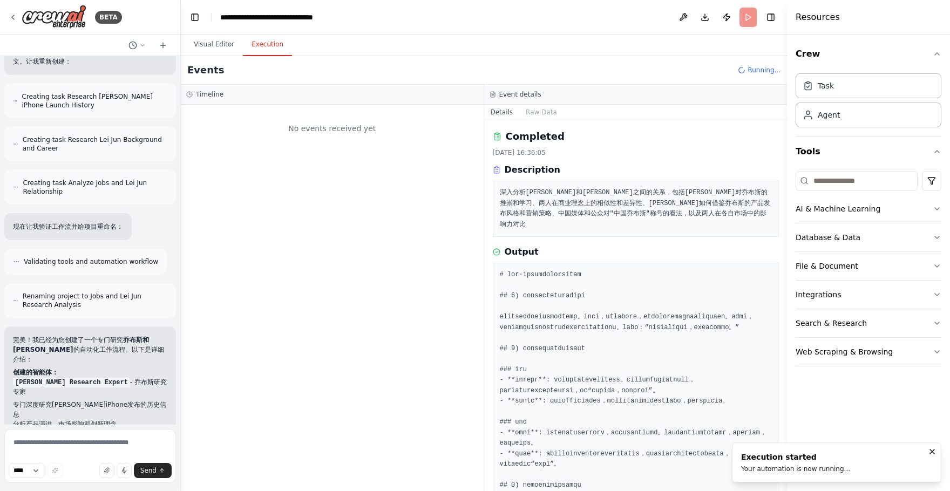
scroll to position [0, 0]
click at [212, 40] on button "Visual Editor" at bounding box center [214, 44] width 58 height 23
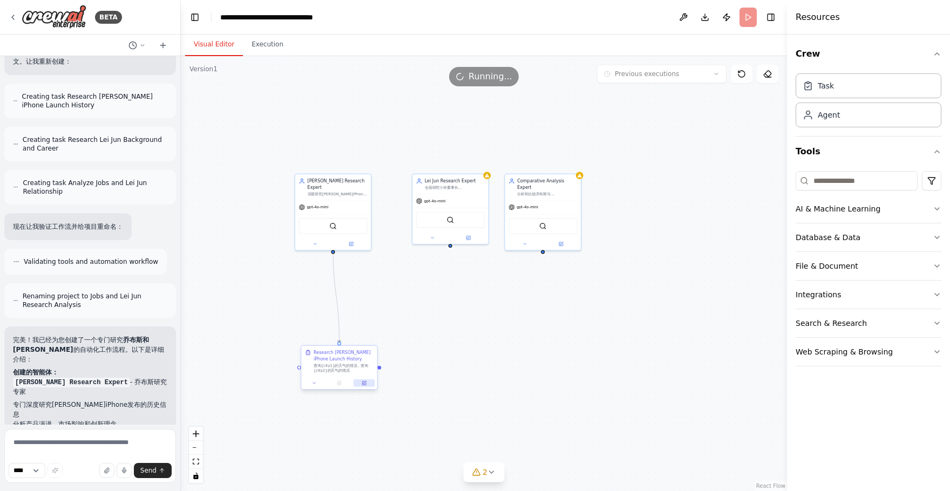
click at [365, 381] on icon at bounding box center [364, 382] width 5 height 5
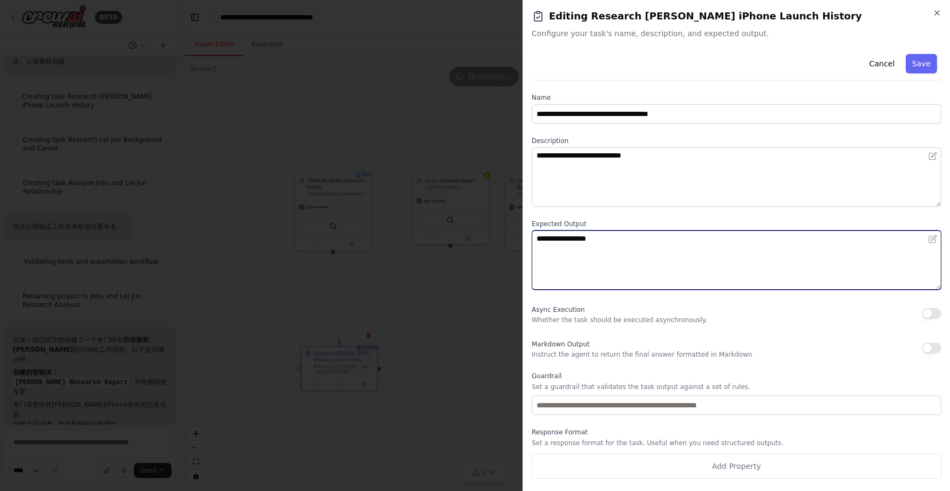
click at [649, 241] on textarea "**********" at bounding box center [737, 259] width 410 height 59
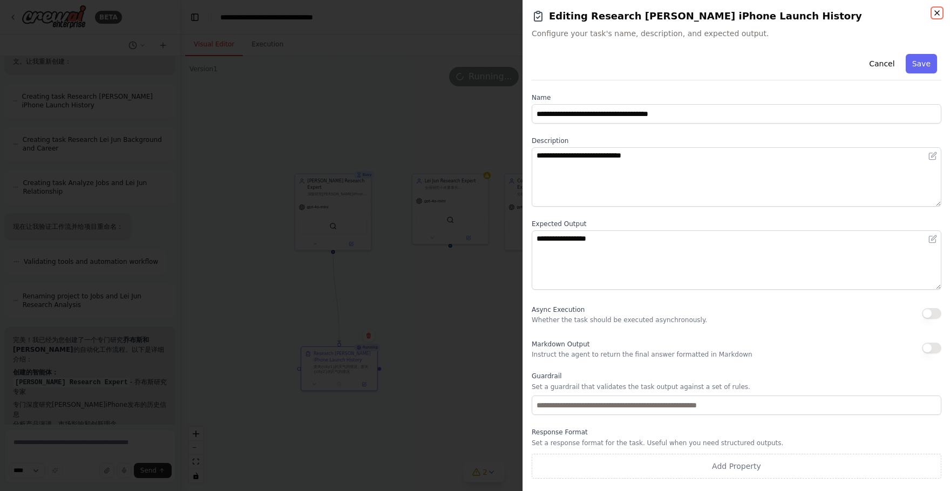
click at [932, 17] on icon "button" at bounding box center [936, 13] width 9 height 9
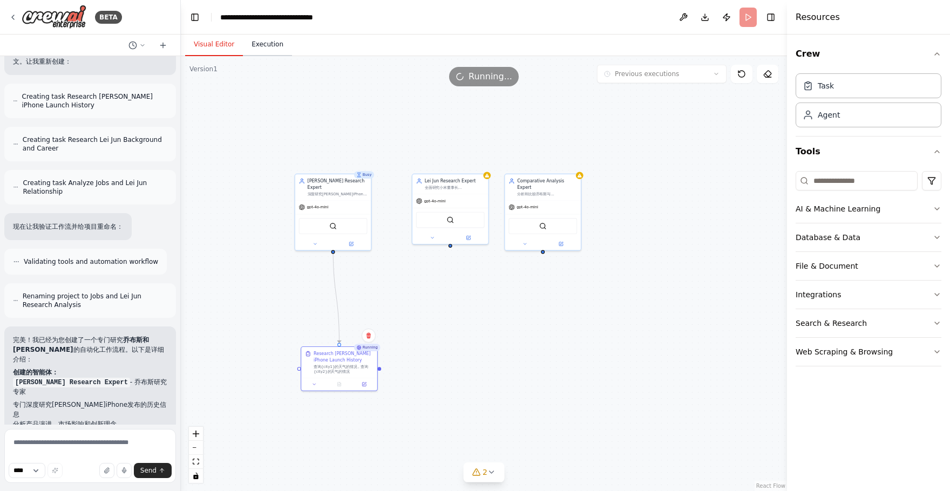
click at [273, 46] on button "Execution" at bounding box center [267, 44] width 49 height 23
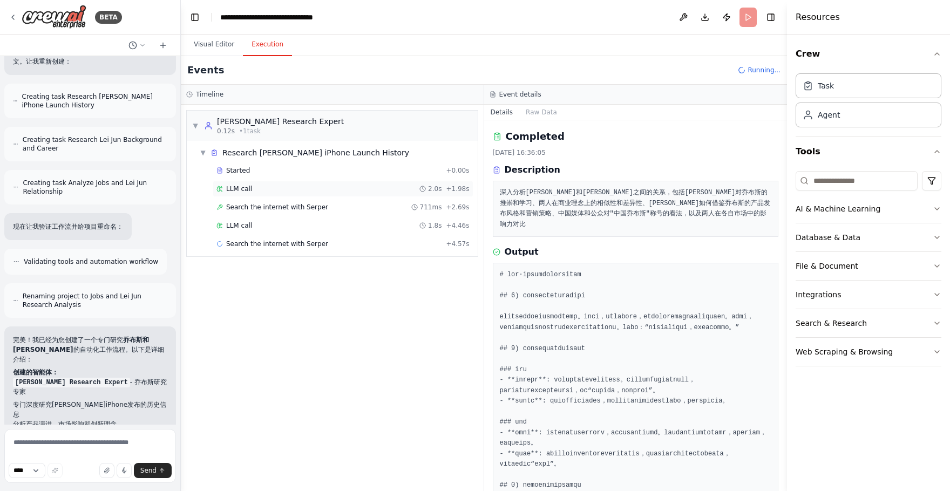
click at [297, 183] on div "LLM call 2.0s + 1.98s" at bounding box center [343, 189] width 261 height 16
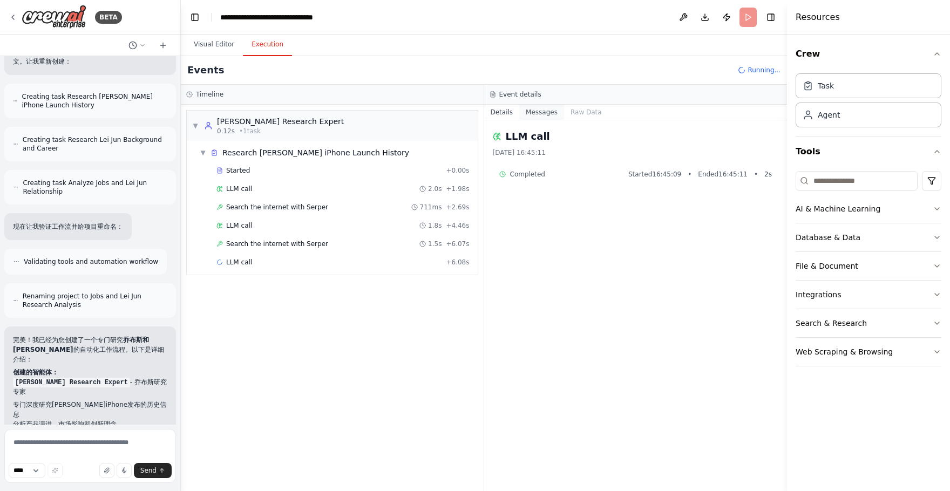
click at [546, 115] on button "Messages" at bounding box center [541, 112] width 45 height 15
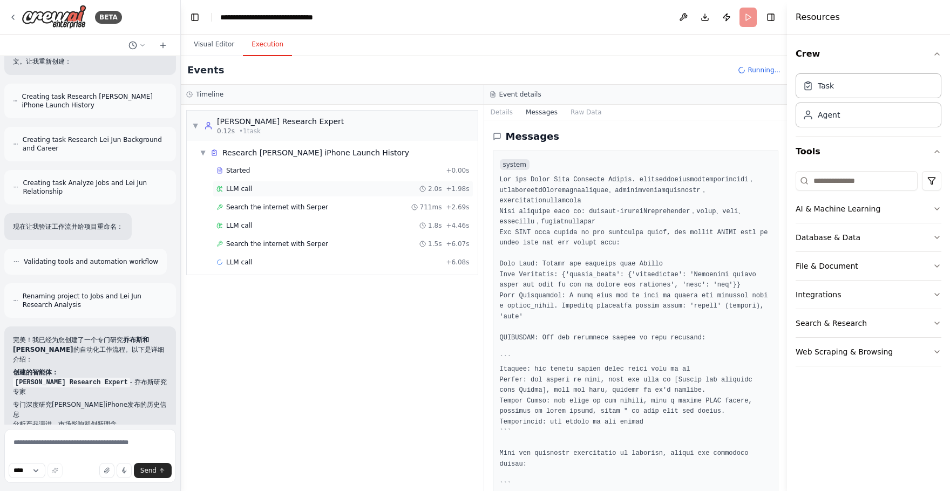
click at [316, 193] on div "LLM call 2.0s + 1.98s" at bounding box center [342, 189] width 253 height 9
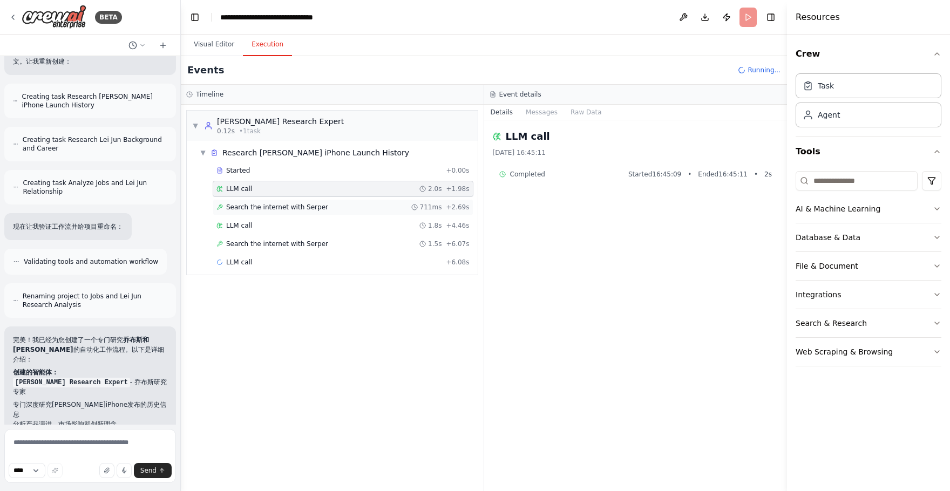
click at [316, 202] on div "Search the internet with Serper 711ms + 2.69s" at bounding box center [343, 207] width 261 height 16
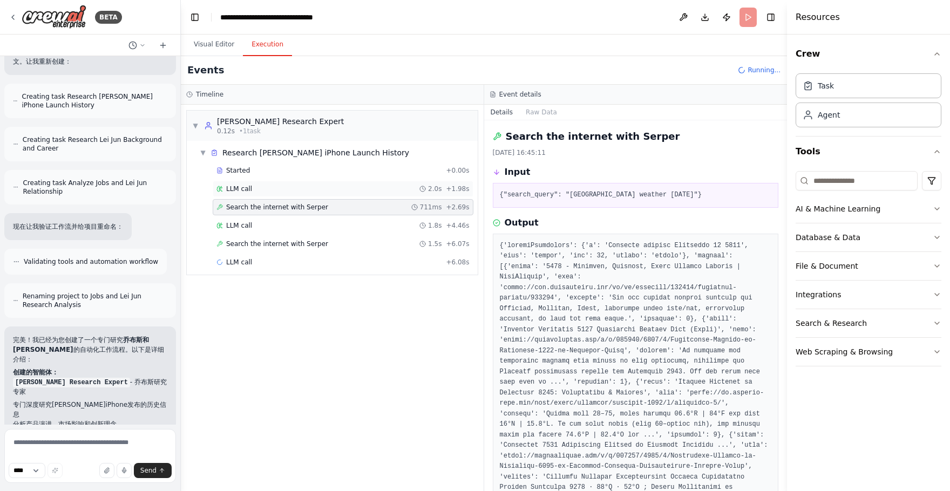
click at [336, 189] on div "LLM call 2.0s + 1.98s" at bounding box center [342, 189] width 253 height 9
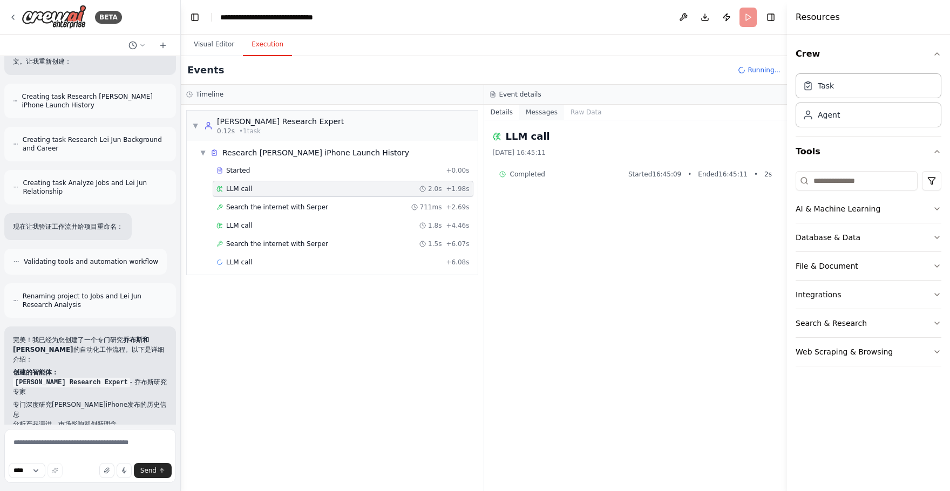
click at [556, 112] on button "Messages" at bounding box center [541, 112] width 45 height 15
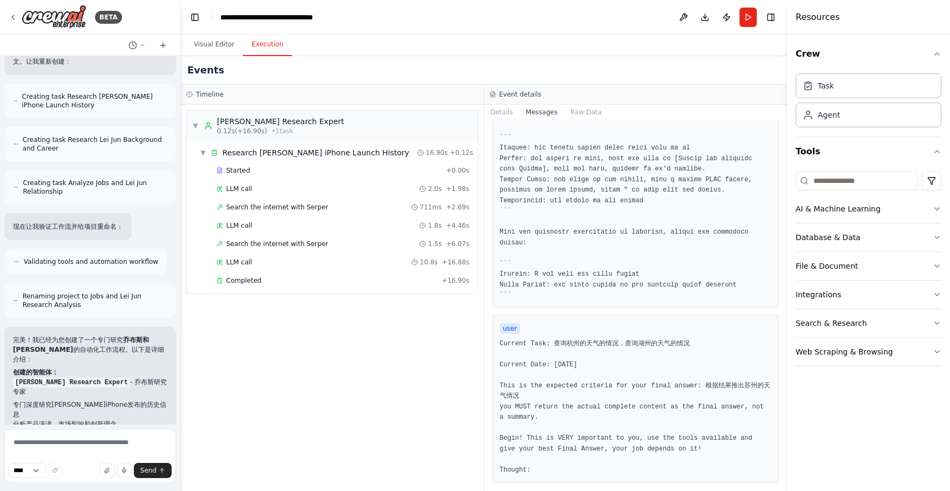
scroll to position [232, 0]
click at [355, 282] on div "Completed" at bounding box center [326, 280] width 221 height 9
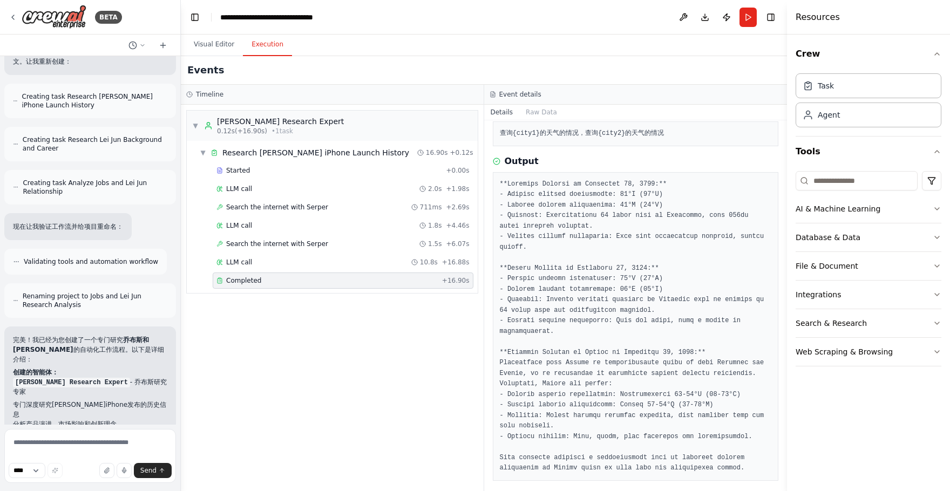
scroll to position [66, 0]
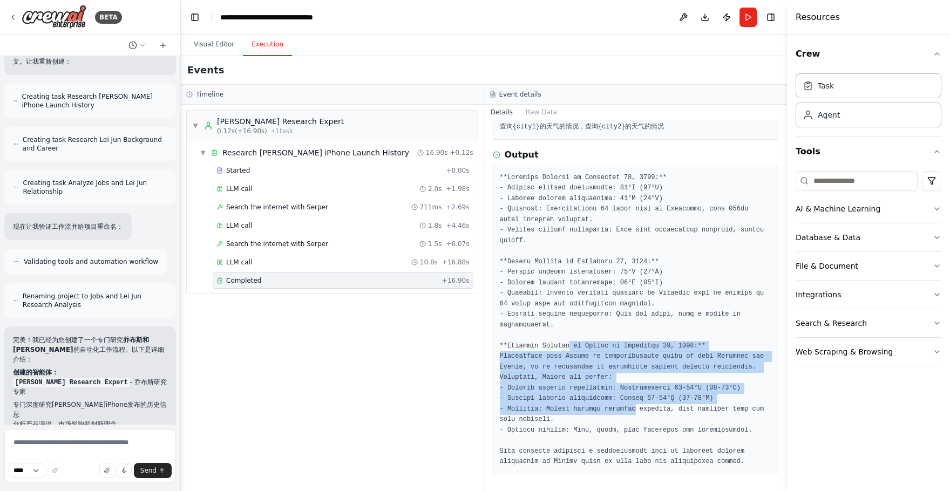
drag, startPoint x: 570, startPoint y: 346, endPoint x: 639, endPoint y: 411, distance: 94.7
click at [639, 410] on pre at bounding box center [636, 320] width 272 height 295
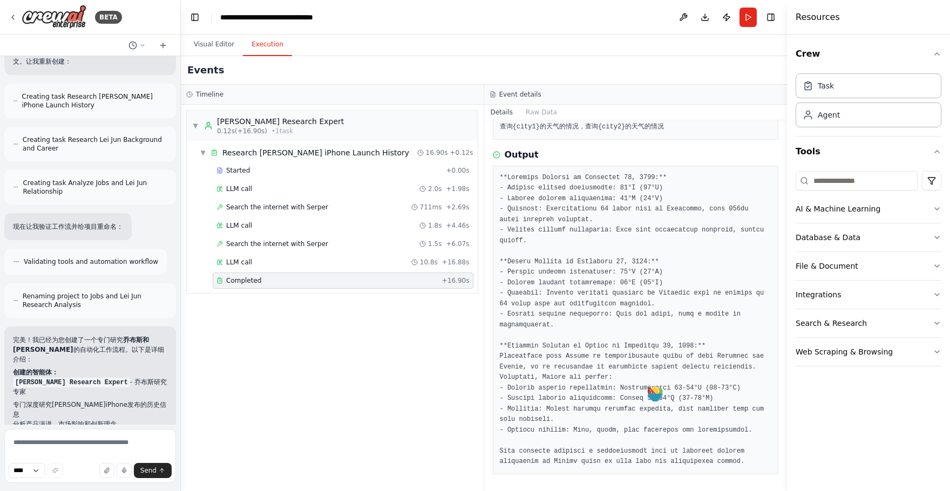
click at [641, 431] on pre at bounding box center [636, 320] width 272 height 295
click at [655, 427] on pre at bounding box center [636, 320] width 272 height 295
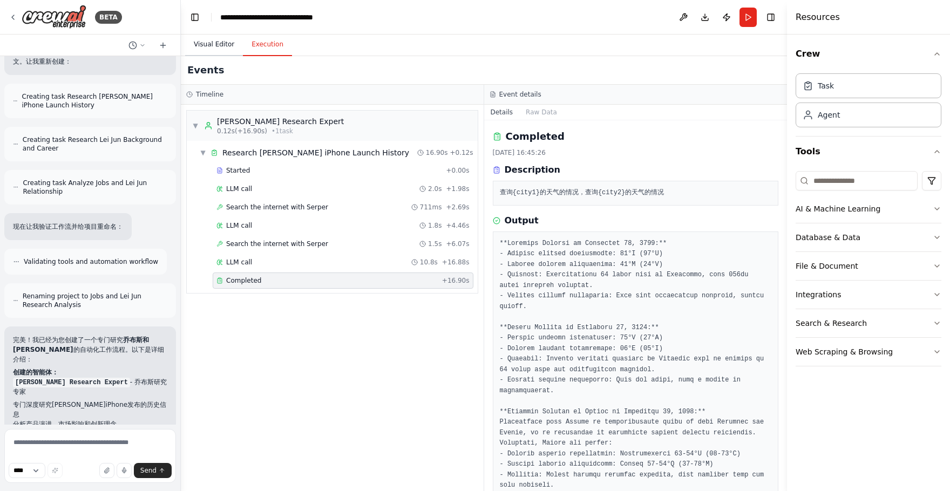
click at [216, 48] on button "Visual Editor" at bounding box center [214, 44] width 58 height 23
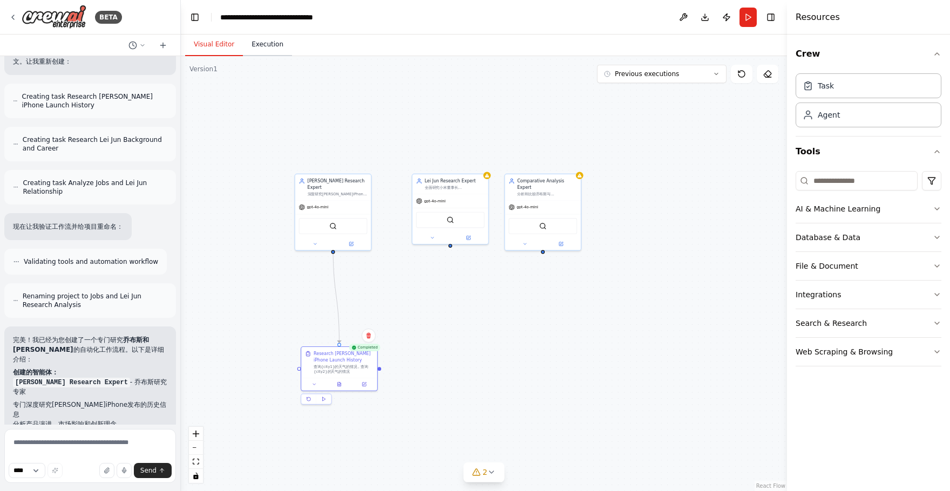
click at [268, 43] on button "Execution" at bounding box center [267, 44] width 49 height 23
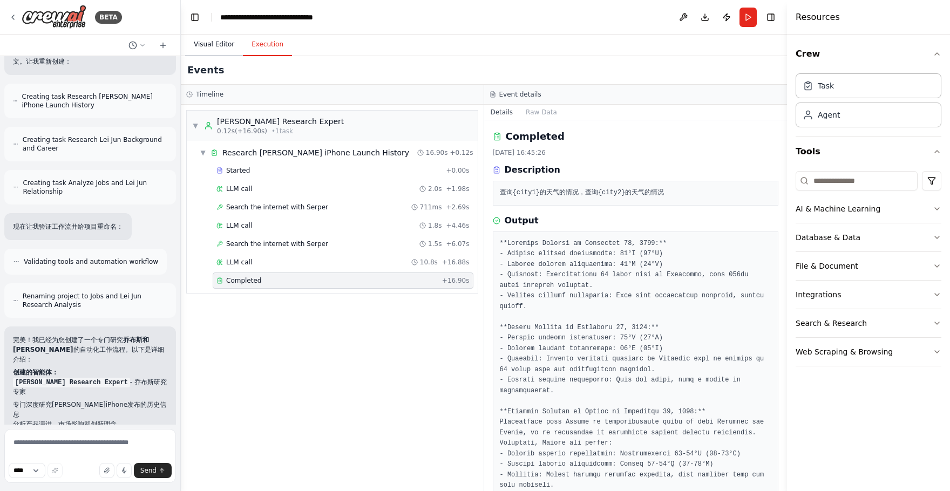
click at [219, 49] on button "Visual Editor" at bounding box center [214, 44] width 58 height 23
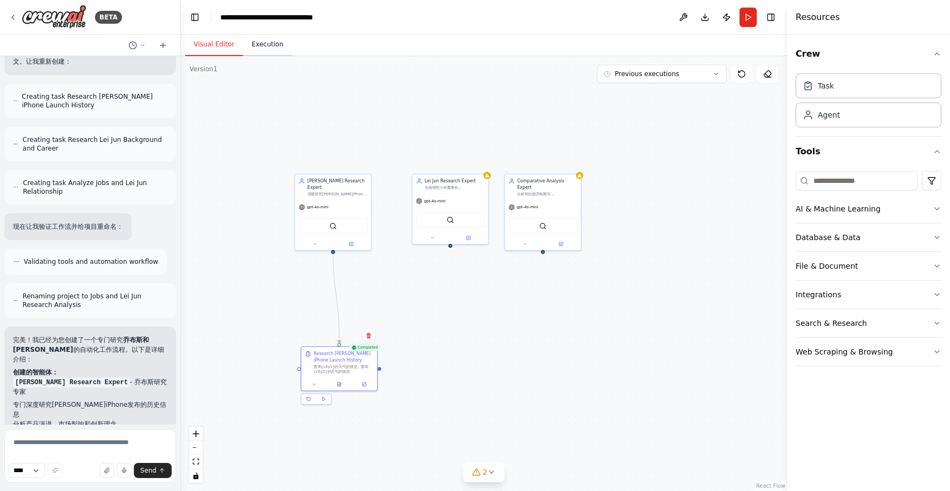
click at [281, 49] on button "Execution" at bounding box center [267, 44] width 49 height 23
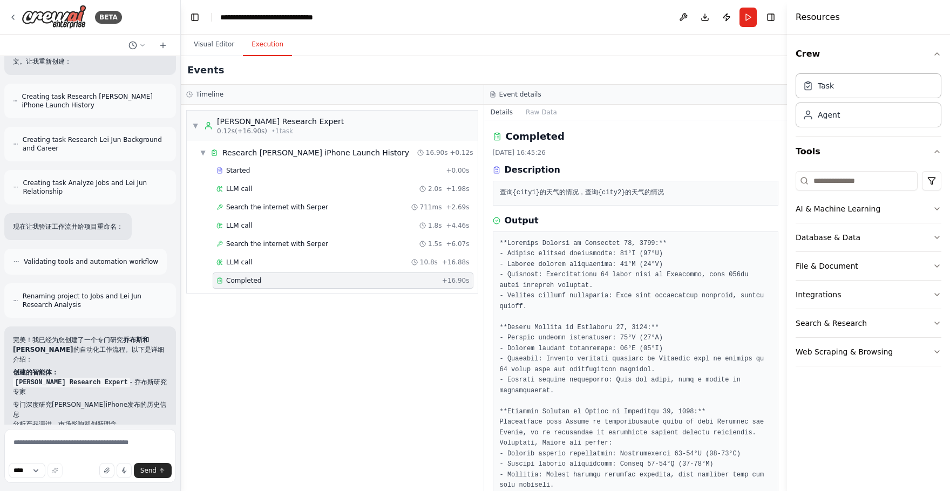
click at [526, 329] on pre at bounding box center [636, 386] width 272 height 295
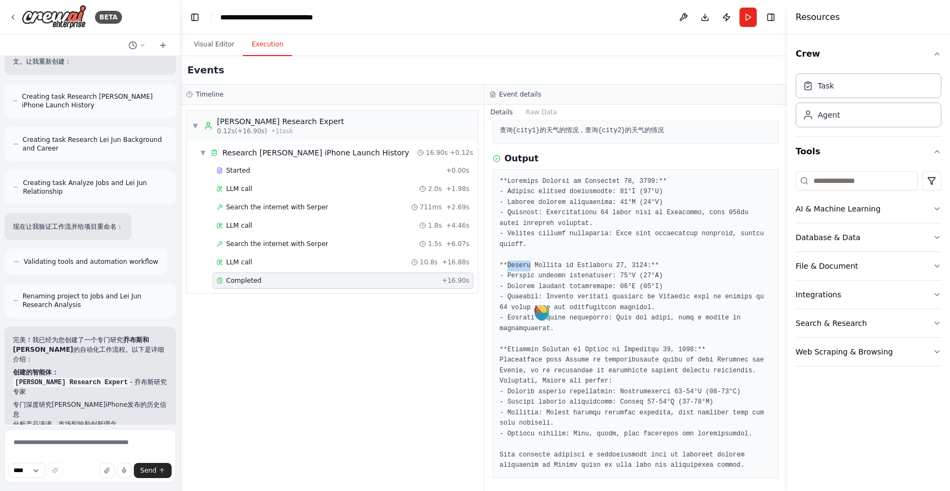
scroll to position [66, 0]
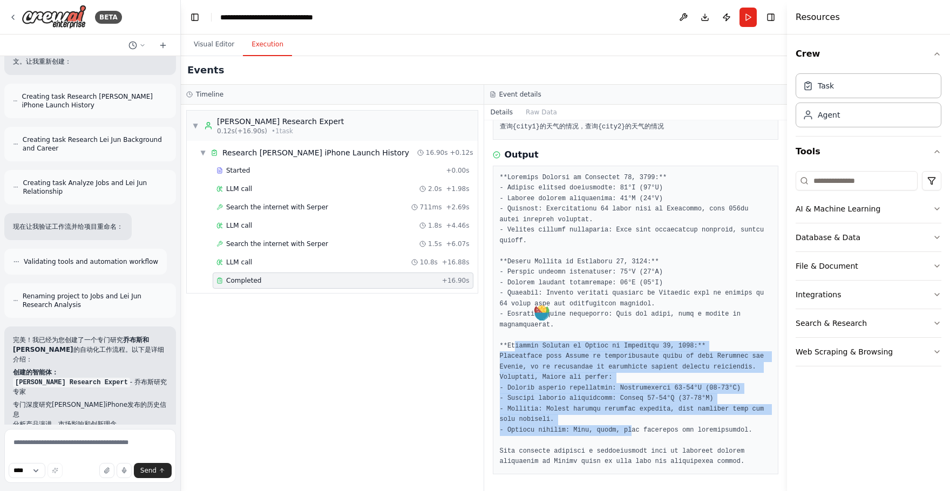
drag, startPoint x: 516, startPoint y: 349, endPoint x: 632, endPoint y: 432, distance: 142.7
click at [632, 432] on pre at bounding box center [636, 320] width 272 height 295
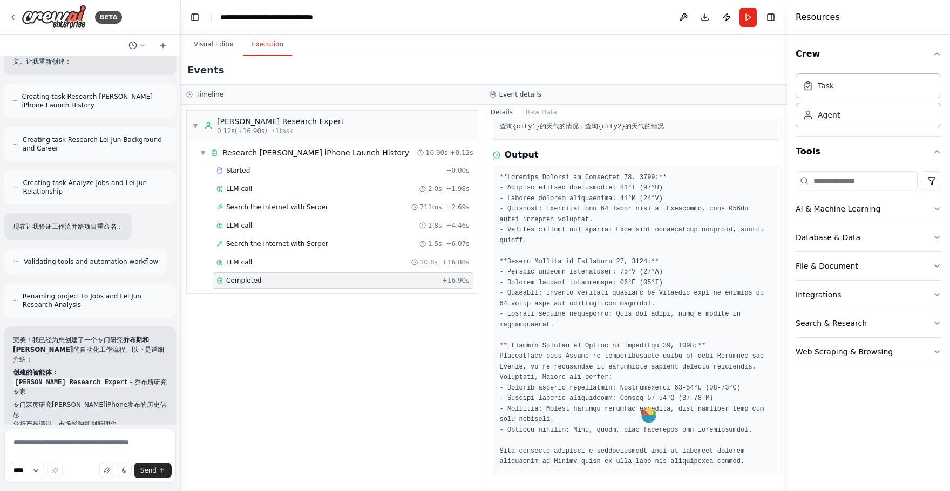
click at [643, 440] on pre at bounding box center [636, 320] width 272 height 295
click at [620, 348] on pre at bounding box center [636, 320] width 272 height 295
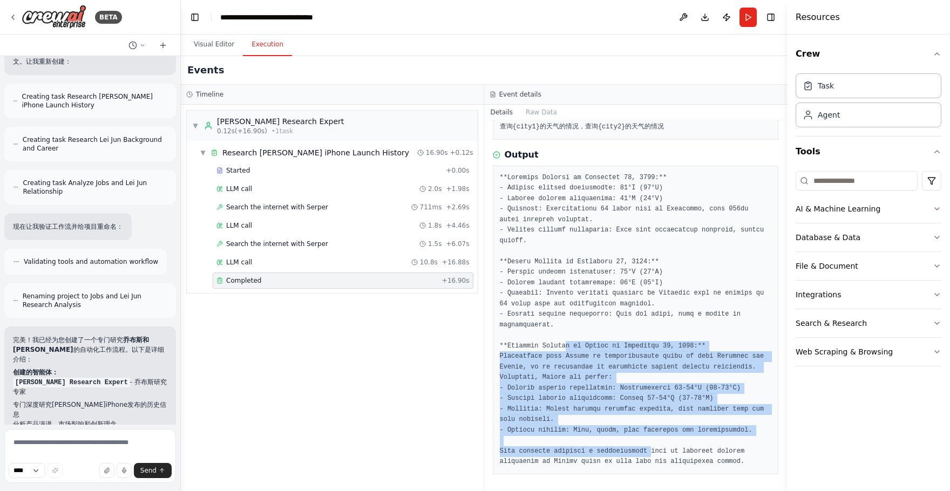
drag, startPoint x: 567, startPoint y: 346, endPoint x: 650, endPoint y: 448, distance: 131.6
click at [650, 449] on pre at bounding box center [636, 320] width 272 height 295
click at [634, 455] on pre at bounding box center [636, 320] width 272 height 295
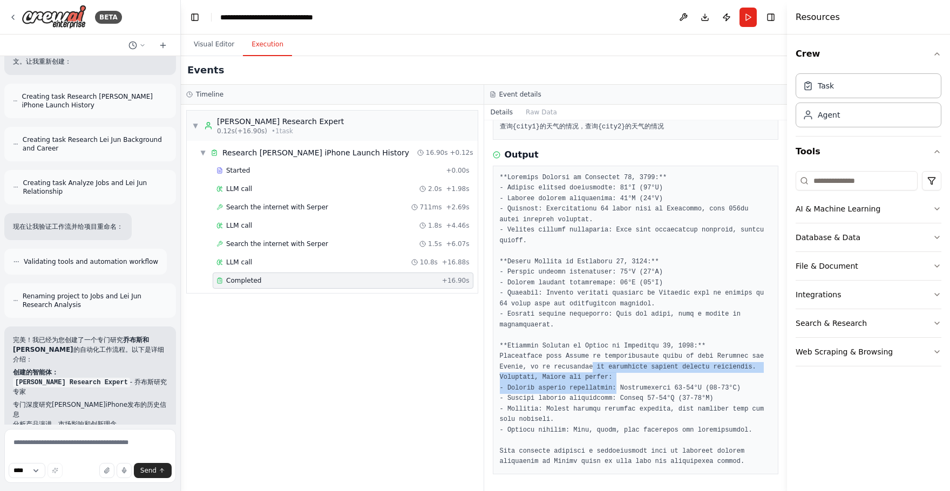
drag, startPoint x: 618, startPoint y: 387, endPoint x: 595, endPoint y: 363, distance: 33.2
click at [595, 363] on pre at bounding box center [636, 320] width 272 height 295
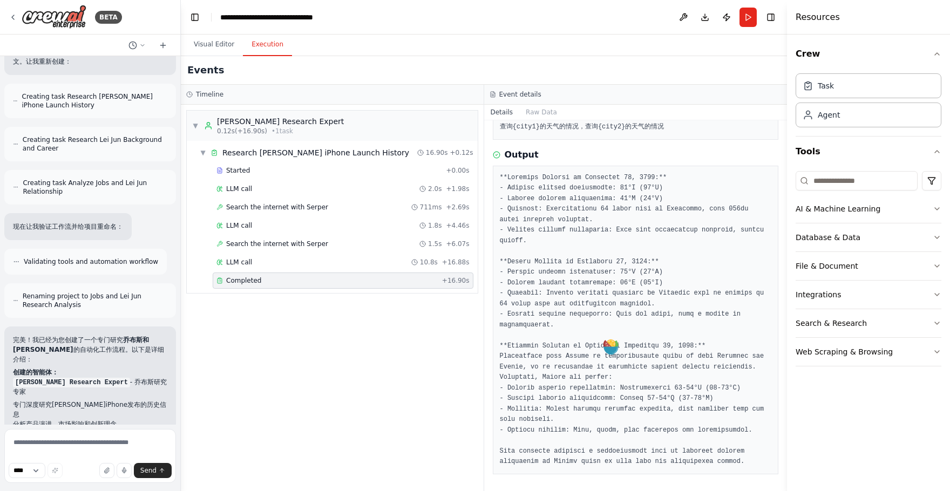
click at [574, 340] on pre at bounding box center [636, 320] width 272 height 295
click at [318, 304] on div "▼ [PERSON_NAME] Research Expert 0.12s (+16.90s) • 1 task ▼ Research [PERSON_NAM…" at bounding box center [332, 298] width 303 height 386
click at [222, 45] on button "Visual Editor" at bounding box center [214, 44] width 58 height 23
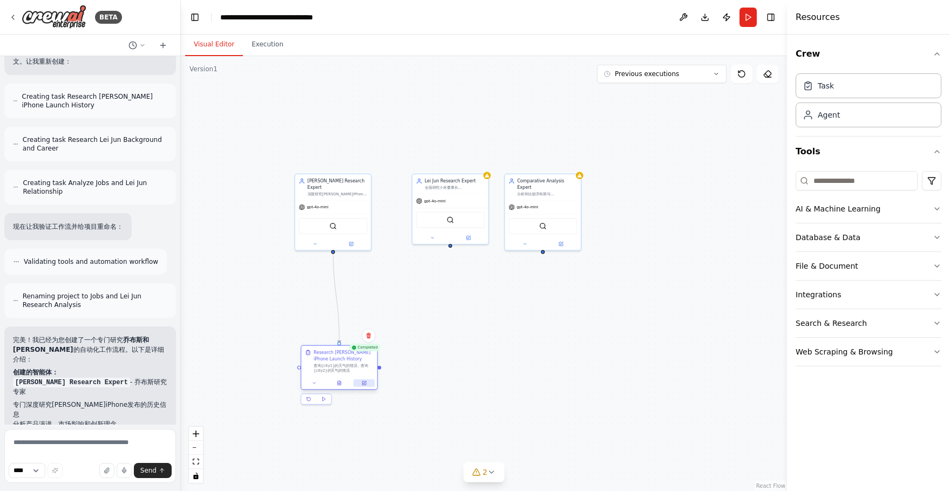
click at [365, 384] on icon at bounding box center [364, 383] width 4 height 4
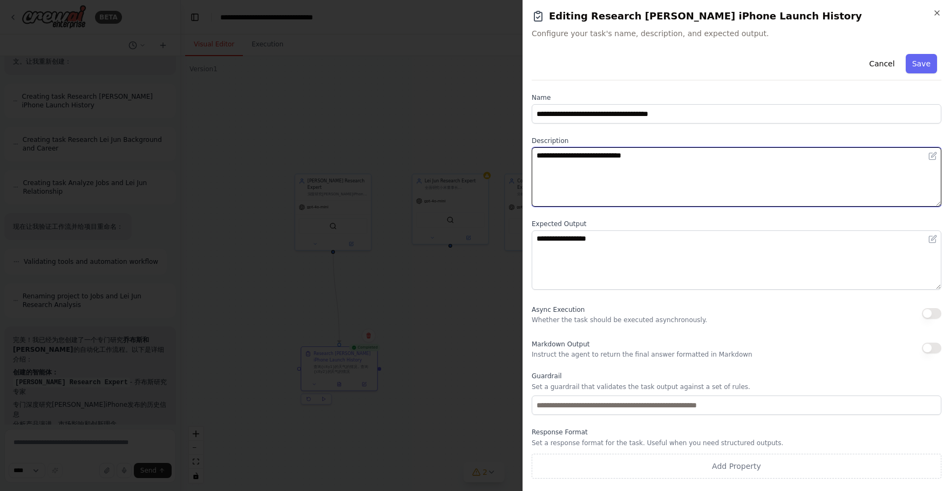
click at [634, 157] on textarea "**********" at bounding box center [737, 176] width 410 height 59
click at [720, 156] on textarea "**********" at bounding box center [737, 176] width 410 height 59
type textarea "**********"
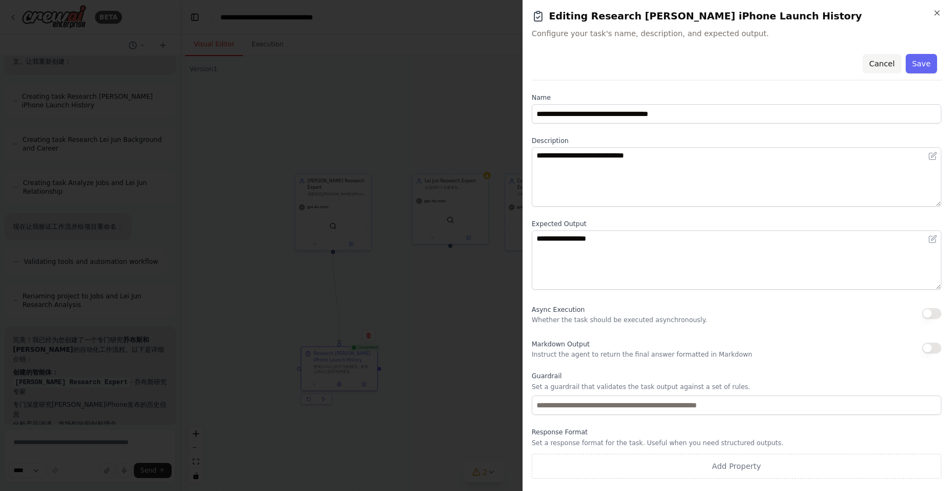
click at [866, 66] on button "Cancel" at bounding box center [881, 63] width 38 height 19
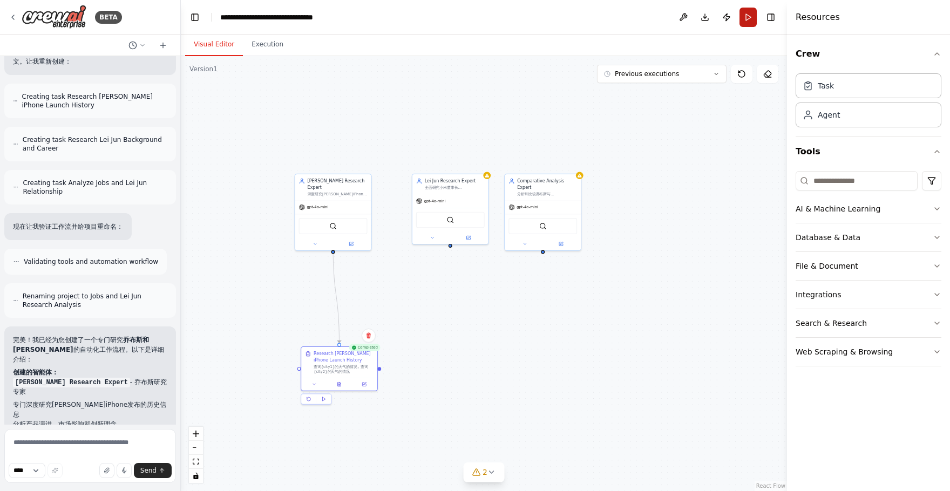
click at [744, 22] on button "Run" at bounding box center [747, 17] width 17 height 19
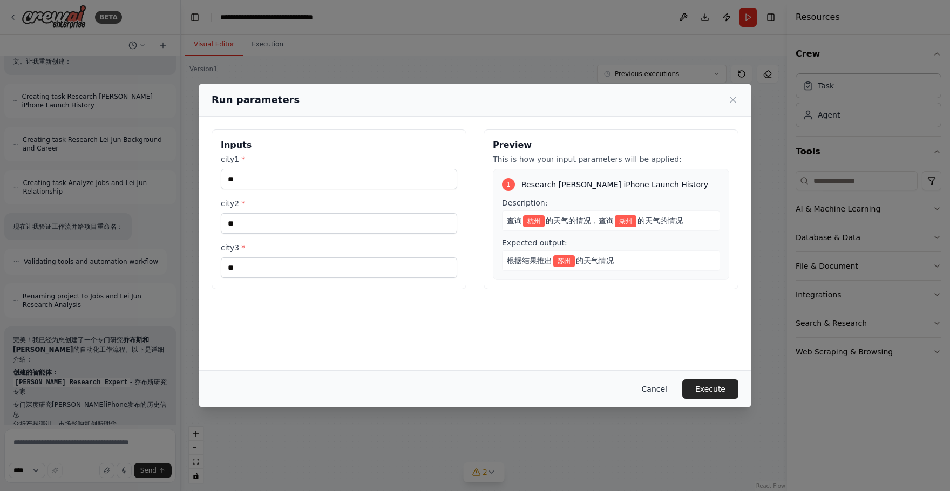
click at [661, 385] on button "Cancel" at bounding box center [654, 388] width 43 height 19
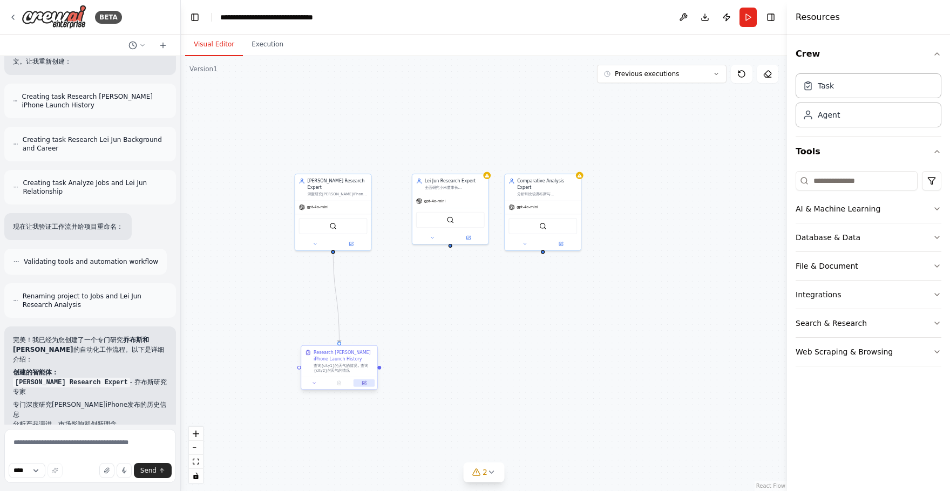
click at [365, 384] on icon at bounding box center [364, 383] width 4 height 4
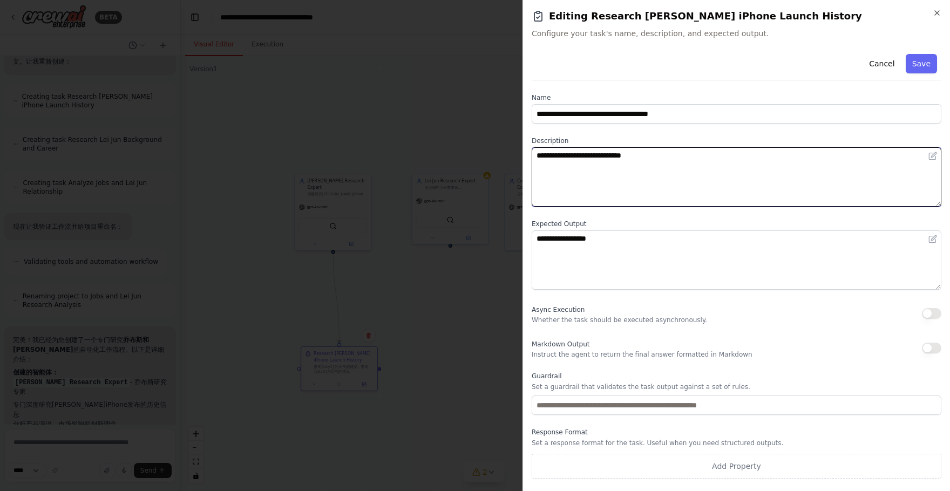
drag, startPoint x: 574, startPoint y: 156, endPoint x: 552, endPoint y: 156, distance: 22.7
click at [552, 156] on textarea "**********" at bounding box center [737, 176] width 410 height 59
drag, startPoint x: 660, startPoint y: 158, endPoint x: 634, endPoint y: 157, distance: 25.9
click at [634, 157] on textarea "**********" at bounding box center [737, 176] width 410 height 59
click at [766, 166] on textarea "**********" at bounding box center [737, 176] width 410 height 59
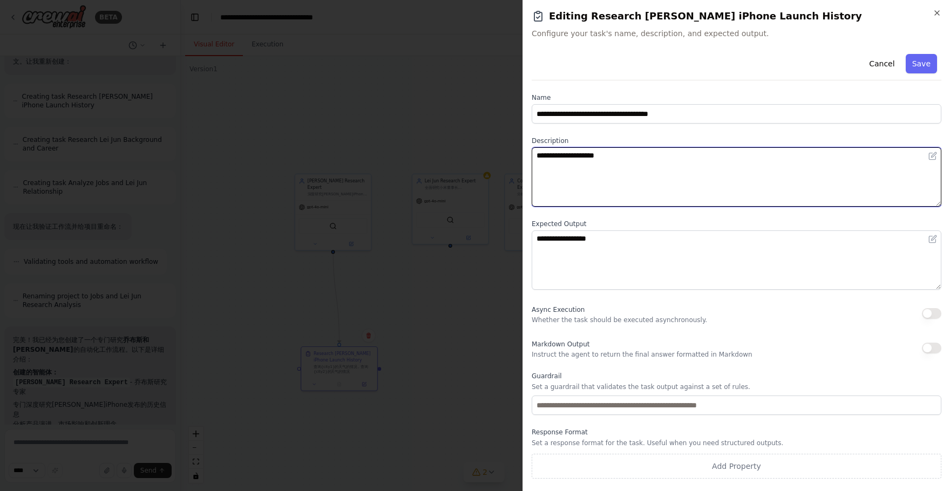
type textarea "**********"
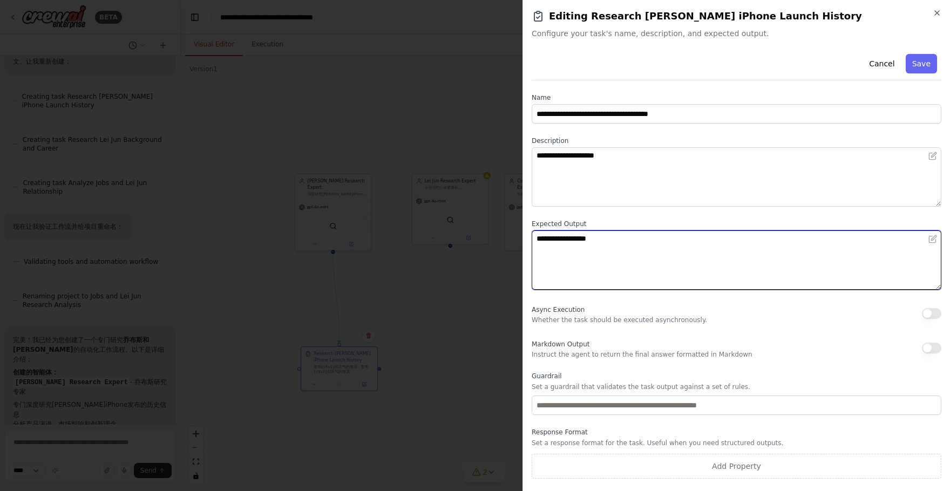
click at [607, 238] on textarea "**********" at bounding box center [737, 259] width 410 height 59
click at [660, 234] on textarea "**********" at bounding box center [737, 259] width 410 height 59
drag, startPoint x: 607, startPoint y: 237, endPoint x: 582, endPoint y: 239, distance: 24.8
click at [582, 239] on textarea "**********" at bounding box center [737, 259] width 410 height 59
click at [669, 238] on textarea "**********" at bounding box center [737, 259] width 410 height 59
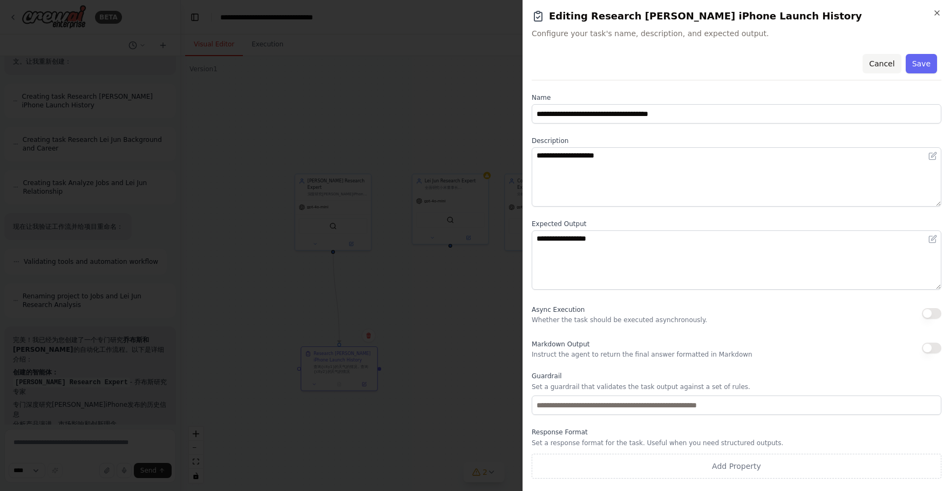
click at [876, 62] on button "Cancel" at bounding box center [881, 63] width 38 height 19
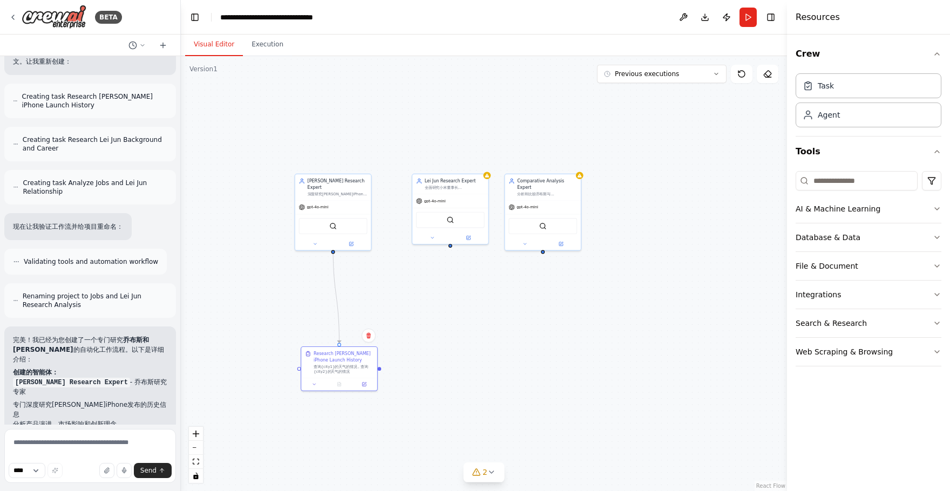
click at [638, 201] on div ".deletable-edge-delete-btn { width: 20px; height: 20px; border: 0px solid #ffff…" at bounding box center [484, 273] width 606 height 435
click at [274, 46] on button "Execution" at bounding box center [267, 44] width 49 height 23
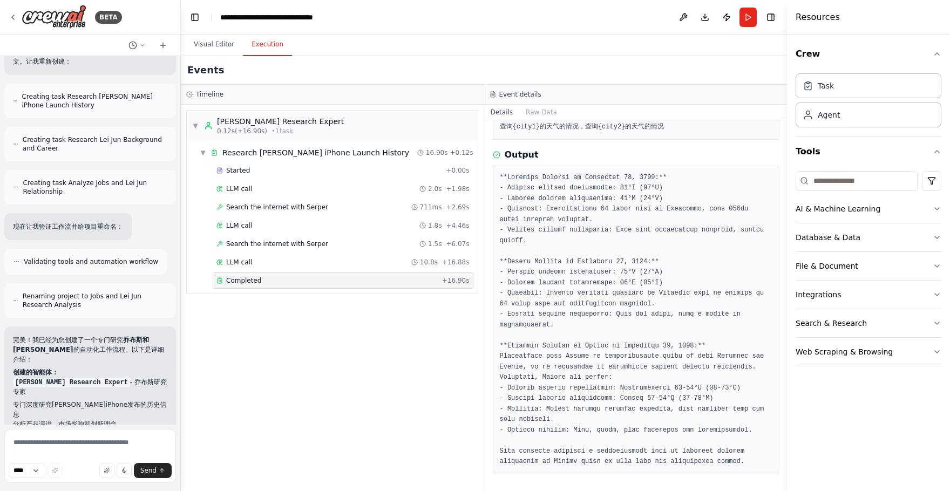
click at [423, 350] on div "▼ [PERSON_NAME] Research Expert 0.12s (+16.90s) • 1 task ▼ Research [PERSON_NAM…" at bounding box center [332, 298] width 303 height 386
click at [367, 59] on div "Events" at bounding box center [484, 70] width 606 height 29
click at [219, 46] on button "Visual Editor" at bounding box center [214, 44] width 58 height 23
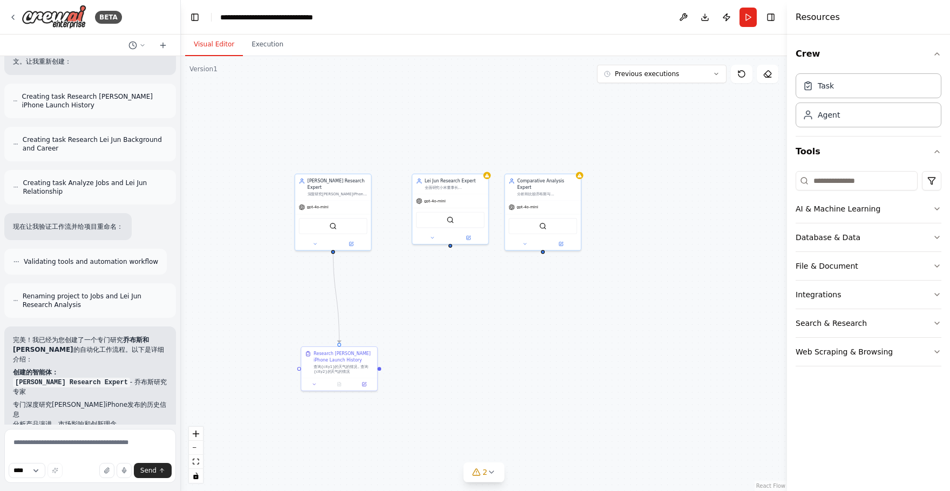
click at [449, 311] on div ".deletable-edge-delete-btn { width: 20px; height: 20px; border: 0px solid #ffff…" at bounding box center [484, 273] width 606 height 435
click at [366, 382] on icon at bounding box center [364, 382] width 5 height 5
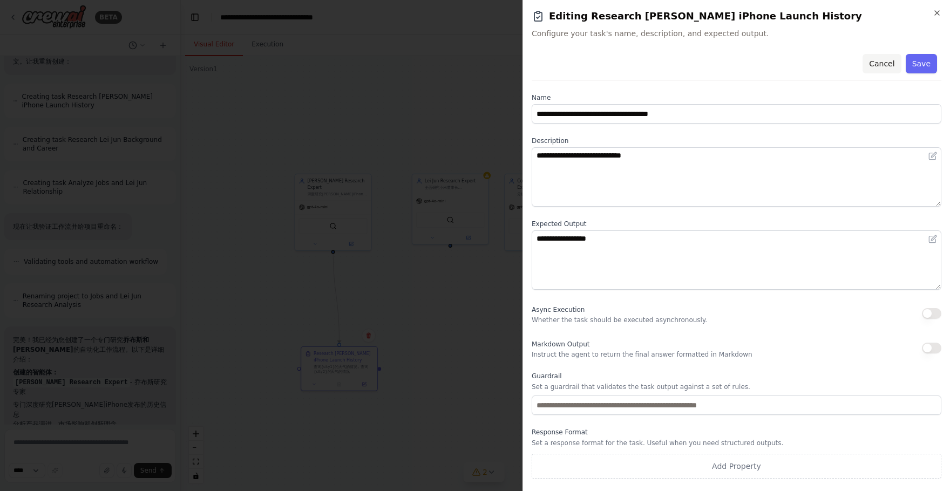
click at [883, 64] on button "Cancel" at bounding box center [881, 63] width 38 height 19
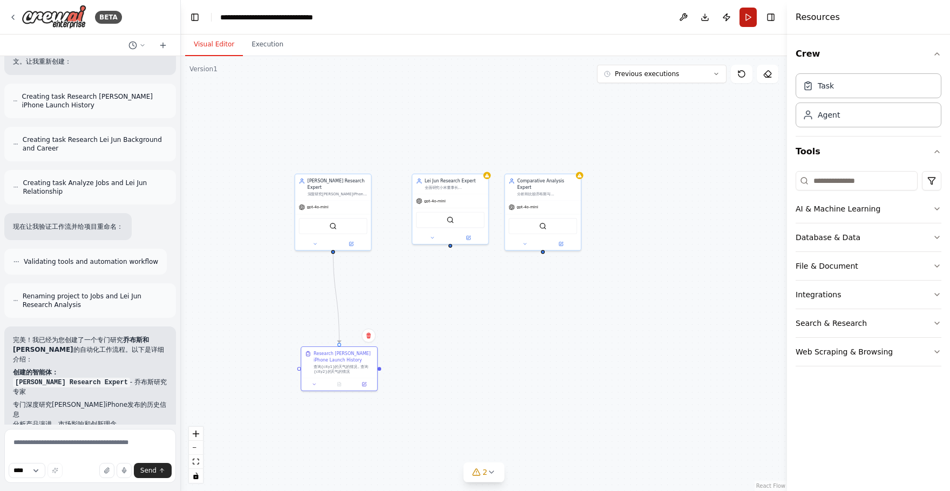
click at [751, 19] on button "Run" at bounding box center [747, 17] width 17 height 19
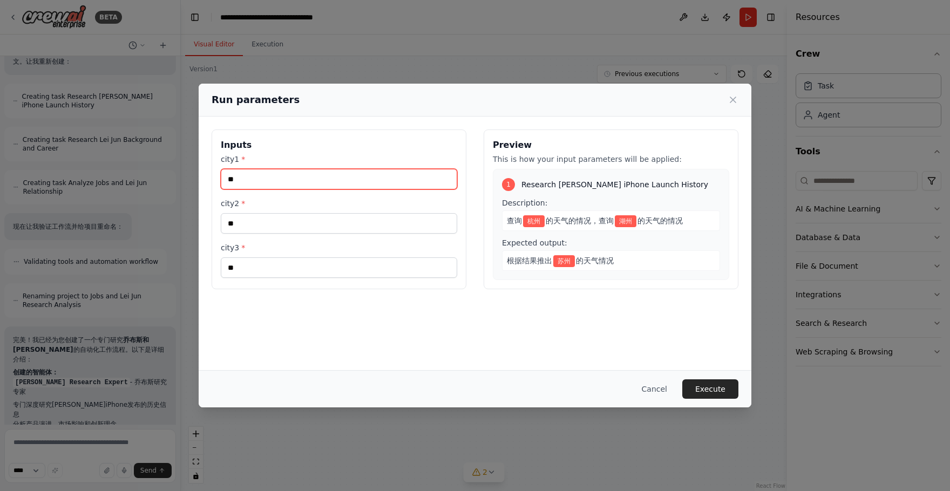
click at [385, 174] on input "**" at bounding box center [339, 179] width 236 height 21
click at [615, 254] on div "根据结果推出 苏州 的天气情况" at bounding box center [611, 260] width 218 height 21
click at [650, 392] on button "Cancel" at bounding box center [654, 388] width 43 height 19
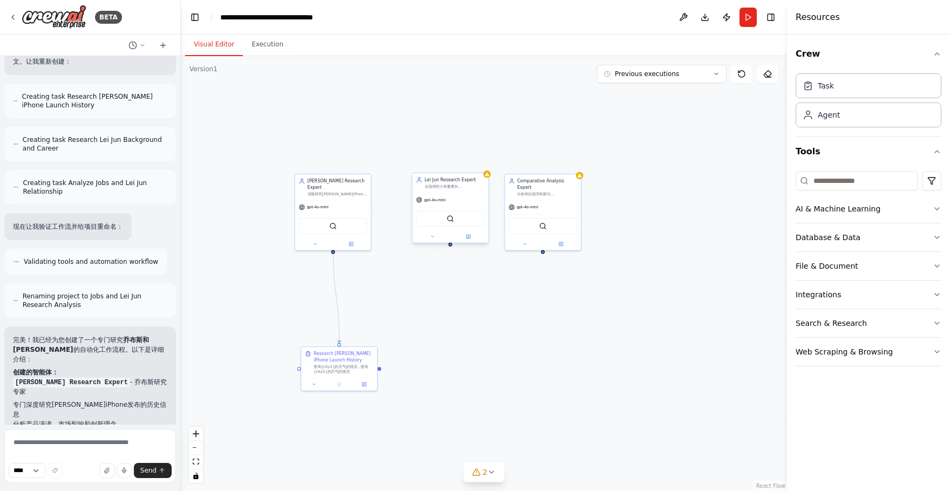
click at [468, 196] on div "gpt-4o-mini" at bounding box center [450, 199] width 76 height 13
click at [481, 165] on icon at bounding box center [479, 162] width 6 height 6
click at [461, 161] on button "Confirm" at bounding box center [449, 161] width 38 height 13
click at [580, 179] on div "Comparative Analysis Expert 分析和比较乔布斯与[PERSON_NAME]之间的关系、相互影响以及两人在商业理念和产品策略上的异同点…" at bounding box center [543, 186] width 76 height 26
click at [573, 165] on icon at bounding box center [572, 162] width 6 height 6
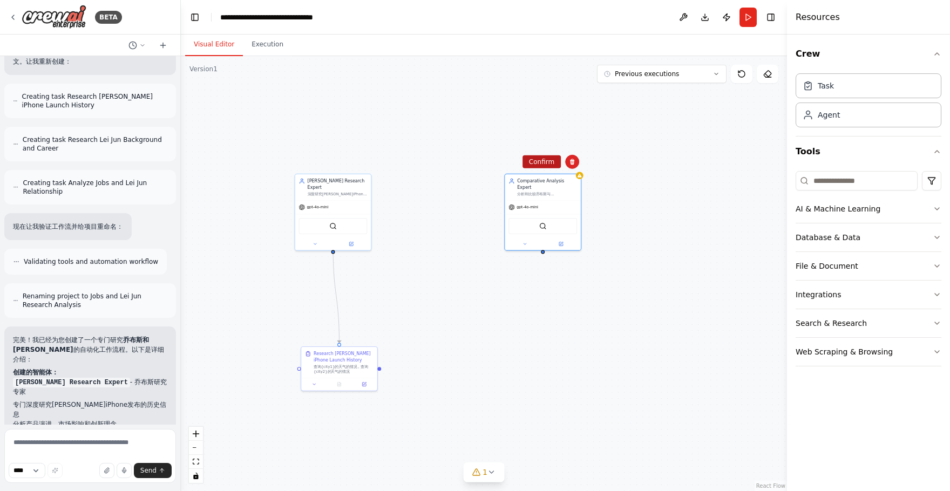
click at [535, 167] on button "Confirm" at bounding box center [541, 161] width 38 height 13
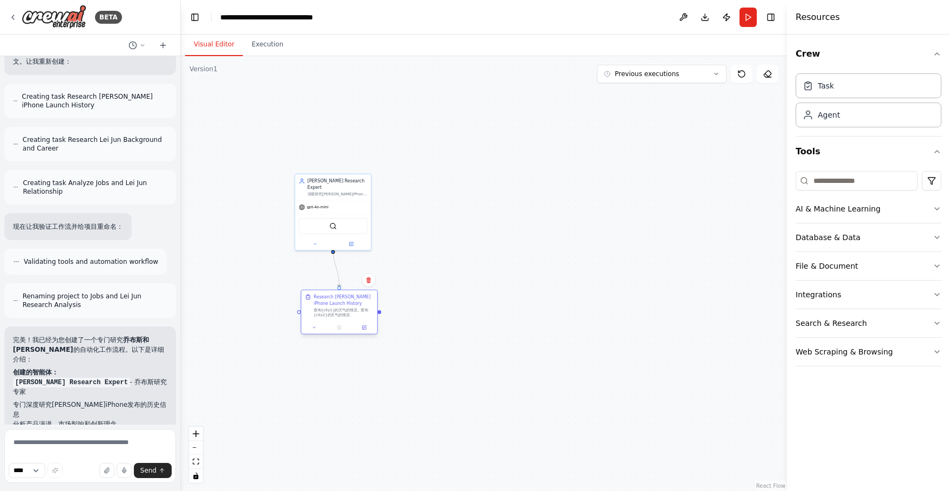
drag, startPoint x: 334, startPoint y: 361, endPoint x: 334, endPoint y: 304, distance: 56.7
click at [334, 304] on div "Research [PERSON_NAME] iPhone Launch History" at bounding box center [344, 300] width 60 height 12
click at [484, 236] on div ".deletable-edge-delete-btn { width: 20px; height: 20px; border: 0px solid #ffff…" at bounding box center [484, 273] width 606 height 435
click at [742, 17] on button "Run" at bounding box center [747, 17] width 17 height 19
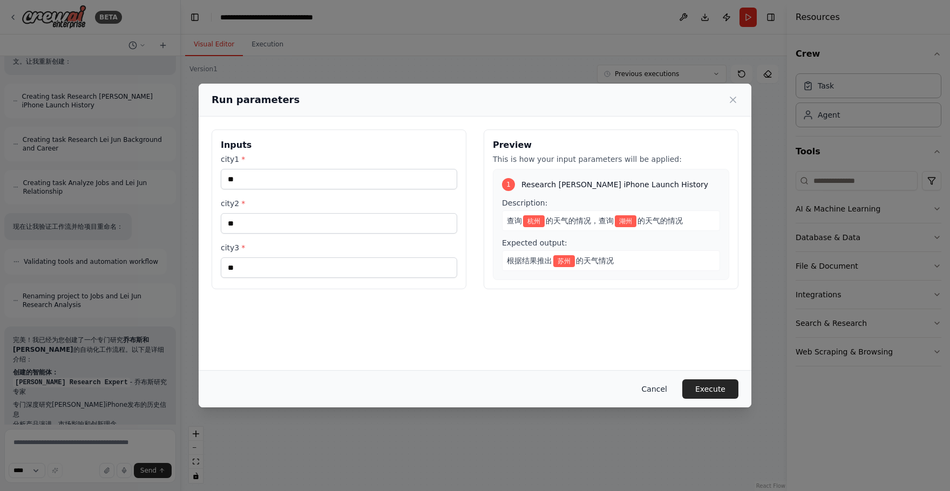
click at [652, 389] on button "Cancel" at bounding box center [654, 388] width 43 height 19
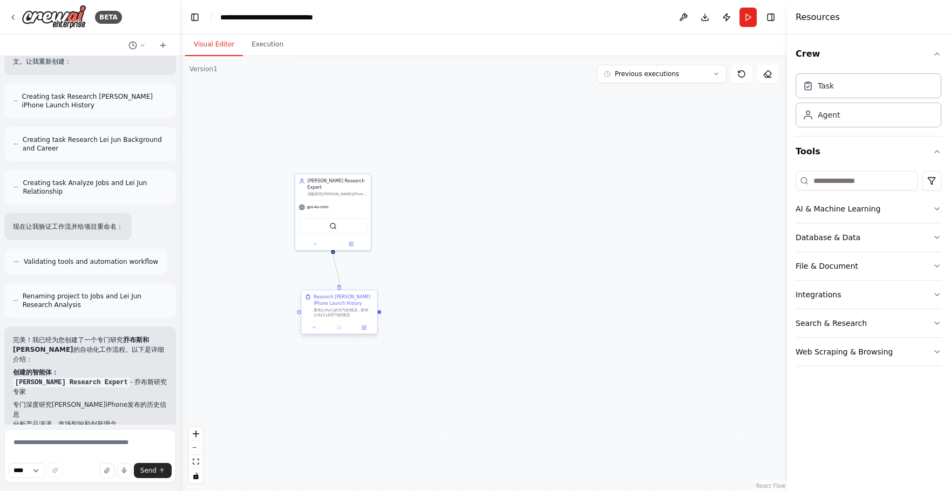
click at [359, 316] on div "查询{city1}的天气的情况，查询{city2}的天气的情况" at bounding box center [344, 313] width 60 height 10
click at [424, 287] on div ".deletable-edge-delete-btn { width: 20px; height: 20px; border: 0px solid #ffff…" at bounding box center [484, 273] width 606 height 435
click at [353, 311] on div "查询{city1}的天气的情况，查询{city2}的天气的情况" at bounding box center [344, 313] width 60 height 10
click at [363, 326] on icon at bounding box center [364, 328] width 4 height 4
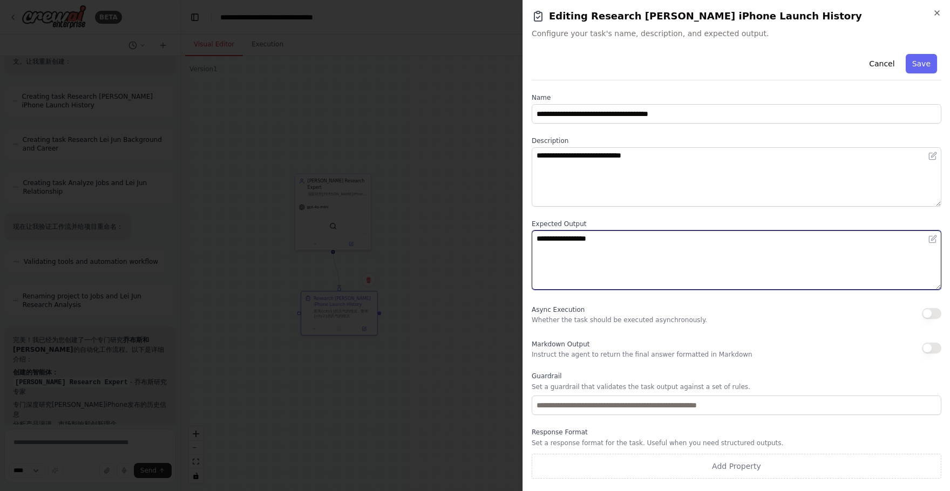
click at [608, 239] on textarea "**********" at bounding box center [737, 259] width 410 height 59
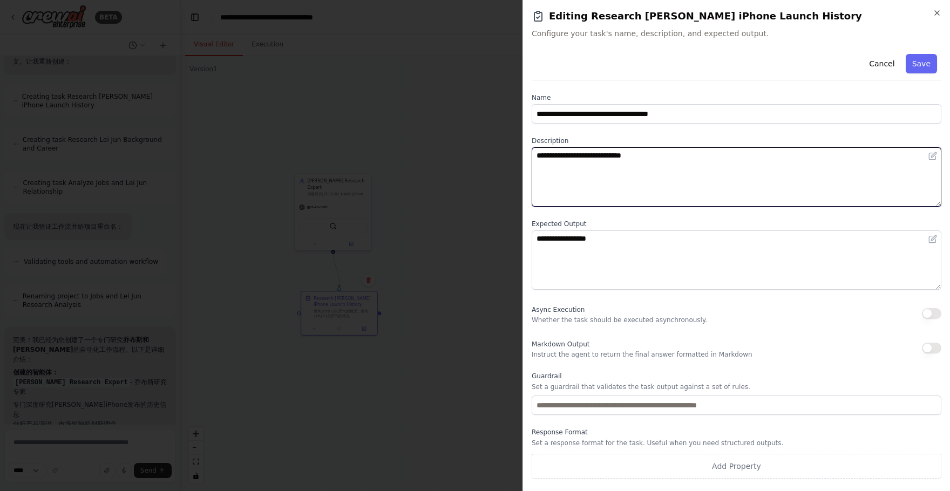
click at [602, 154] on textarea "**********" at bounding box center [737, 176] width 410 height 59
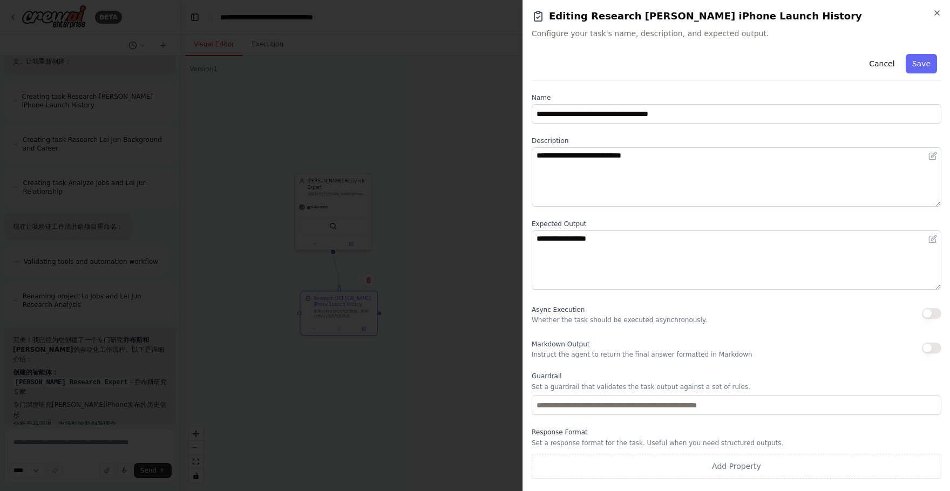
click at [531, 151] on div "**********" at bounding box center [735, 245] width 427 height 491
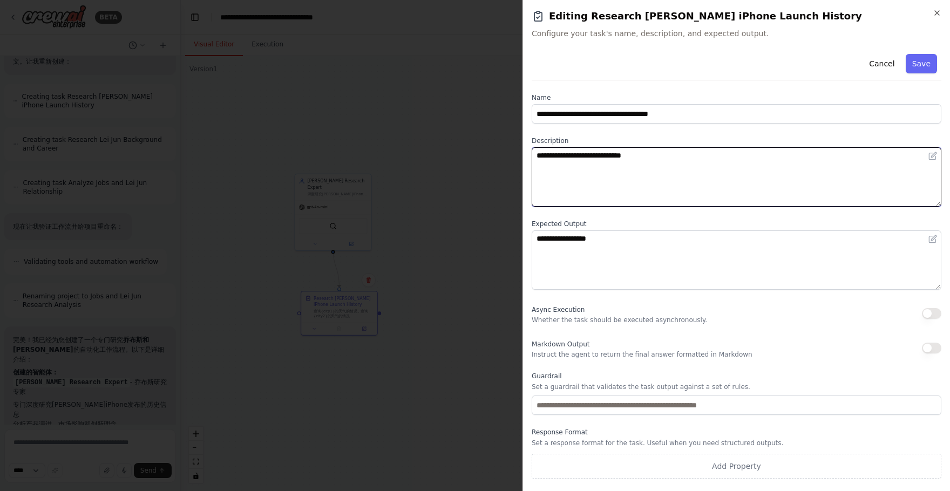
click at [547, 152] on textarea "**********" at bounding box center [737, 176] width 410 height 59
click at [717, 151] on textarea "**********" at bounding box center [737, 176] width 410 height 59
drag, startPoint x: 539, startPoint y: 154, endPoint x: 716, endPoint y: 156, distance: 177.0
click at [716, 156] on textarea "**********" at bounding box center [737, 176] width 410 height 59
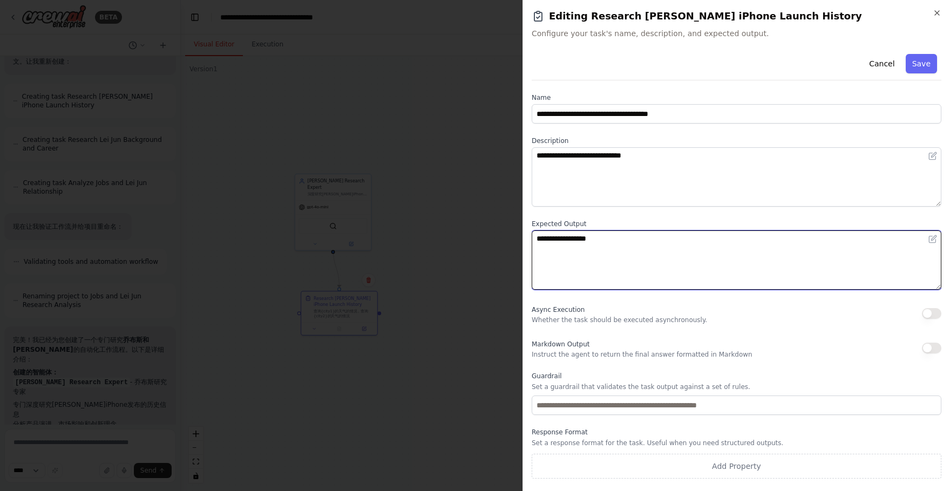
click at [656, 240] on textarea "**********" at bounding box center [737, 259] width 410 height 59
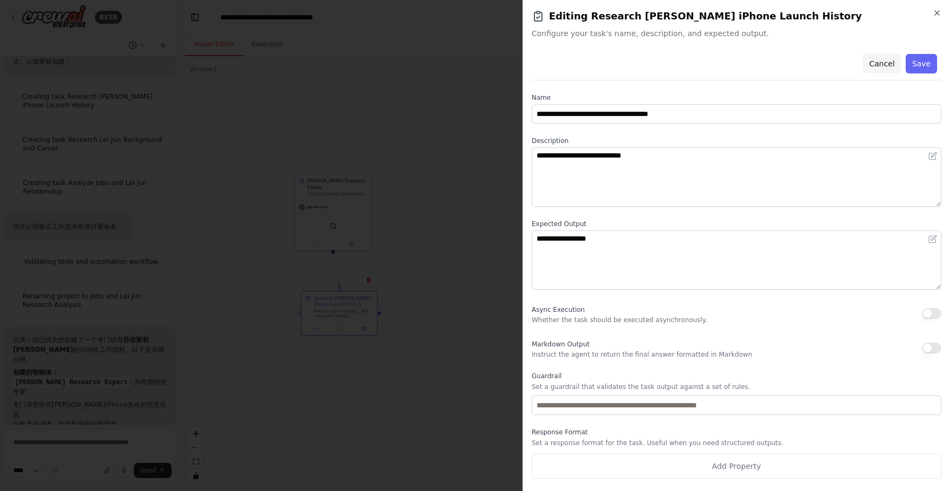
click at [883, 64] on button "Cancel" at bounding box center [881, 63] width 38 height 19
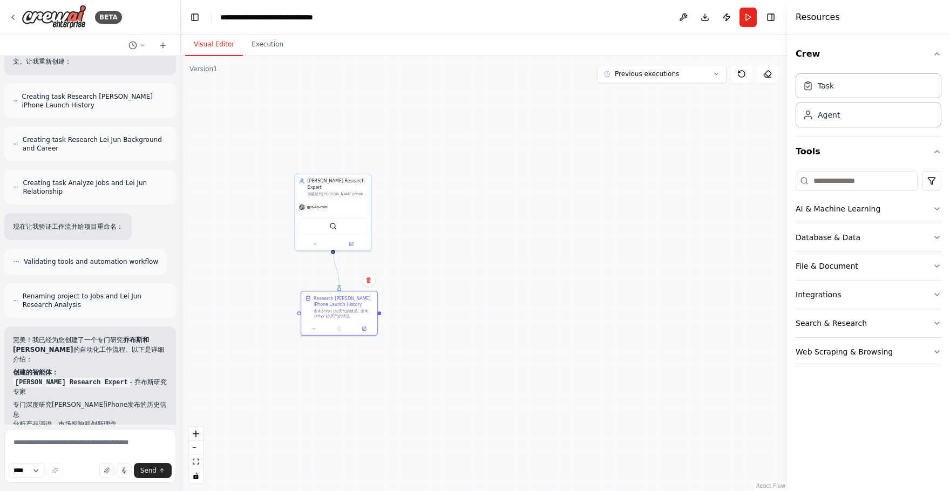
click at [545, 242] on div ".deletable-edge-delete-btn { width: 20px; height: 20px; border: 0px solid #ffff…" at bounding box center [484, 273] width 606 height 435
click at [456, 269] on div ".deletable-edge-delete-btn { width: 20px; height: 20px; border: 0px solid #ffff…" at bounding box center [484, 273] width 606 height 435
click at [362, 329] on icon at bounding box center [364, 328] width 4 height 4
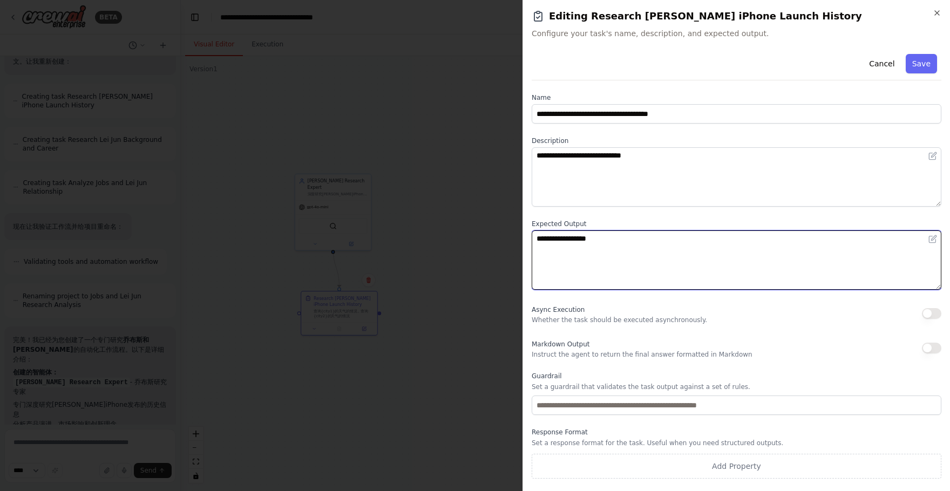
click at [622, 244] on textarea "**********" at bounding box center [737, 259] width 410 height 59
click at [650, 236] on textarea "**********" at bounding box center [737, 259] width 410 height 59
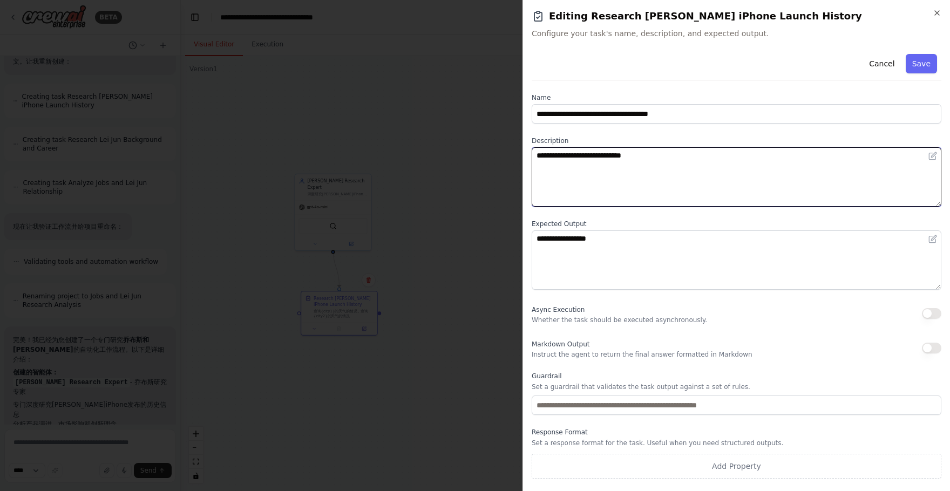
click at [727, 188] on textarea "**********" at bounding box center [737, 176] width 410 height 59
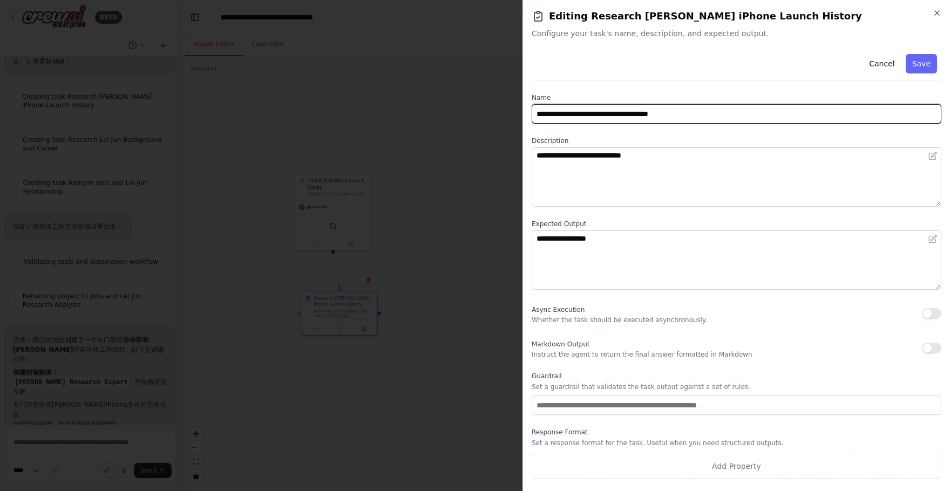
click at [759, 122] on input "**********" at bounding box center [737, 113] width 410 height 19
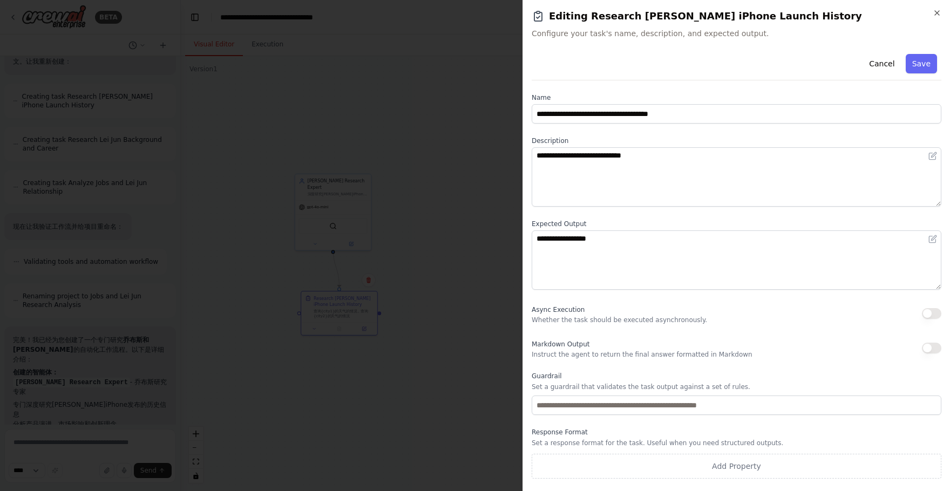
click at [807, 83] on div "**********" at bounding box center [737, 264] width 410 height 429
click at [874, 61] on button "Cancel" at bounding box center [881, 63] width 38 height 19
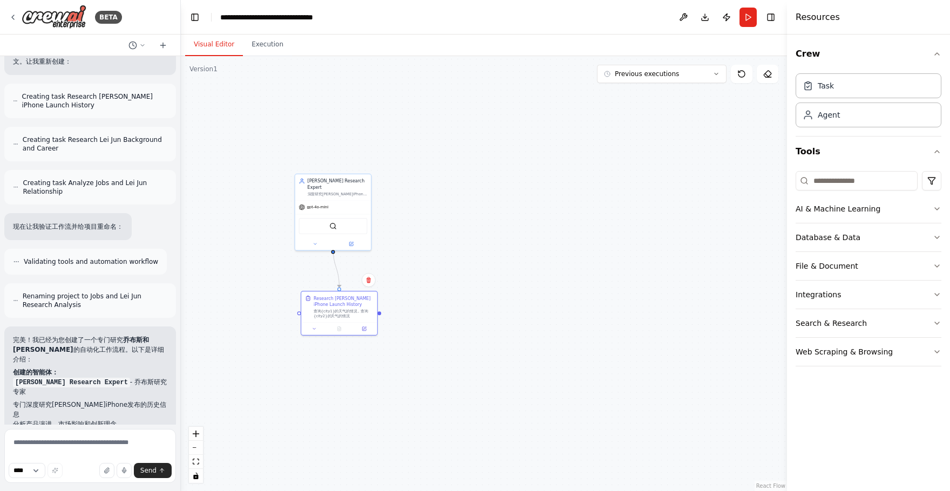
click at [438, 284] on div ".deletable-edge-delete-btn { width: 20px; height: 20px; border: 0px solid #ffff…" at bounding box center [484, 273] width 606 height 435
drag, startPoint x: 357, startPoint y: 200, endPoint x: 371, endPoint y: 200, distance: 13.5
click at [371, 200] on div "gpt-4o-mini" at bounding box center [346, 205] width 76 height 13
click at [479, 214] on div ".deletable-edge-delete-btn { width: 20px; height: 20px; border: 0px solid #ffff…" at bounding box center [484, 273] width 606 height 435
click at [922, 236] on button "Database & Data" at bounding box center [868, 237] width 146 height 28
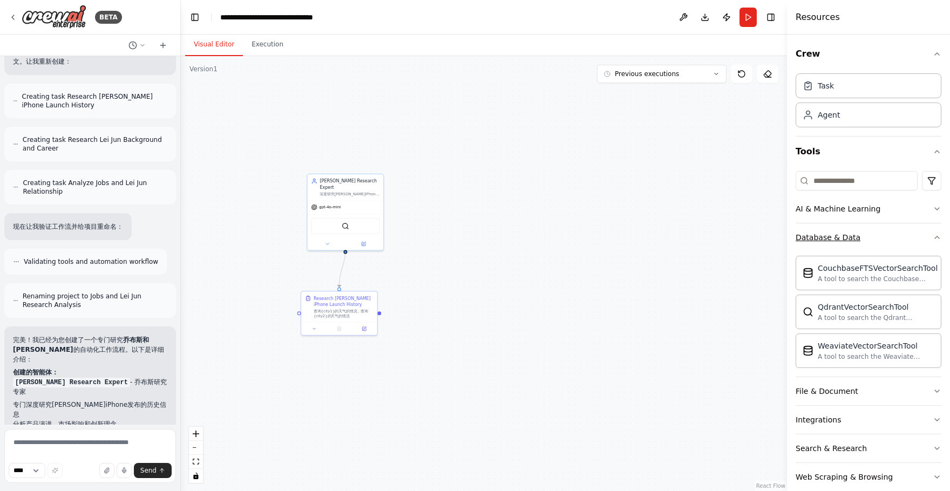
click at [927, 236] on button "Database & Data" at bounding box center [868, 237] width 146 height 28
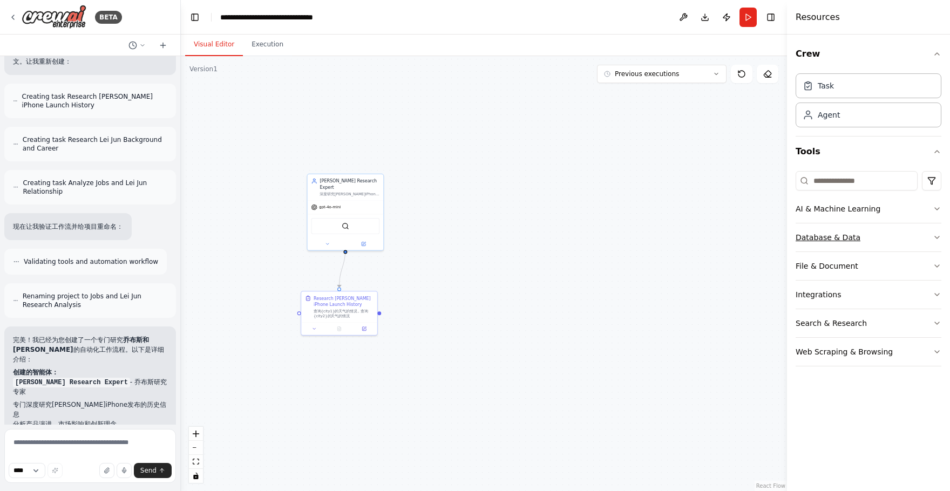
click at [925, 236] on button "Database & Data" at bounding box center [868, 237] width 146 height 28
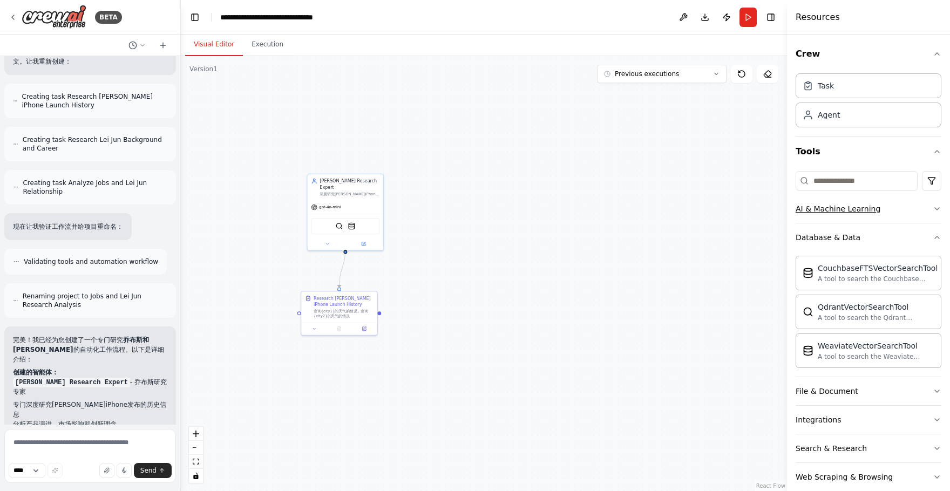
click at [900, 209] on button "AI & Machine Learning" at bounding box center [868, 209] width 146 height 28
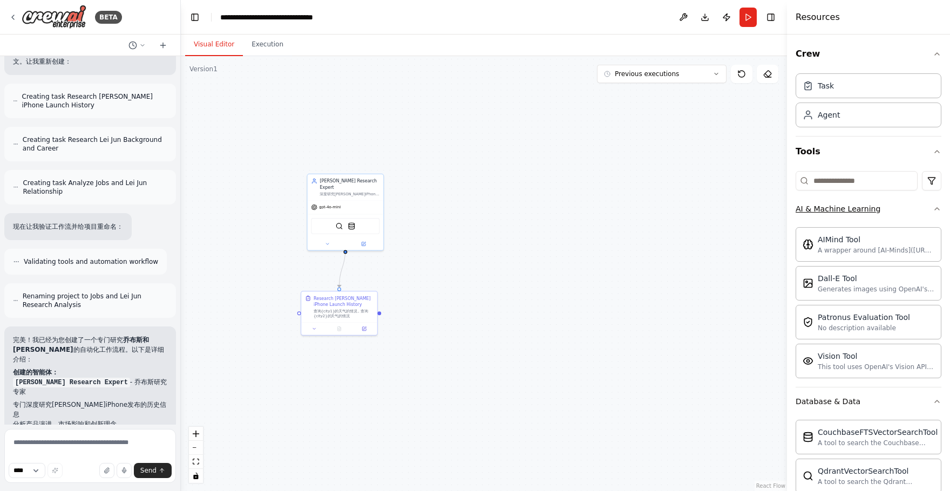
click at [904, 209] on button "AI & Machine Learning" at bounding box center [868, 209] width 146 height 28
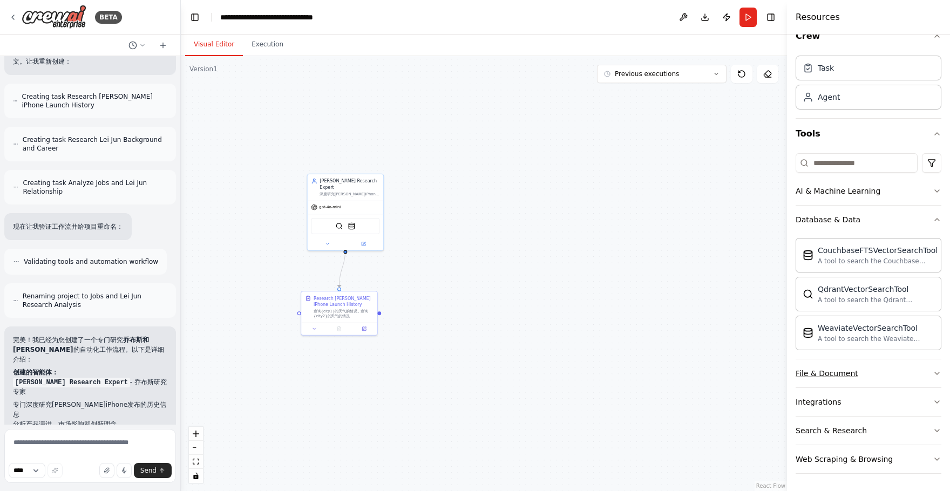
click at [881, 376] on button "File & Document" at bounding box center [868, 373] width 146 height 28
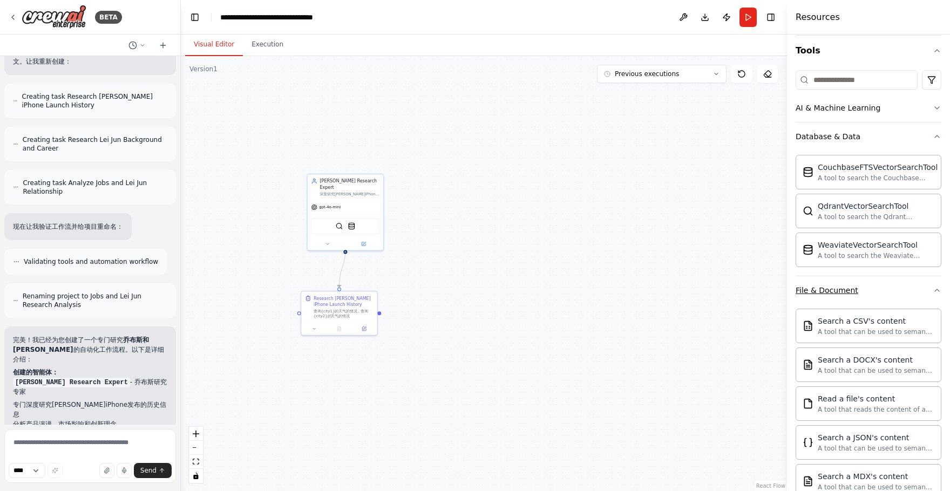
scroll to position [124, 0]
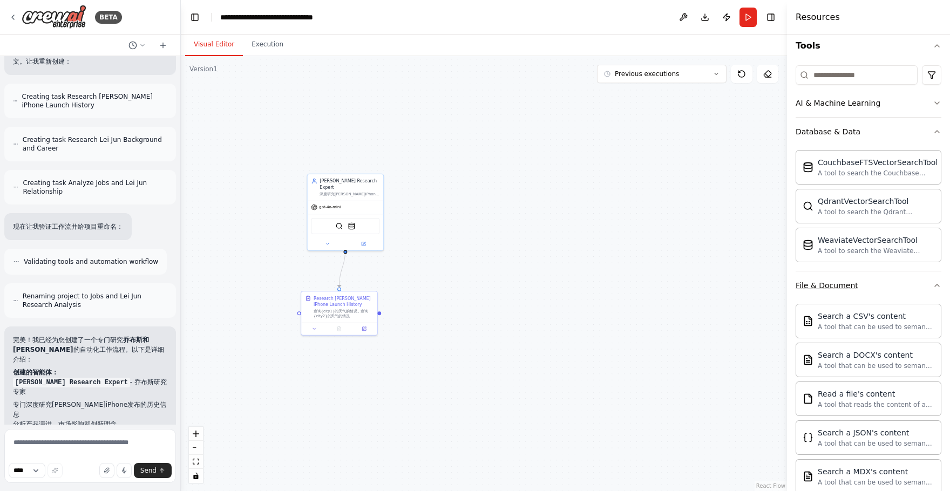
click at [920, 283] on button "File & Document" at bounding box center [868, 285] width 146 height 28
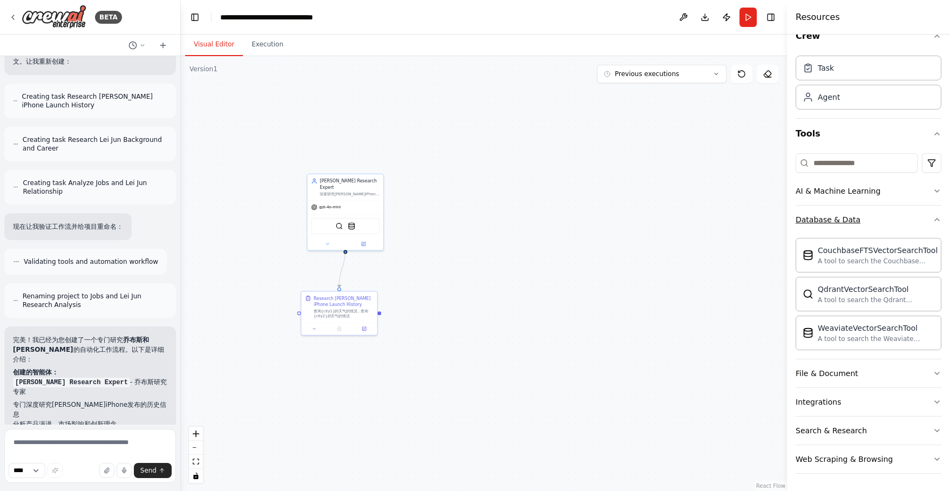
click at [907, 217] on button "Database & Data" at bounding box center [868, 220] width 146 height 28
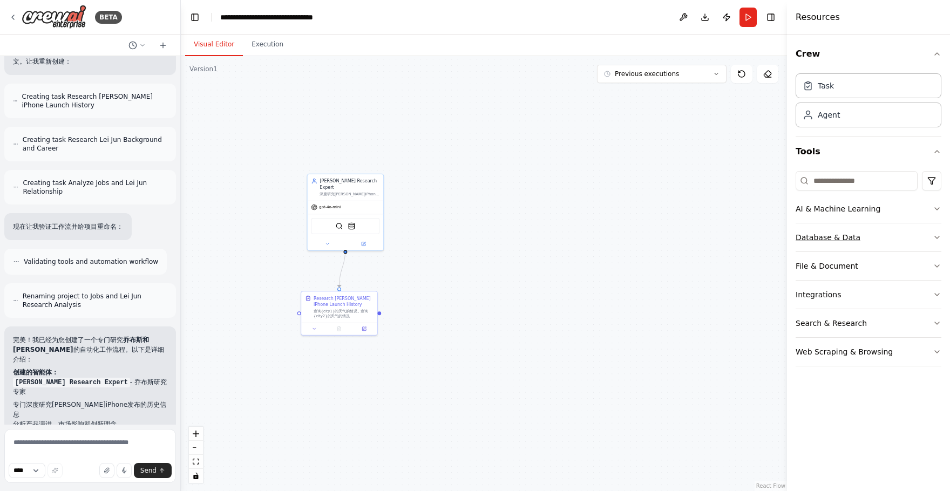
click at [909, 243] on button "Database & Data" at bounding box center [868, 237] width 146 height 28
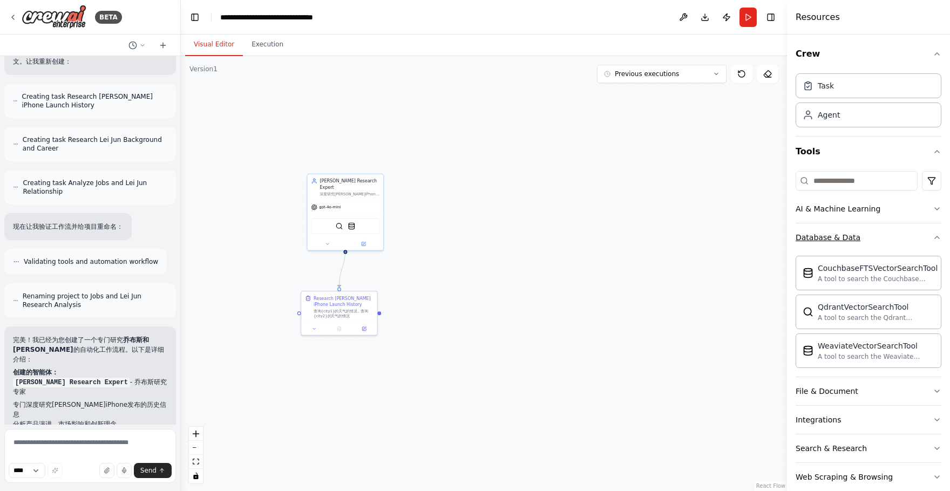
click at [914, 237] on button "Database & Data" at bounding box center [868, 237] width 146 height 28
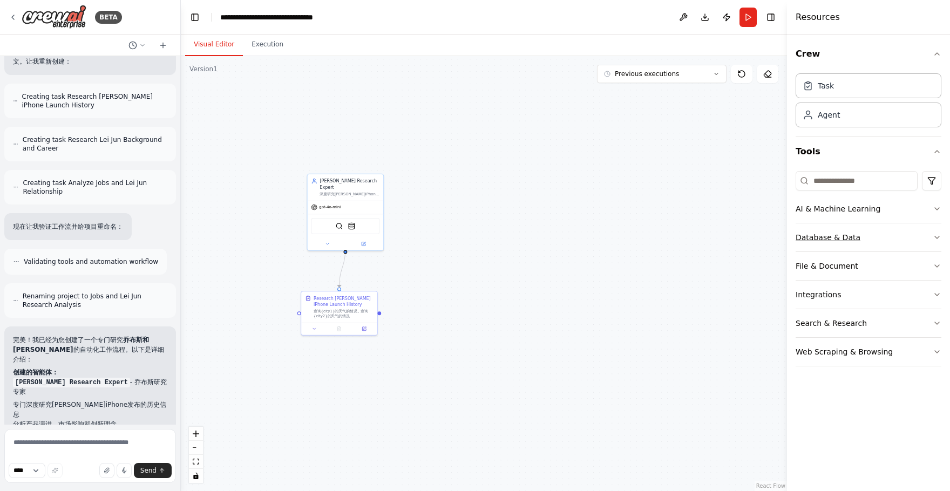
drag, startPoint x: 909, startPoint y: 214, endPoint x: 912, endPoint y: 228, distance: 13.9
click at [912, 228] on div "AI & Machine Learning Database & Data File & Document Integrations Search & Res…" at bounding box center [868, 281] width 146 height 172
click at [896, 289] on button "Integrations" at bounding box center [868, 295] width 146 height 28
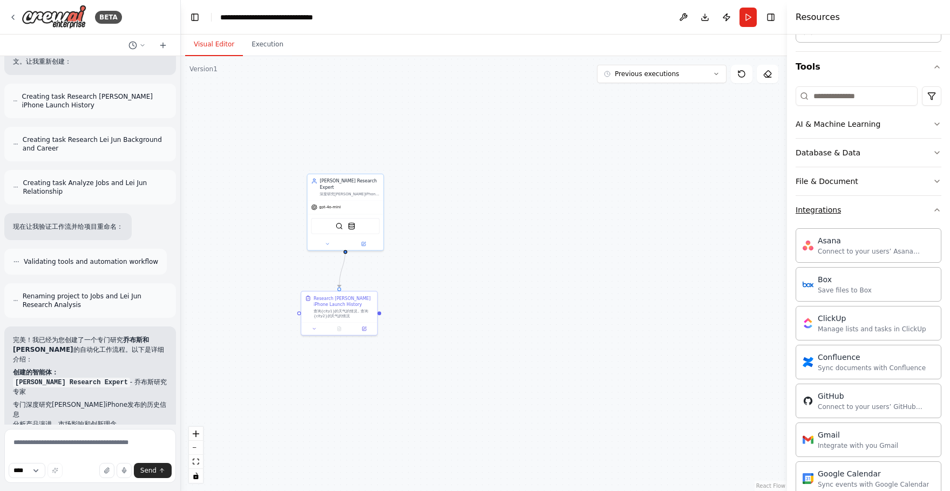
scroll to position [35, 0]
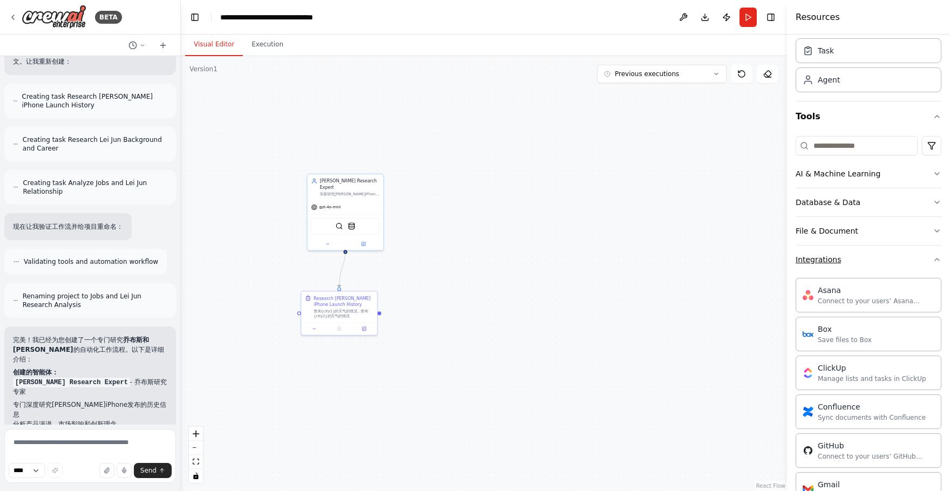
click at [927, 265] on button "Integrations" at bounding box center [868, 260] width 146 height 28
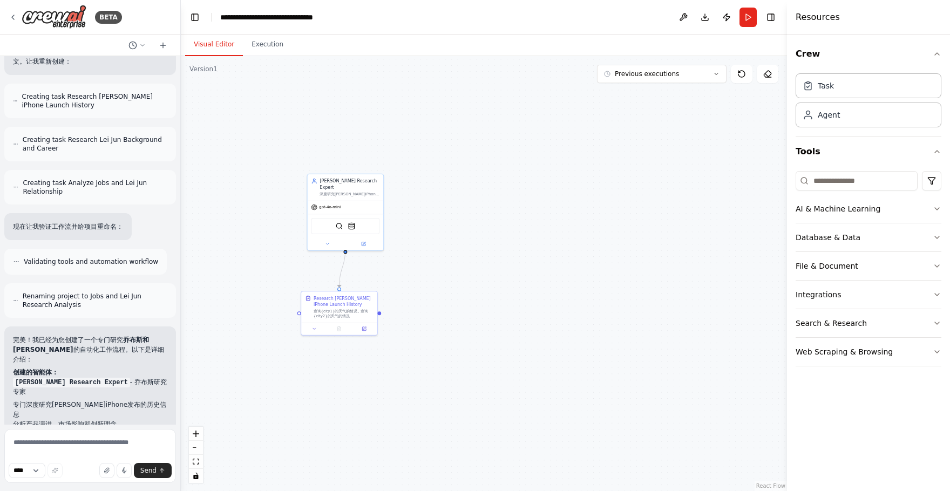
click at [932, 417] on div "Crew Task Agent Tools AI & Machine Learning Database & Data File & Document Int…" at bounding box center [868, 263] width 163 height 457
click at [929, 274] on button "File & Document" at bounding box center [868, 266] width 146 height 28
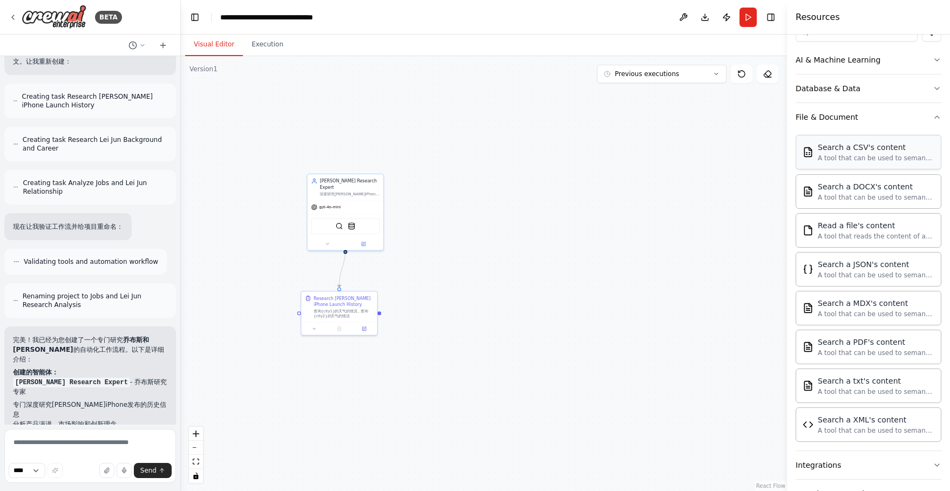
scroll to position [40, 0]
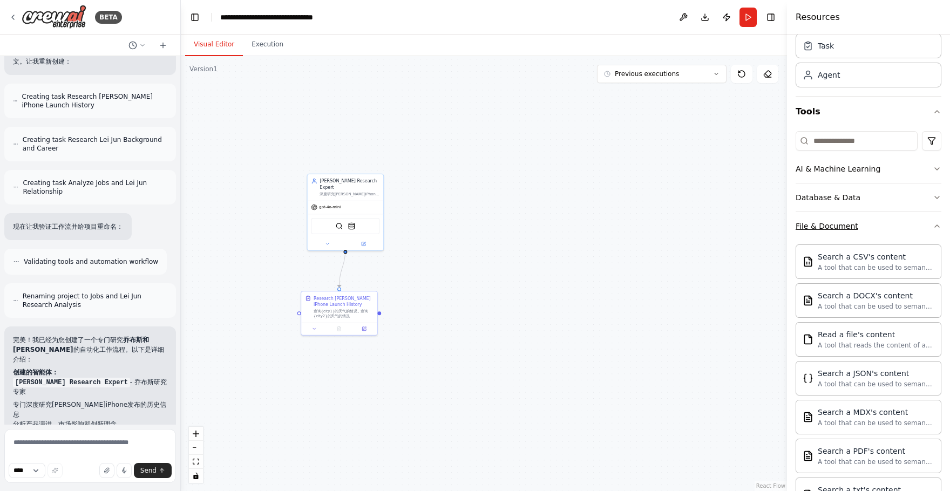
click at [927, 227] on button "File & Document" at bounding box center [868, 226] width 146 height 28
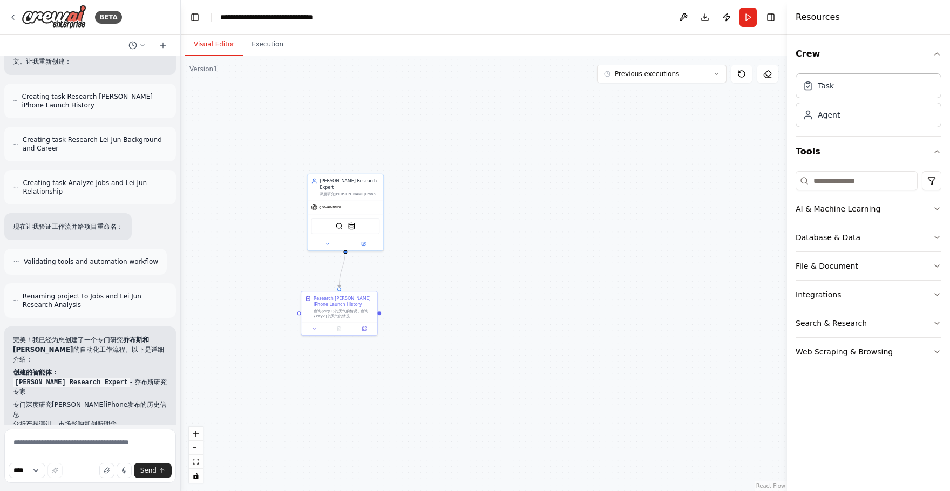
click at [886, 406] on div "Crew Task Agent Tools AI & Machine Learning Database & Data File & Document Int…" at bounding box center [868, 263] width 163 height 457
click at [363, 240] on icon at bounding box center [363, 242] width 5 height 5
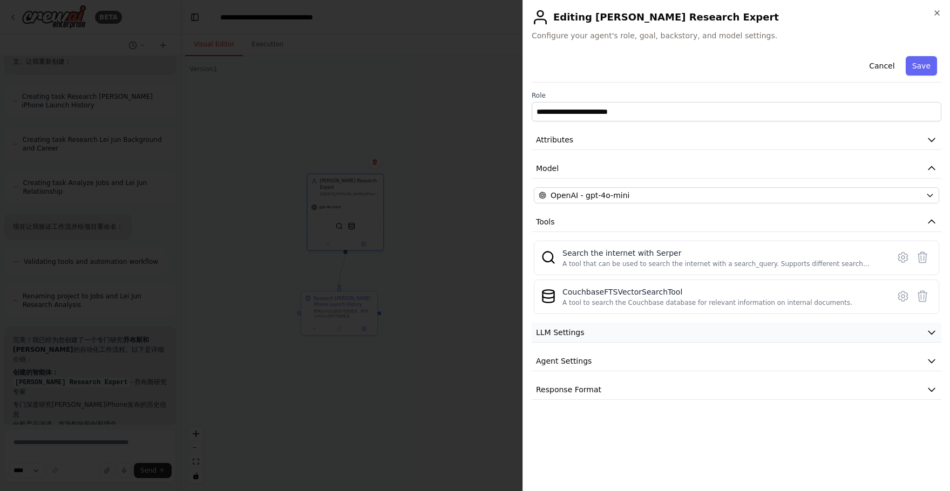
click at [657, 336] on button "LLM Settings" at bounding box center [737, 333] width 410 height 20
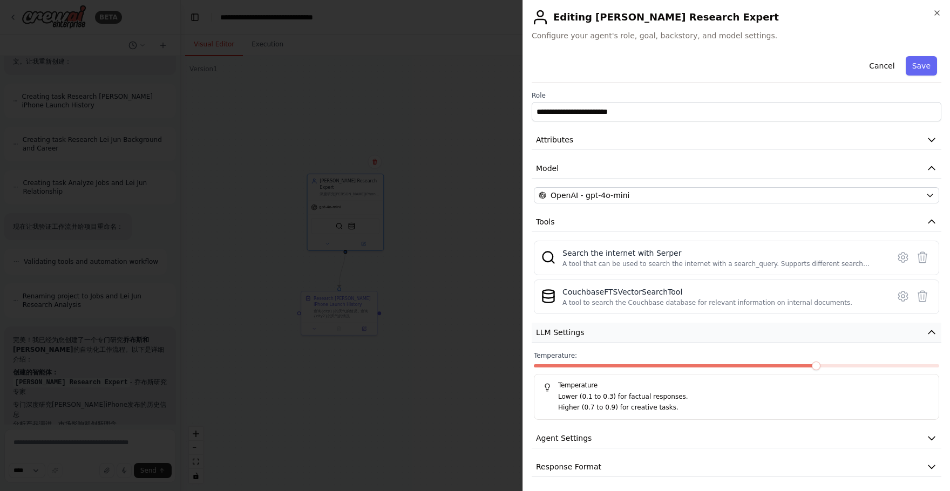
scroll to position [3, 0]
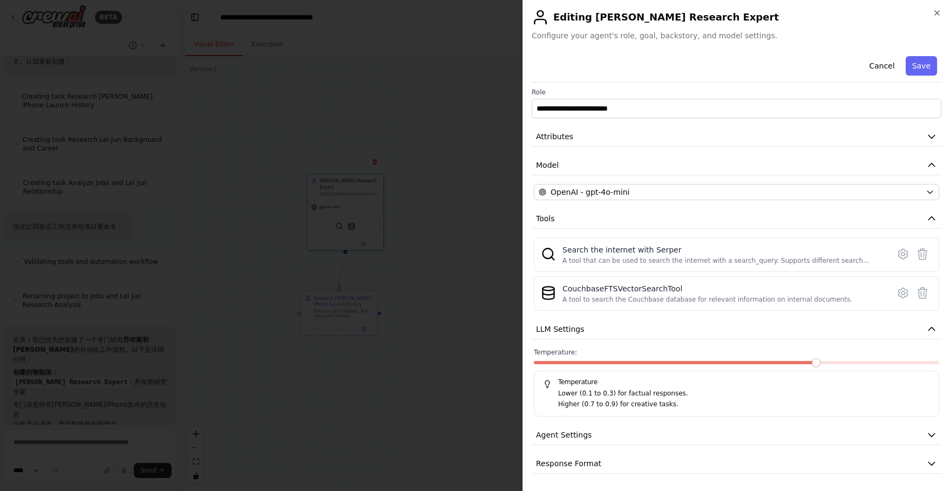
click at [647, 385] on h5 "Temperature" at bounding box center [736, 382] width 387 height 9
click at [820, 361] on span at bounding box center [816, 362] width 9 height 9
click at [793, 364] on span at bounding box center [676, 362] width 284 height 3
click at [696, 361] on span at bounding box center [655, 362] width 243 height 3
click at [658, 428] on button "Agent Settings" at bounding box center [737, 435] width 410 height 20
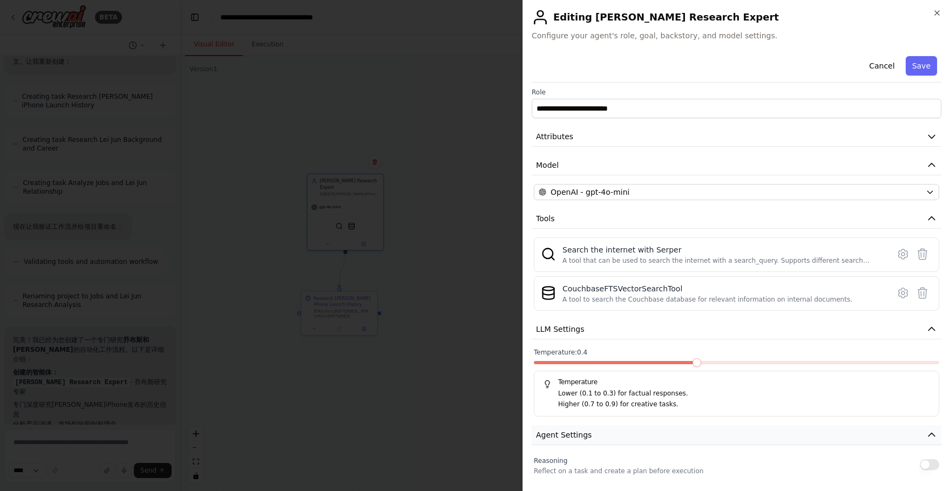
scroll to position [292, 0]
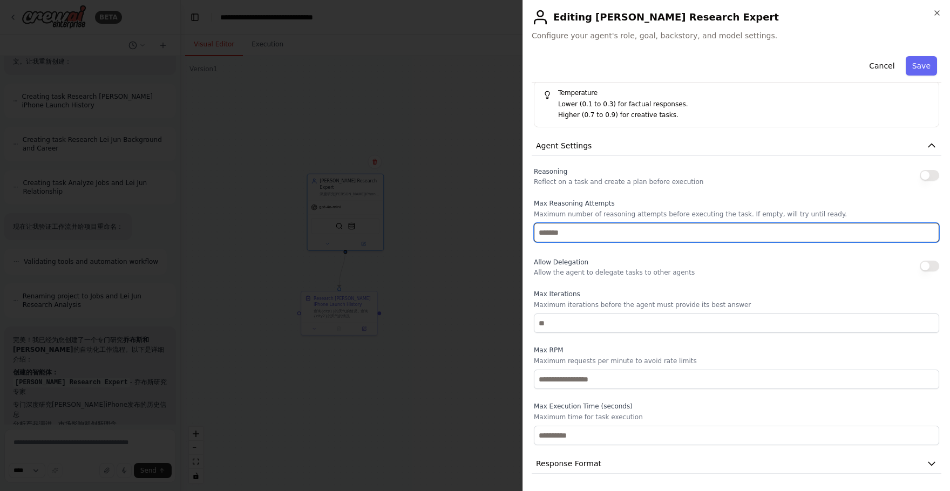
click at [656, 226] on input "number" at bounding box center [736, 232] width 405 height 19
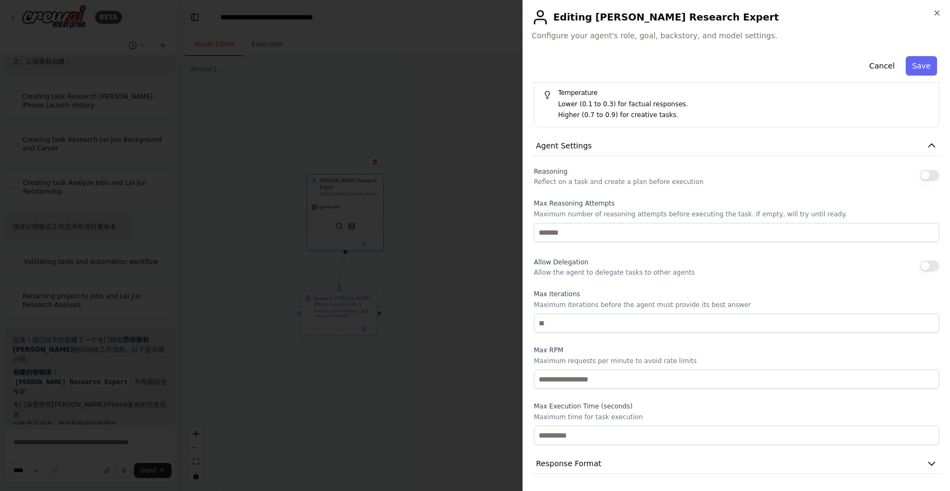
click at [610, 452] on div "**********" at bounding box center [737, 116] width 410 height 714
click at [603, 459] on button "Response Format" at bounding box center [737, 464] width 410 height 20
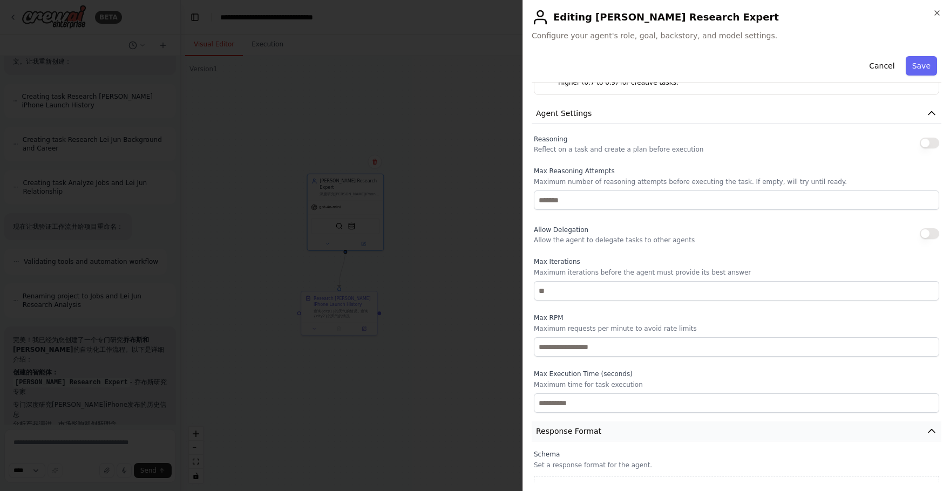
scroll to position [343, 0]
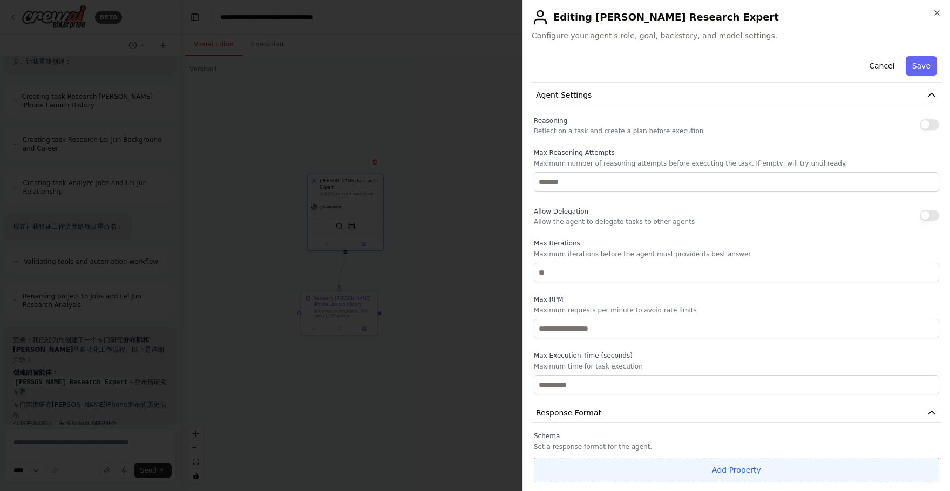
click at [630, 464] on button "Add Property" at bounding box center [736, 470] width 405 height 25
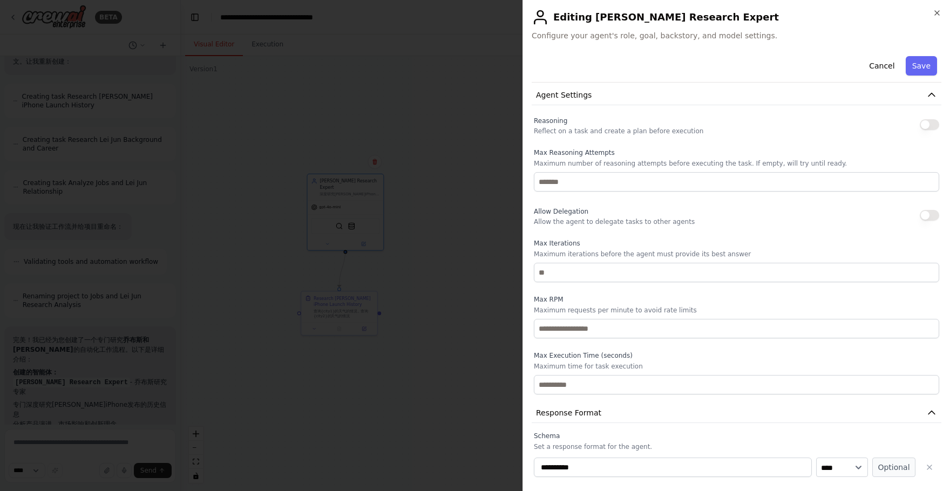
scroll to position [371, 0]
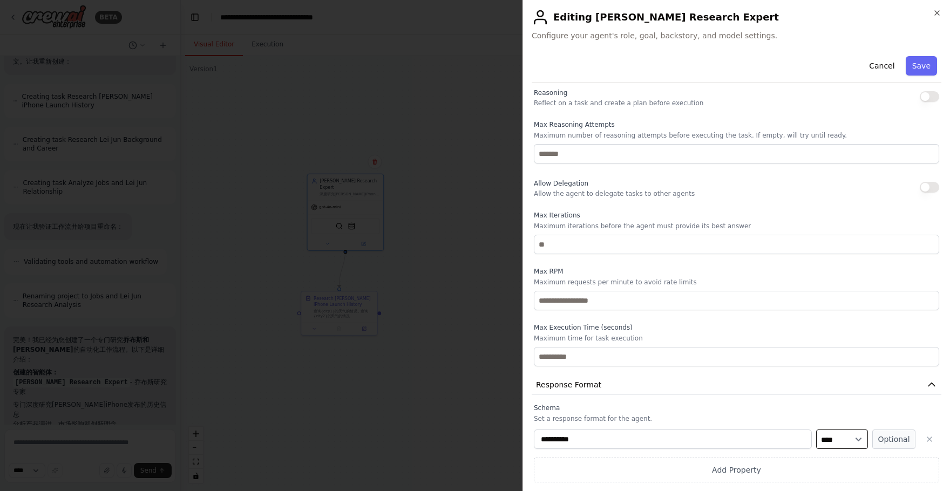
click at [835, 433] on select "**** ******* ******* **** ******" at bounding box center [842, 439] width 52 height 19
drag, startPoint x: 552, startPoint y: 418, endPoint x: 601, endPoint y: 418, distance: 49.1
click at [601, 418] on p "Set a response format for the agent." at bounding box center [736, 418] width 405 height 9
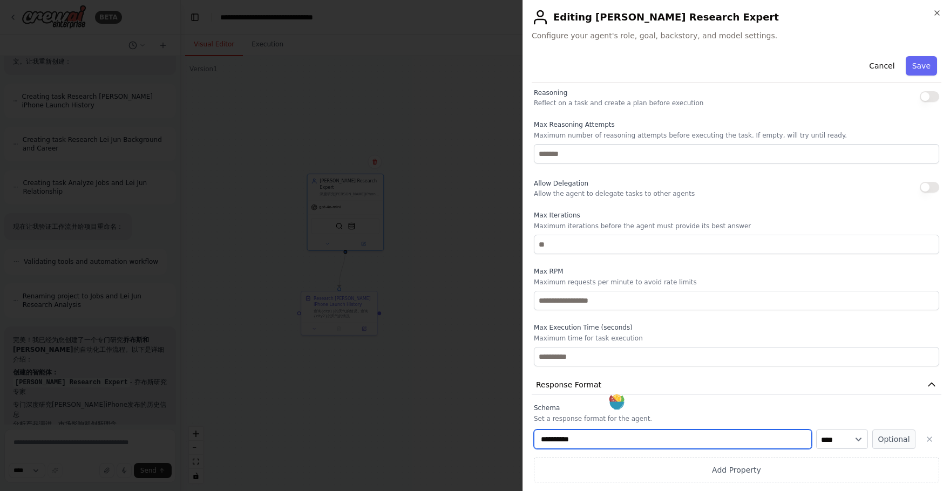
click at [710, 446] on input "**********" at bounding box center [673, 439] width 278 height 19
click at [846, 410] on label "Schema" at bounding box center [736, 408] width 405 height 9
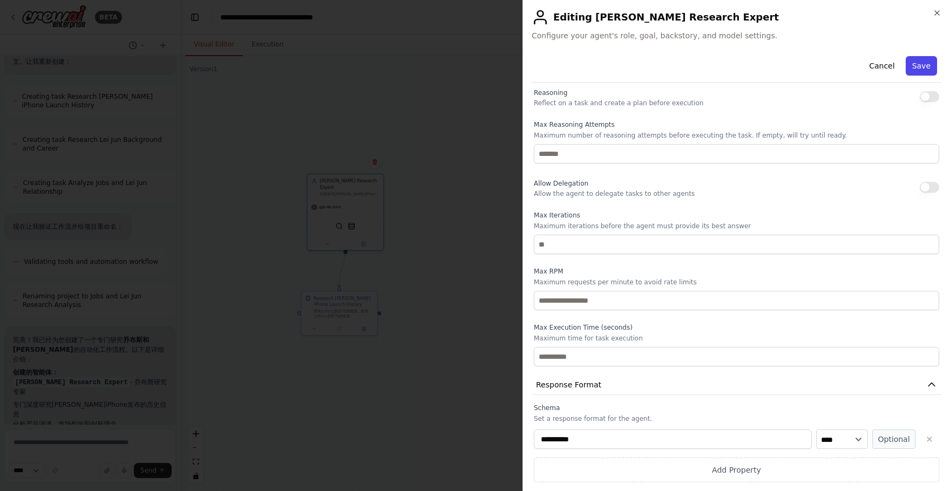
click at [932, 65] on button "Save" at bounding box center [921, 65] width 31 height 19
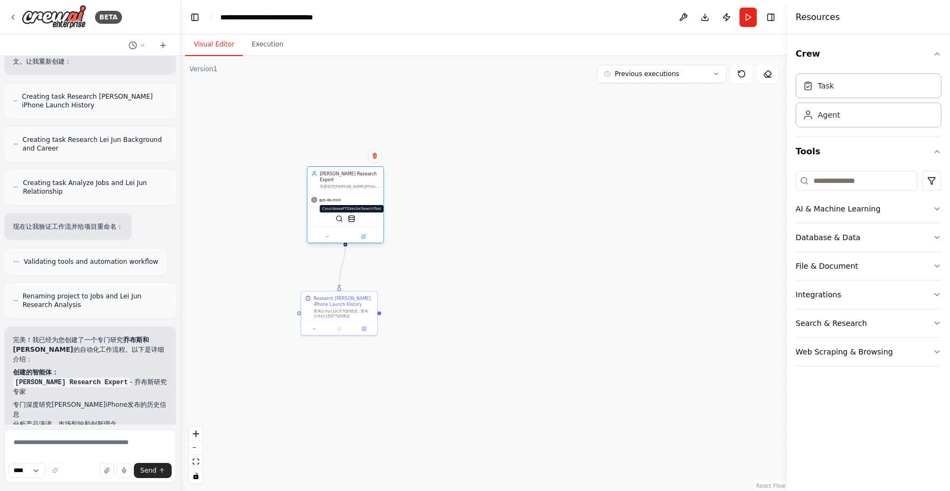
drag, startPoint x: 351, startPoint y: 215, endPoint x: 351, endPoint y: 209, distance: 5.9
click at [351, 215] on img at bounding box center [352, 219] width 8 height 8
click at [364, 235] on icon at bounding box center [364, 237] width 4 height 4
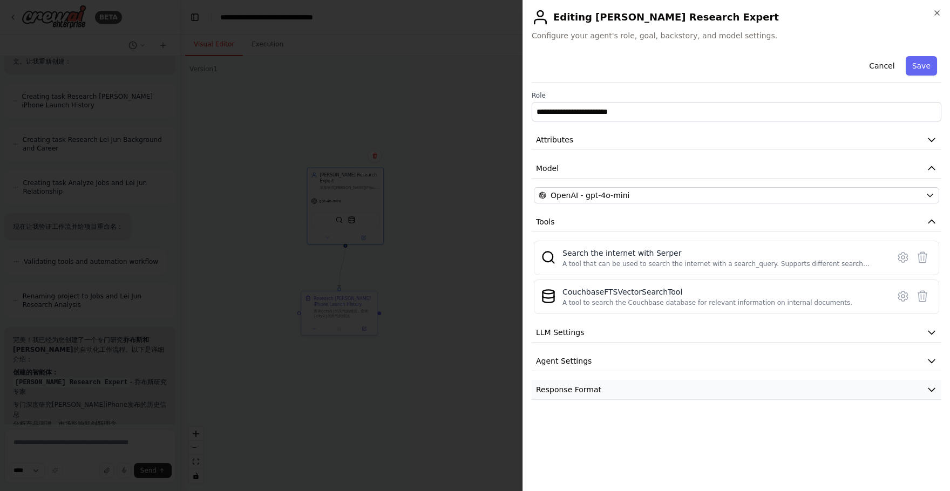
click at [661, 389] on button "Response Format" at bounding box center [737, 390] width 410 height 20
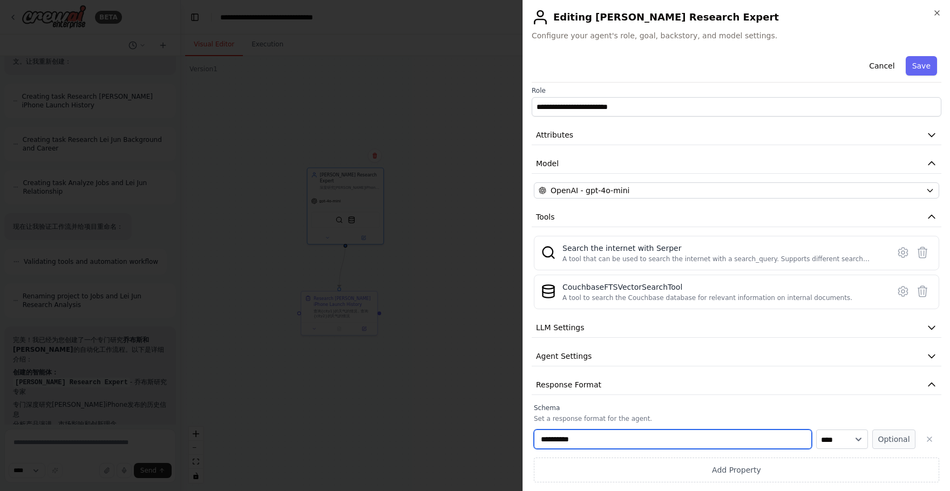
click at [636, 440] on input "**********" at bounding box center [673, 439] width 278 height 19
click at [546, 434] on input "**********" at bounding box center [673, 439] width 278 height 19
click at [932, 12] on icon "button" at bounding box center [937, 13] width 4 height 4
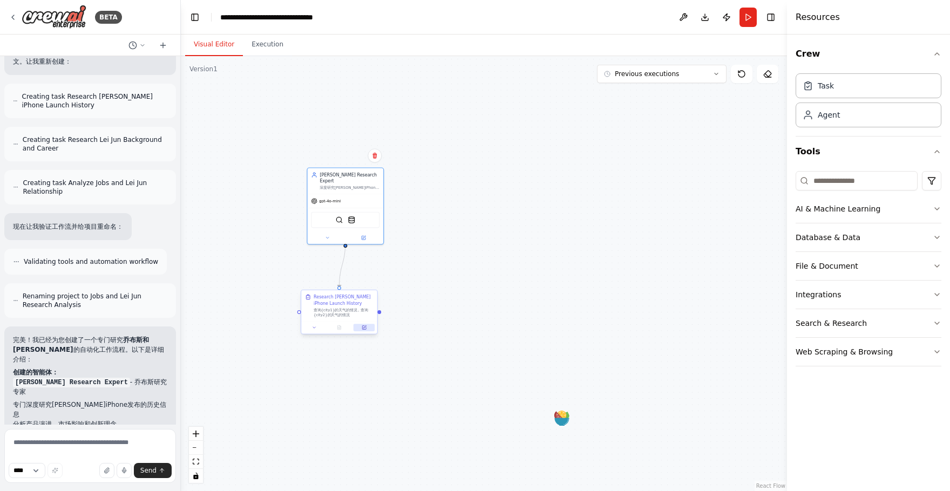
click at [367, 329] on button at bounding box center [363, 328] width 21 height 8
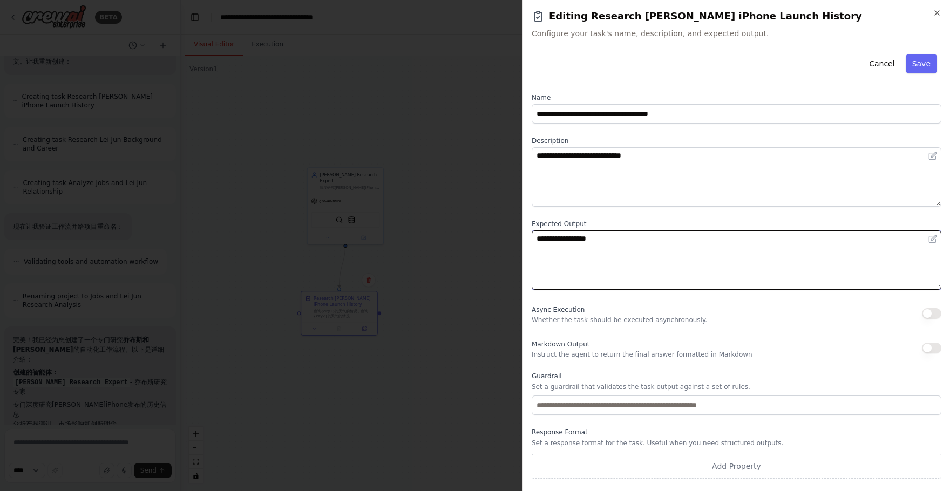
click at [649, 236] on textarea "**********" at bounding box center [737, 259] width 410 height 59
paste textarea "**********"
click at [711, 239] on textarea "**********" at bounding box center [737, 259] width 410 height 59
type textarea "**********"
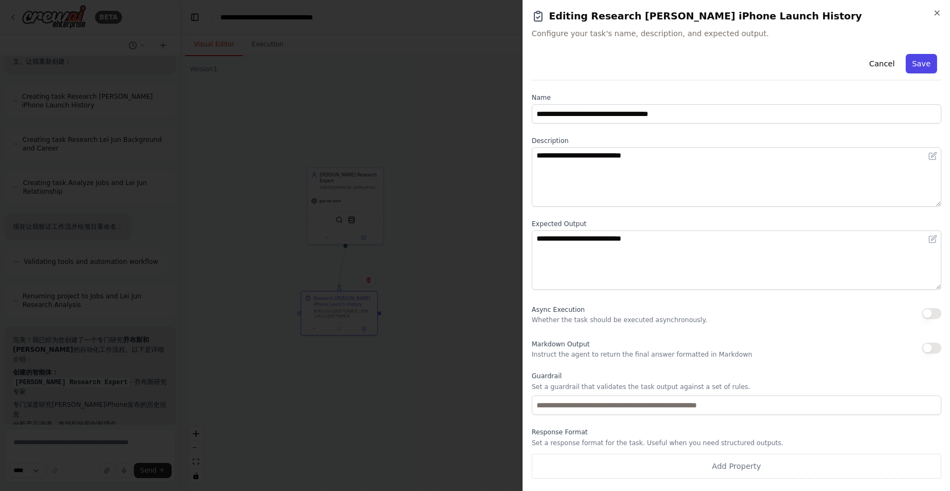
click at [930, 63] on button "Save" at bounding box center [921, 63] width 31 height 19
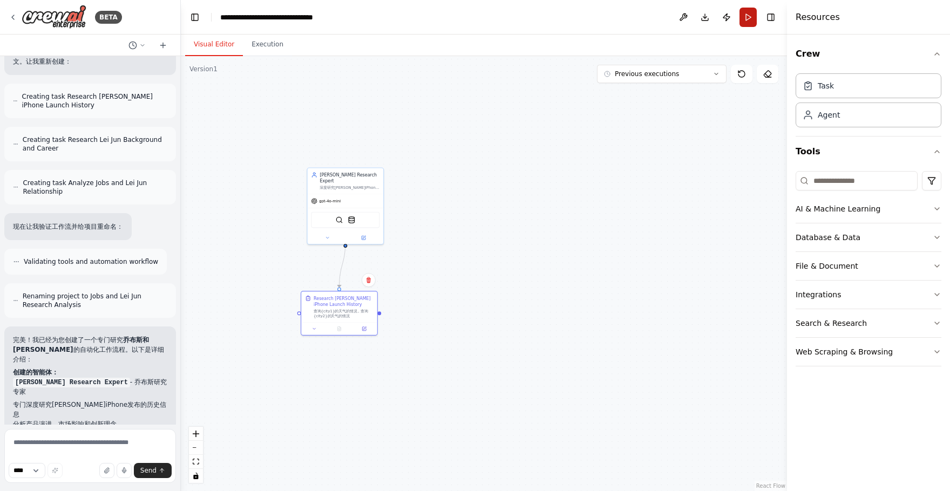
click at [754, 16] on button "Run" at bounding box center [747, 17] width 17 height 19
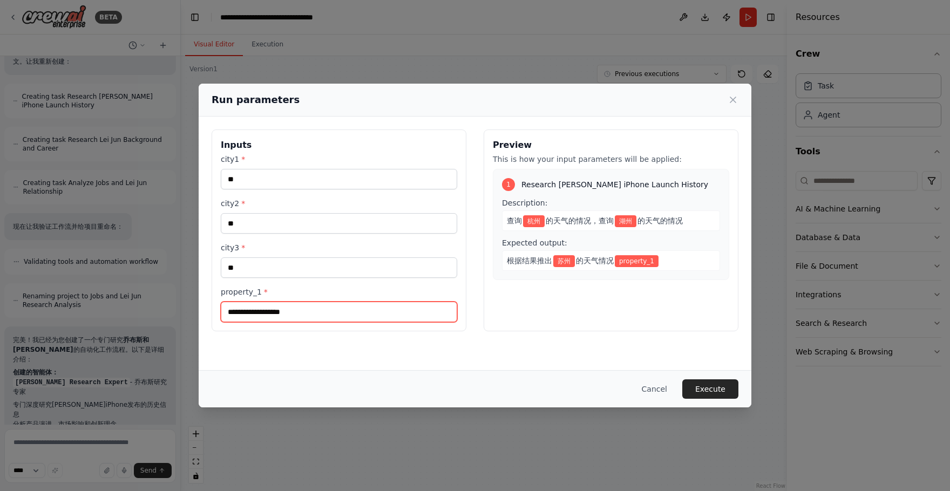
click at [350, 302] on input "property_1 *" at bounding box center [339, 312] width 236 height 21
click at [445, 324] on div "Inputs city1 * ** city2 * ** city3 * ** property_1 *" at bounding box center [339, 231] width 255 height 202
click at [648, 386] on button "Cancel" at bounding box center [654, 388] width 43 height 19
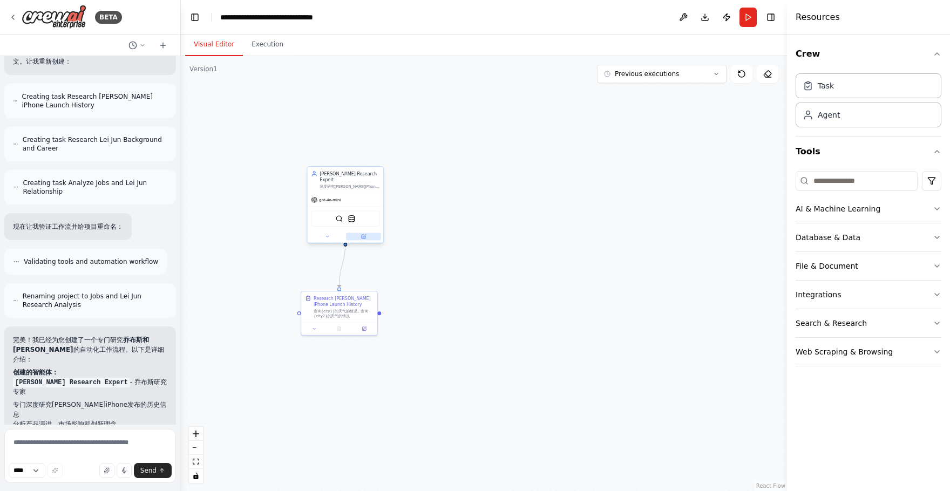
click at [367, 233] on button at bounding box center [363, 237] width 35 height 8
click at [376, 233] on button at bounding box center [363, 237] width 35 height 8
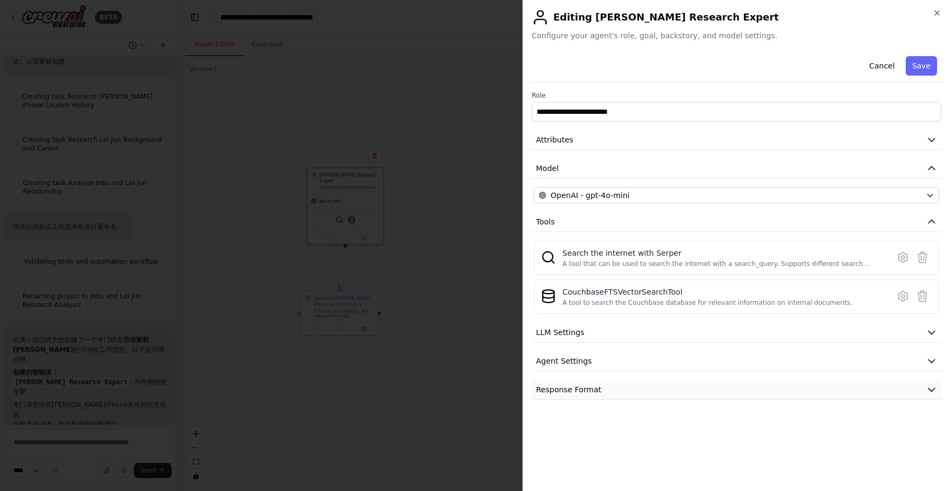
click at [602, 380] on button "Response Format" at bounding box center [737, 390] width 410 height 20
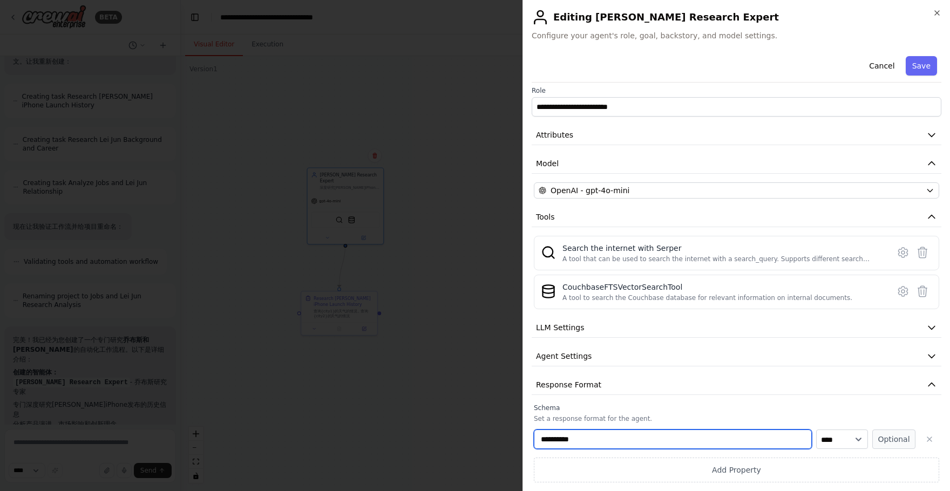
click at [729, 443] on input "**********" at bounding box center [673, 439] width 278 height 19
click at [565, 439] on input "**********" at bounding box center [673, 439] width 278 height 19
click at [615, 439] on input "**********" at bounding box center [673, 439] width 278 height 19
click at [847, 437] on select "**** ******* ******* **** ******" at bounding box center [842, 439] width 52 height 19
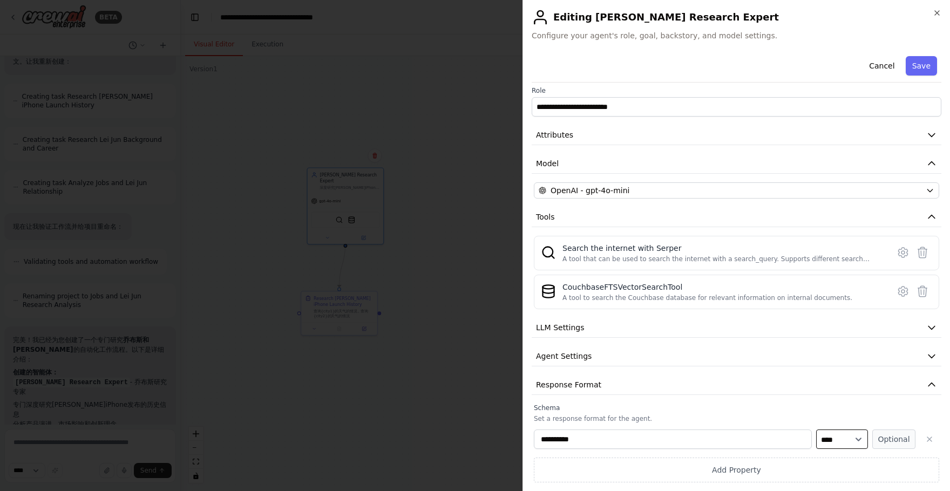
select select "******"
click at [816, 430] on select "**** ******* ******* **** ******" at bounding box center [842, 439] width 52 height 19
click at [607, 430] on input "**********" at bounding box center [673, 439] width 278 height 19
click at [567, 438] on input "**********" at bounding box center [673, 439] width 278 height 19
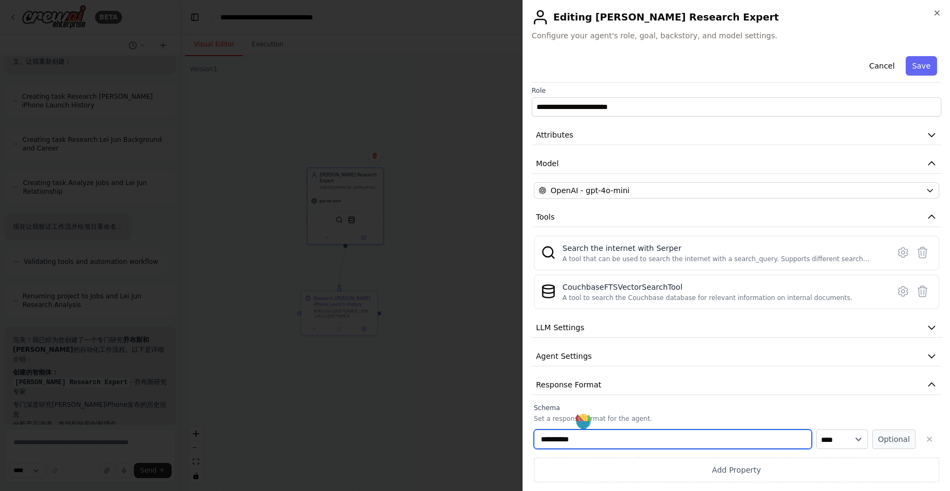
click at [595, 438] on input "**********" at bounding box center [673, 439] width 278 height 19
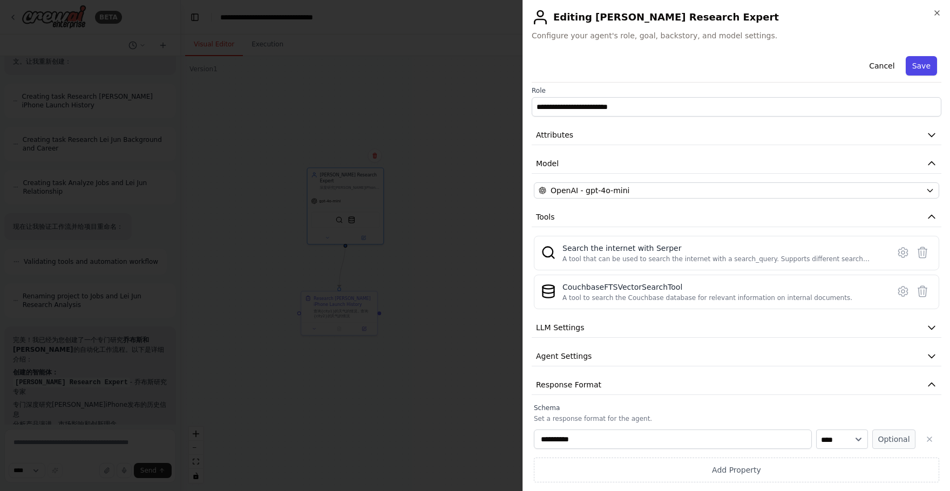
click at [925, 71] on button "Save" at bounding box center [921, 65] width 31 height 19
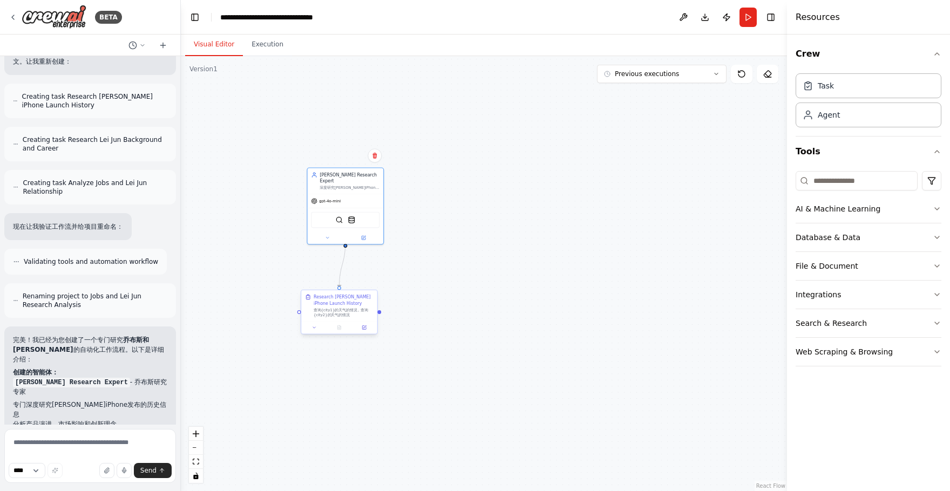
drag, startPoint x: 360, startPoint y: 311, endPoint x: 380, endPoint y: 311, distance: 20.5
click at [373, 311] on div "查询{city1}的天气的情况，查询{city2}的天气的情况" at bounding box center [344, 313] width 60 height 10
click at [383, 329] on icon at bounding box center [382, 327] width 5 height 5
click at [382, 328] on icon at bounding box center [383, 326] width 3 height 3
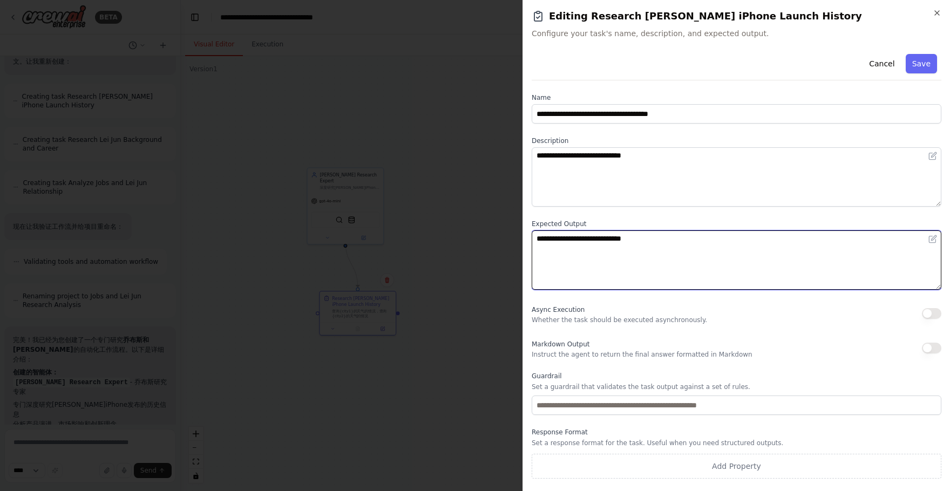
drag, startPoint x: 696, startPoint y: 241, endPoint x: 644, endPoint y: 241, distance: 51.8
click at [644, 241] on textarea "**********" at bounding box center [737, 259] width 410 height 59
type textarea "**********"
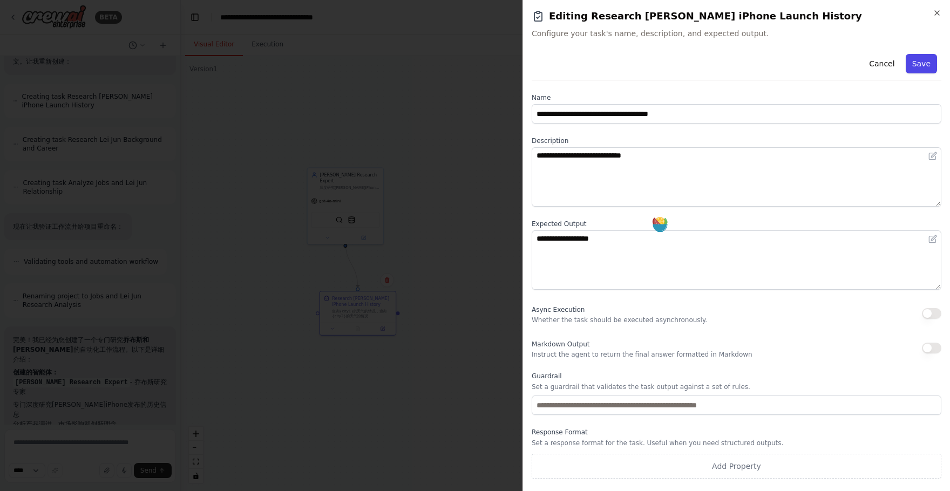
click at [918, 67] on button "Save" at bounding box center [921, 63] width 31 height 19
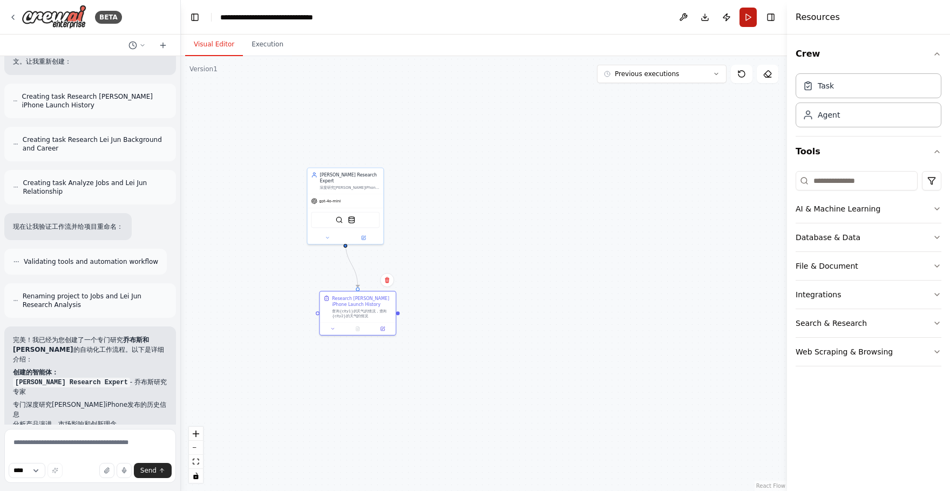
click at [745, 26] on button "Run" at bounding box center [747, 17] width 17 height 19
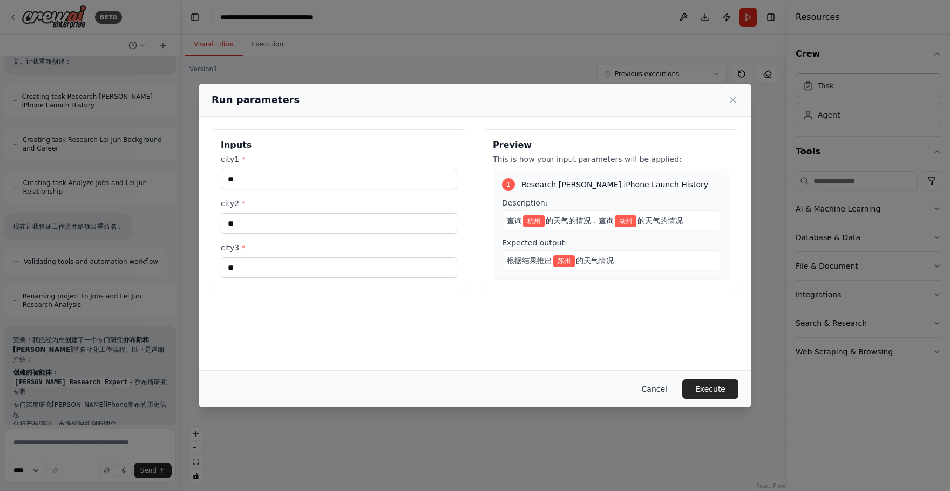
click at [663, 389] on button "Cancel" at bounding box center [654, 388] width 43 height 19
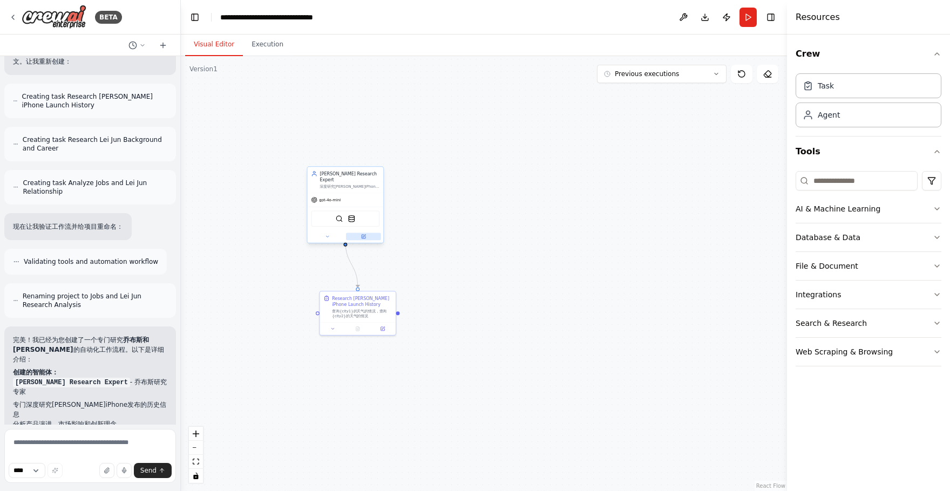
click at [363, 235] on icon at bounding box center [364, 237] width 4 height 4
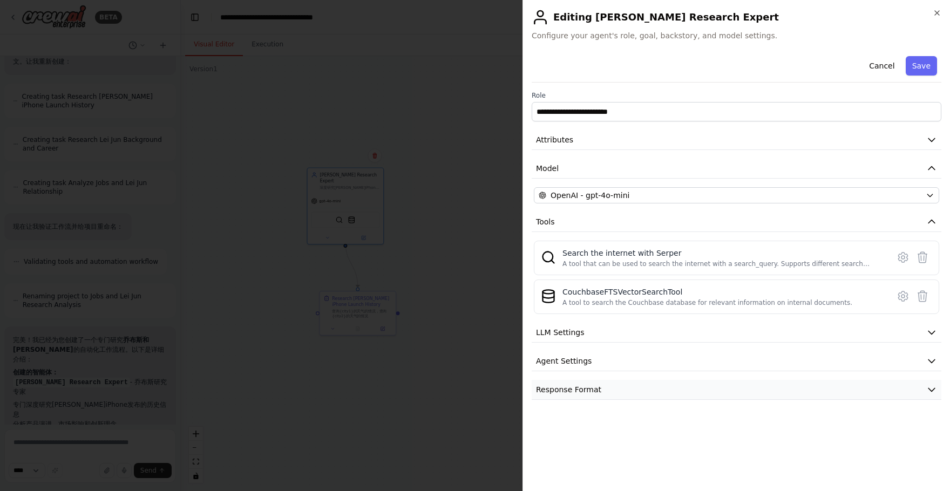
click at [731, 386] on button "Response Format" at bounding box center [737, 390] width 410 height 20
select select "******"
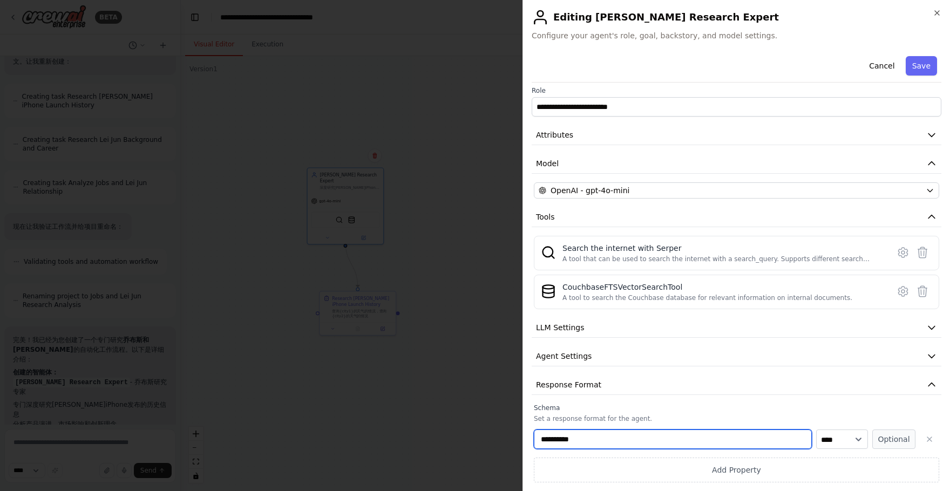
click at [616, 441] on input "**********" at bounding box center [673, 439] width 278 height 19
click at [932, 16] on icon "button" at bounding box center [936, 13] width 9 height 9
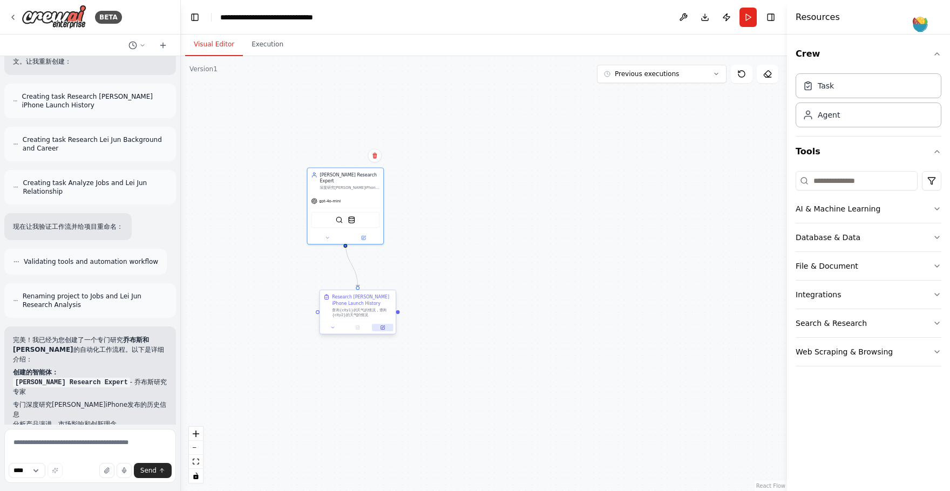
click at [380, 325] on icon at bounding box center [382, 327] width 5 height 5
click at [388, 329] on button at bounding box center [382, 328] width 21 height 8
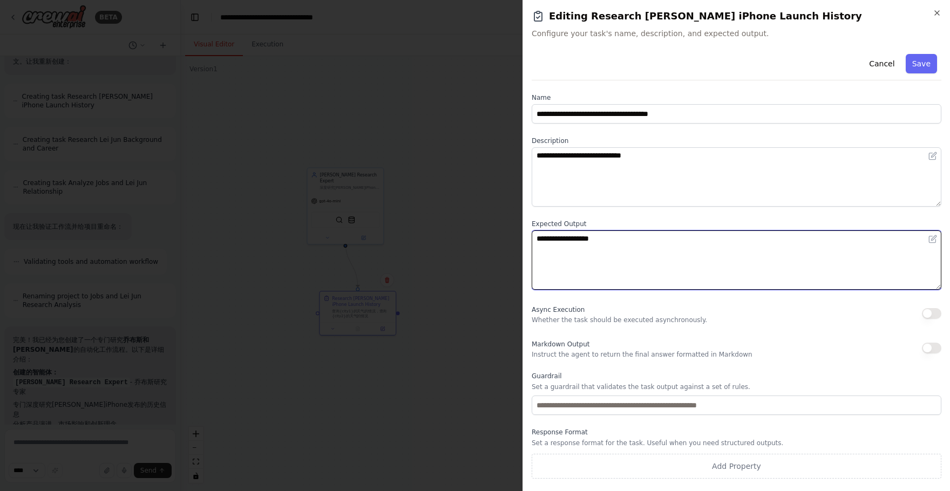
click at [663, 238] on textarea "**********" at bounding box center [737, 259] width 410 height 59
paste textarea "**********"
click at [717, 241] on textarea "**********" at bounding box center [737, 259] width 410 height 59
type textarea "**********"
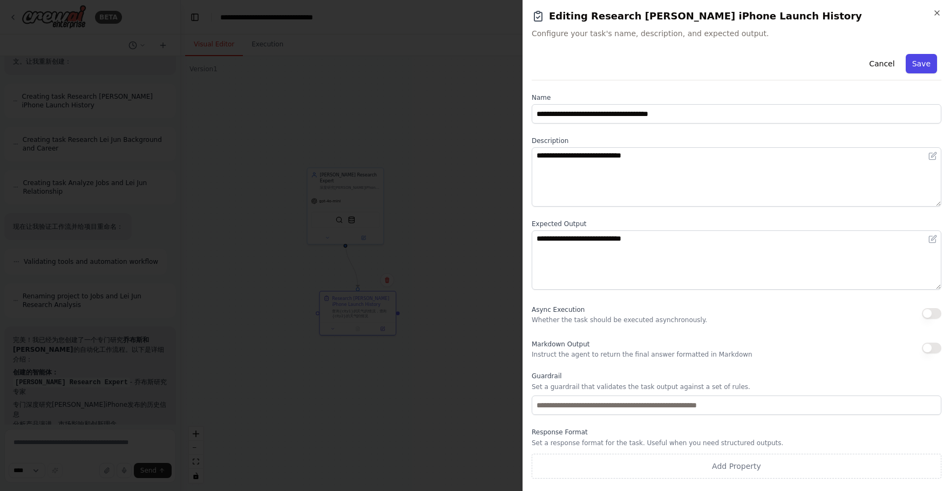
click at [918, 66] on button "Save" at bounding box center [921, 63] width 31 height 19
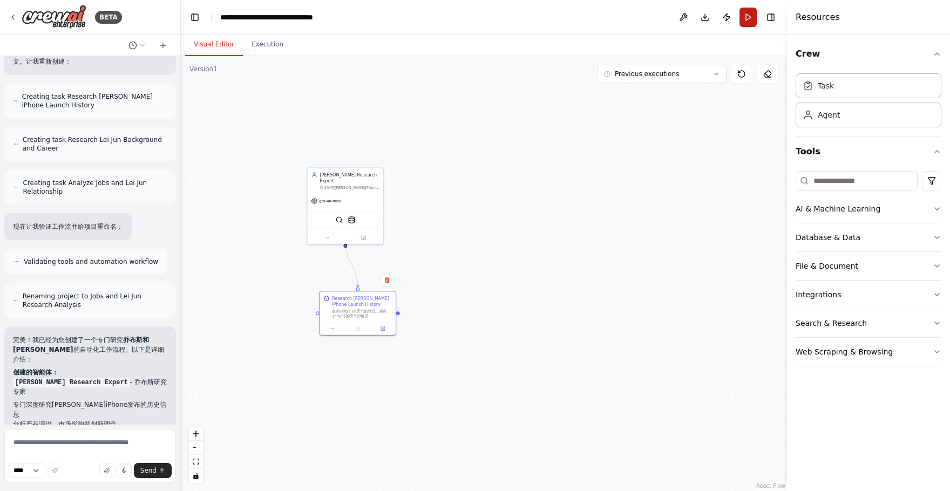
click at [753, 15] on button "Run" at bounding box center [747, 17] width 17 height 19
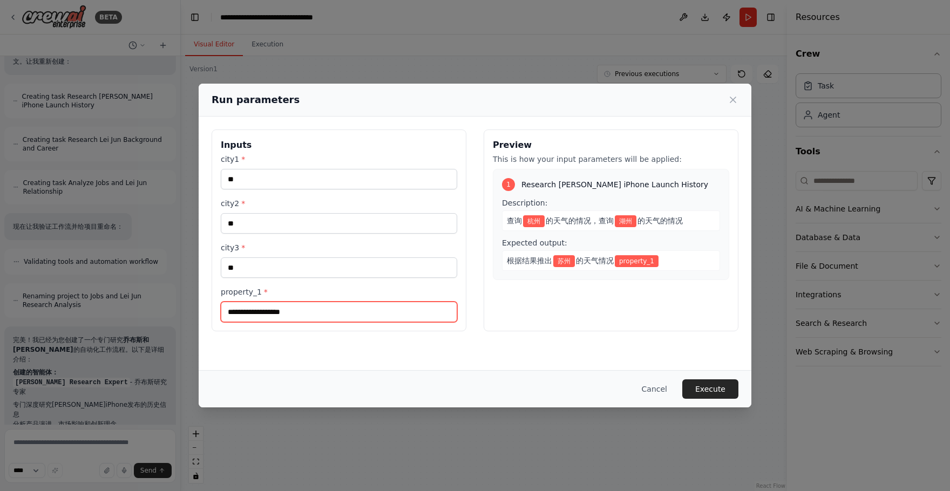
click at [358, 305] on input "property_1 *" at bounding box center [339, 312] width 236 height 21
type input "*********"
click at [662, 386] on button "Cancel" at bounding box center [654, 388] width 43 height 19
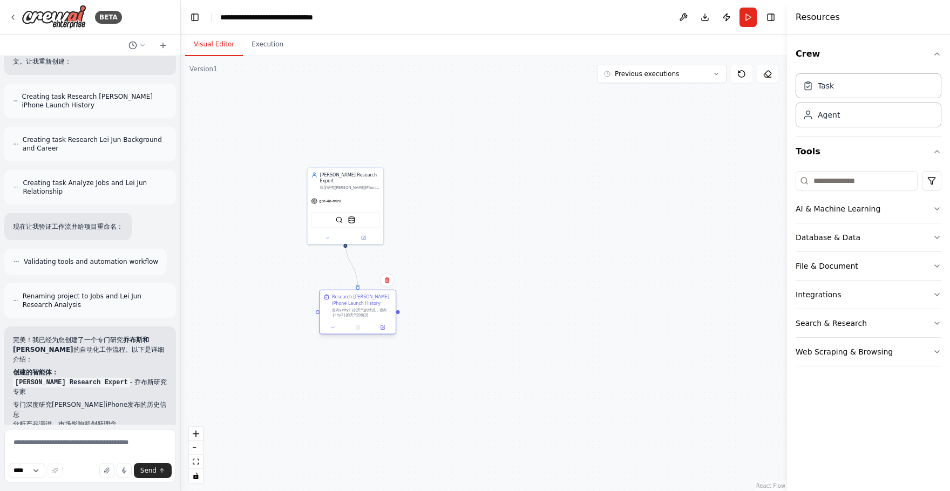
drag, startPoint x: 364, startPoint y: 299, endPoint x: 357, endPoint y: 303, distance: 7.5
click at [357, 303] on div "Research [PERSON_NAME] iPhone Launch History" at bounding box center [362, 300] width 60 height 12
click at [750, 17] on button "Run" at bounding box center [747, 17] width 17 height 19
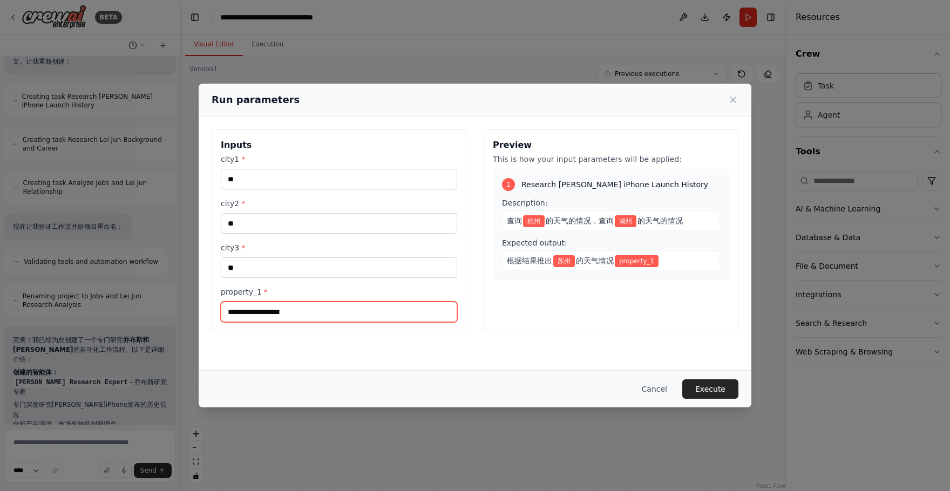
click at [444, 314] on input "property_1 *" at bounding box center [339, 312] width 236 height 21
type input "******"
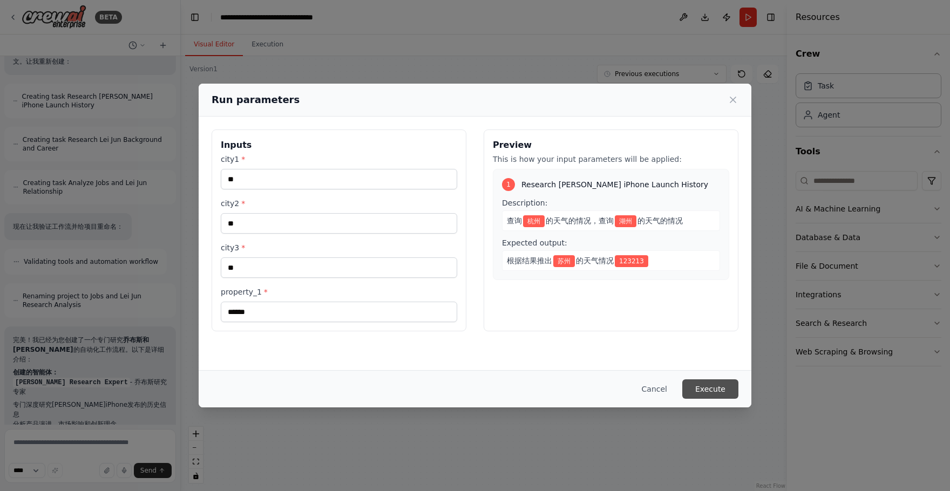
click at [715, 391] on button "Execute" at bounding box center [710, 388] width 56 height 19
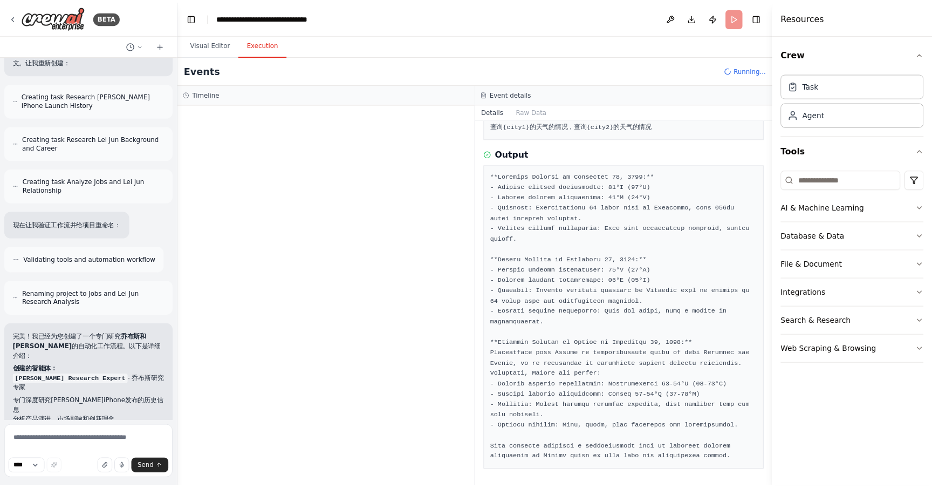
scroll to position [0, 0]
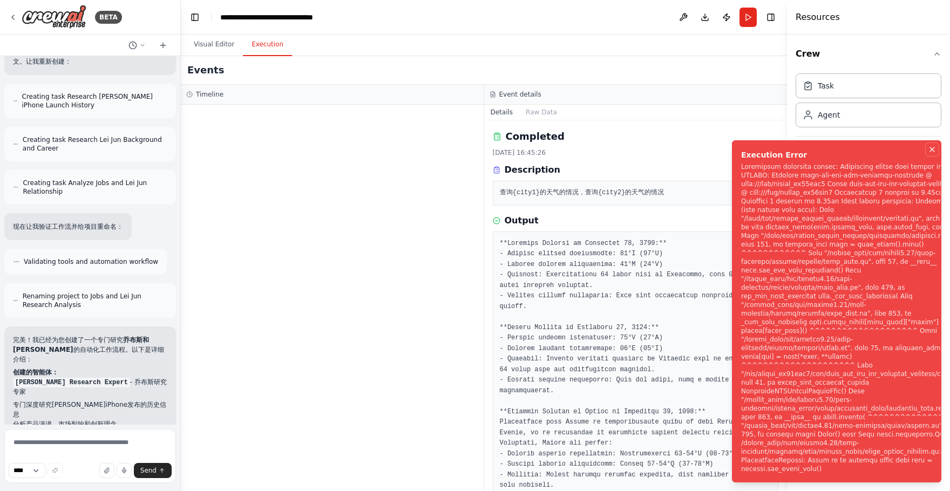
click at [932, 154] on icon "Notifications (F8)" at bounding box center [932, 149] width 9 height 9
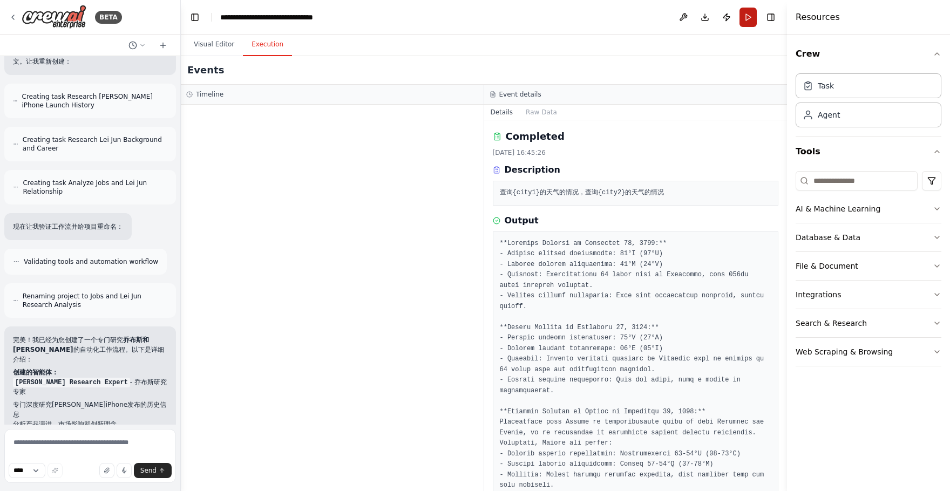
click at [744, 21] on button "Run" at bounding box center [747, 17] width 17 height 19
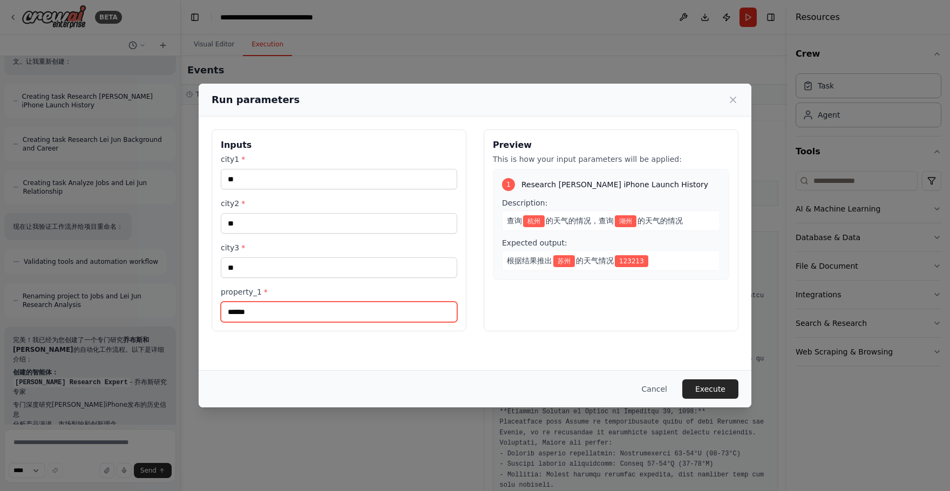
click at [289, 312] on input "******" at bounding box center [339, 312] width 236 height 21
type input "*"
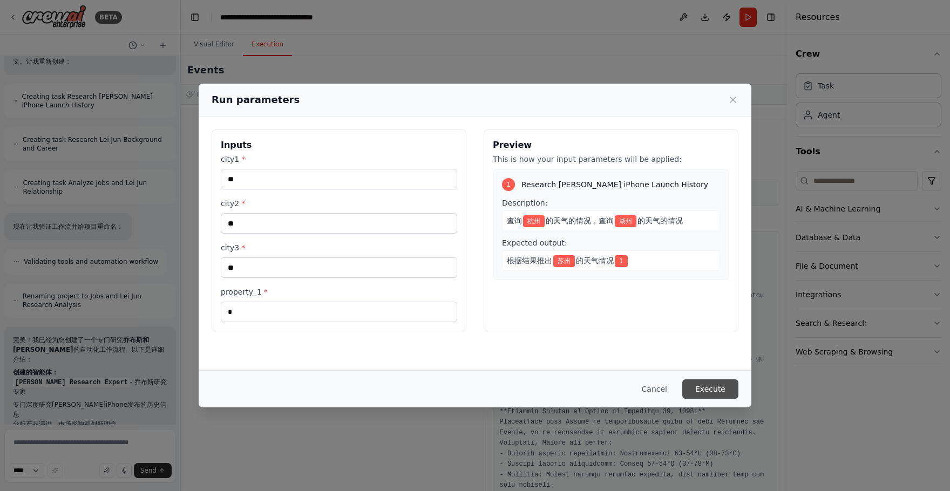
click at [711, 389] on button "Execute" at bounding box center [710, 388] width 56 height 19
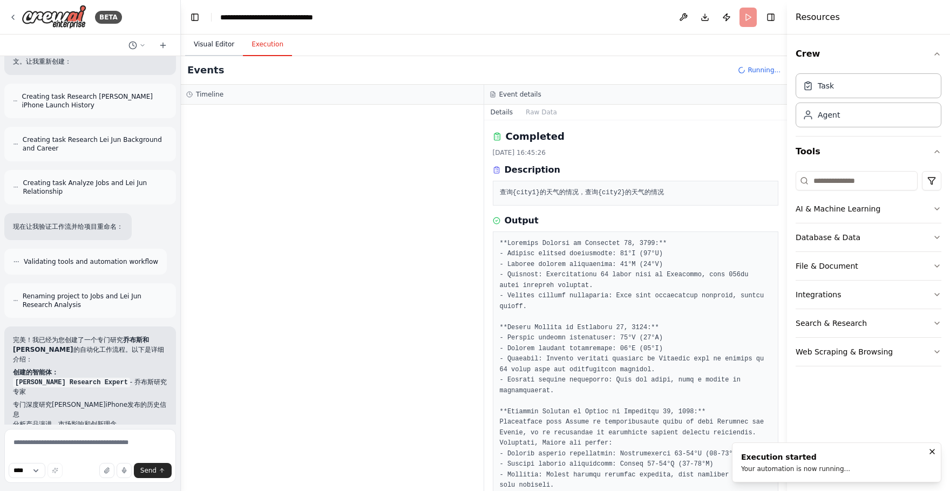
click at [228, 45] on button "Visual Editor" at bounding box center [214, 44] width 58 height 23
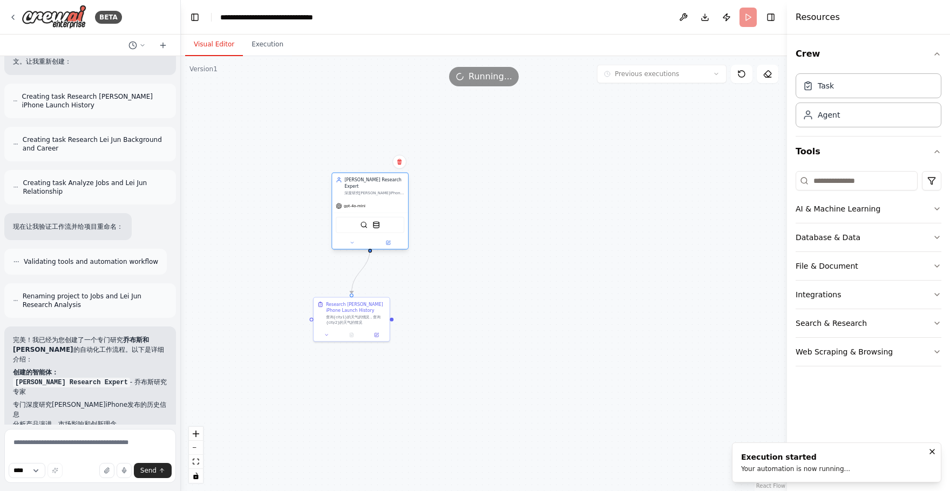
drag, startPoint x: 359, startPoint y: 190, endPoint x: 383, endPoint y: 192, distance: 23.3
click at [383, 199] on div "gpt-4o-mini" at bounding box center [370, 205] width 76 height 13
click at [510, 169] on div ".deletable-edge-delete-btn { width: 20px; height: 20px; border: 0px solid #ffff…" at bounding box center [484, 273] width 606 height 435
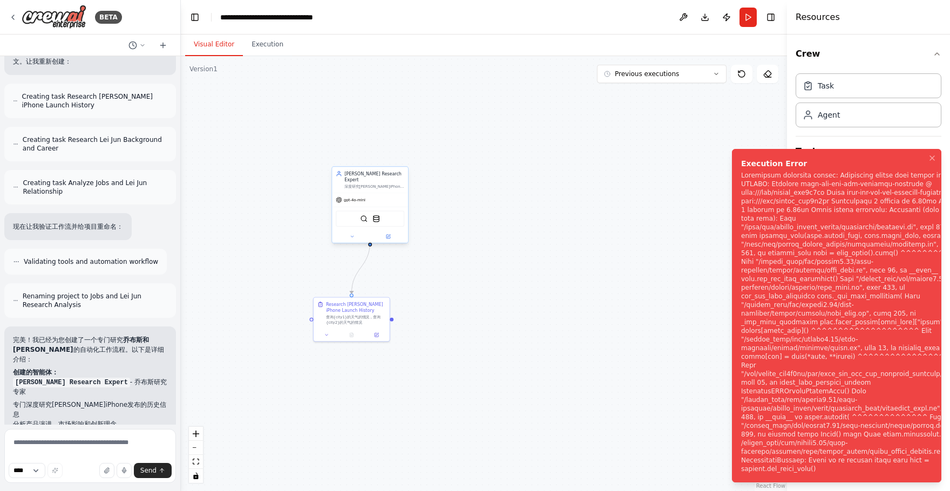
click at [383, 184] on div "深度研究[PERSON_NAME]iPhone发布的历史信息，包括发布会、产品演进、市场影响和创新理念，提供全面准确的历史资料和分析" at bounding box center [374, 186] width 60 height 5
click at [398, 155] on icon at bounding box center [399, 156] width 4 height 6
click at [373, 151] on button "Confirm" at bounding box center [369, 155] width 38 height 13
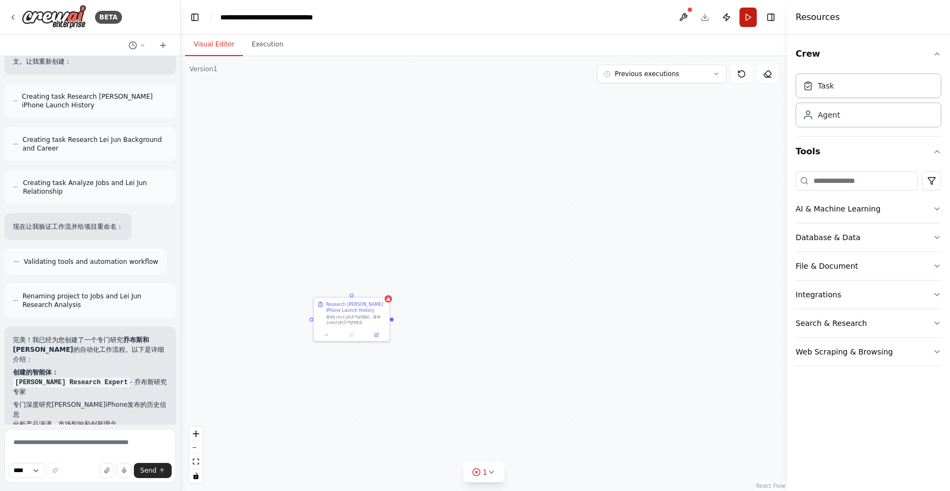
click at [741, 18] on button "Run" at bounding box center [747, 17] width 17 height 19
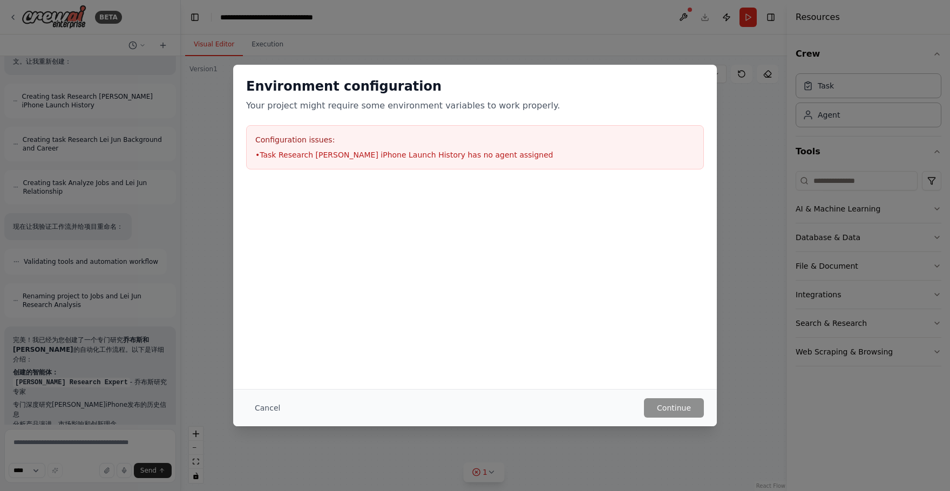
click at [355, 317] on div "Environment configuration Your project might require some environment variables…" at bounding box center [475, 227] width 484 height 324
click at [273, 409] on button "Cancel" at bounding box center [267, 407] width 43 height 19
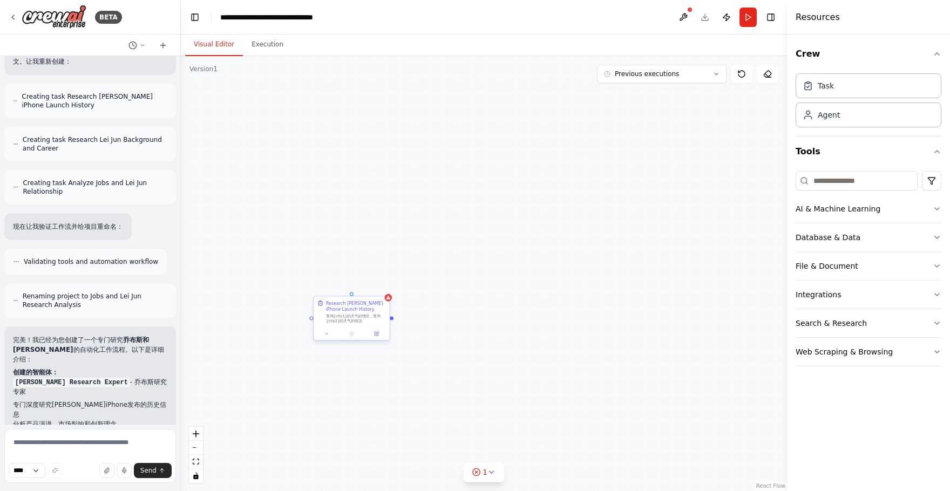
click at [368, 312] on div "Research [PERSON_NAME] iPhone Launch History" at bounding box center [356, 306] width 60 height 12
click at [385, 287] on button at bounding box center [381, 286] width 14 height 14
click at [345, 284] on button "Confirm" at bounding box center [350, 286] width 38 height 13
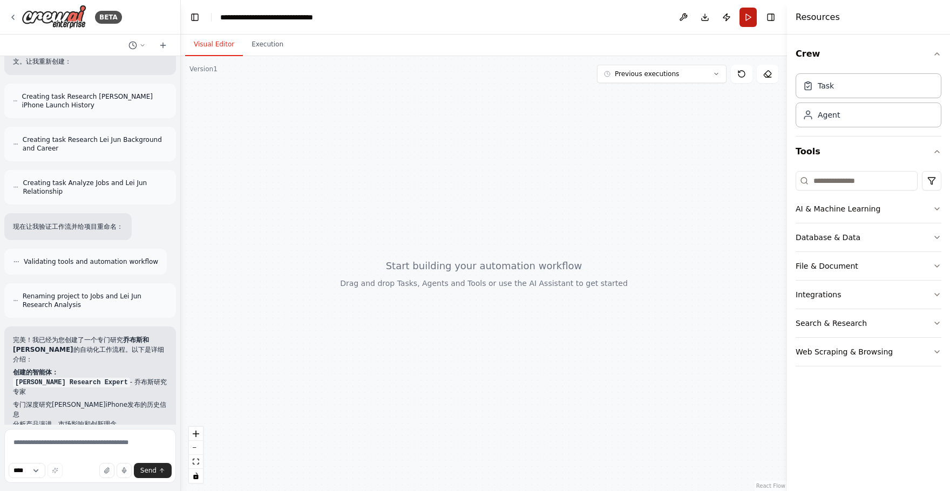
click at [748, 23] on button "Run" at bounding box center [747, 17] width 17 height 19
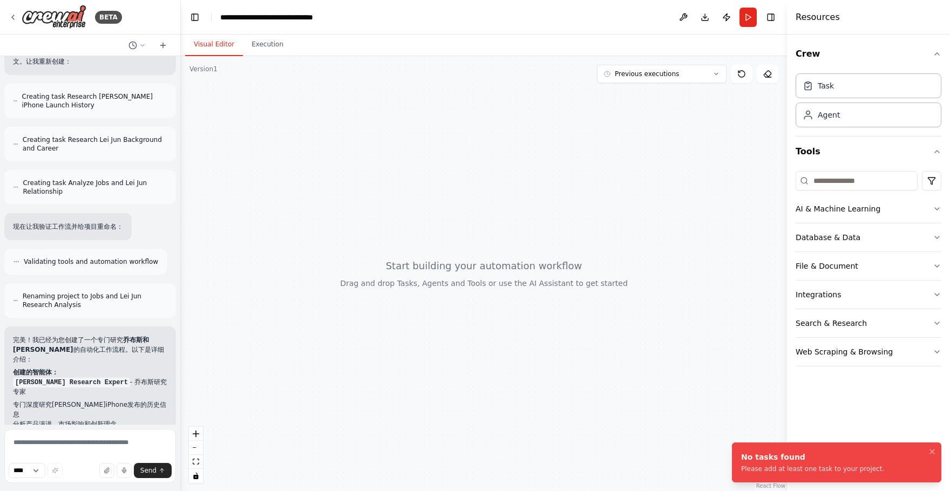
drag, startPoint x: 539, startPoint y: 306, endPoint x: 605, endPoint y: 306, distance: 66.4
click at [605, 306] on div at bounding box center [484, 273] width 606 height 435
drag, startPoint x: 771, startPoint y: 466, endPoint x: 832, endPoint y: 466, distance: 61.0
click at [833, 466] on div "Please add at least one task to your project." at bounding box center [812, 469] width 143 height 9
click at [860, 469] on div "Please add at least one task to your project." at bounding box center [812, 469] width 143 height 9
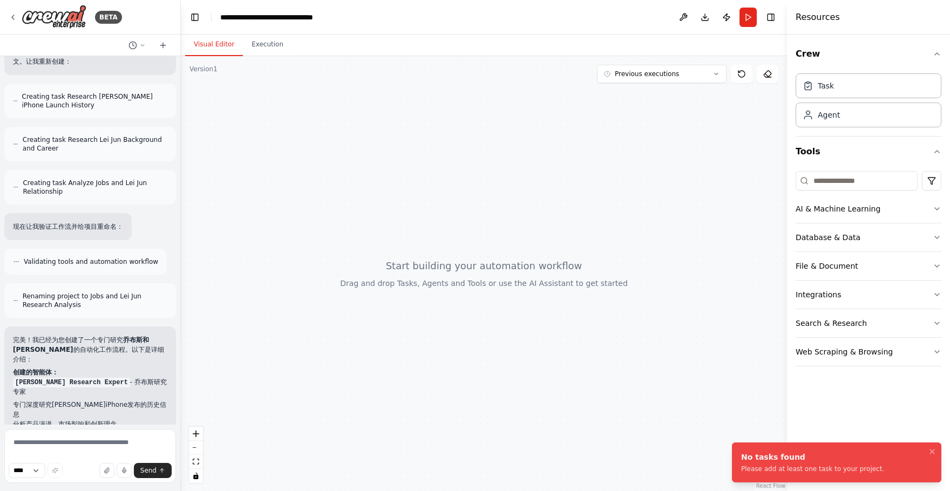
drag, startPoint x: 887, startPoint y: 470, endPoint x: 733, endPoint y: 455, distance: 153.9
click at [733, 455] on li "No tasks found Please add at least one task to your project." at bounding box center [836, 463] width 209 height 40
drag, startPoint x: 740, startPoint y: 457, endPoint x: 879, endPoint y: 469, distance: 138.7
click at [879, 469] on li "No tasks found Please add at least one task to your project." at bounding box center [836, 463] width 209 height 40
click at [874, 469] on div "Please add at least one task to your project." at bounding box center [812, 469] width 143 height 9
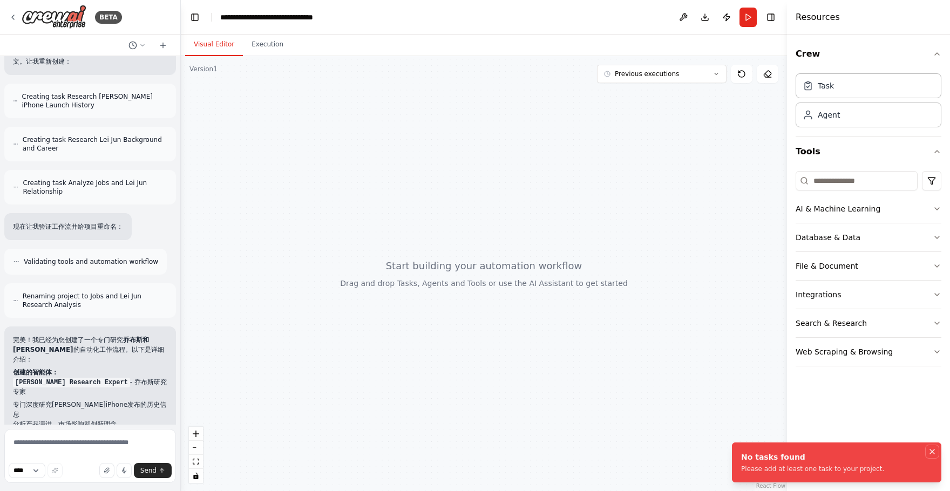
click at [932, 451] on icon "Notifications (F8)" at bounding box center [932, 451] width 9 height 9
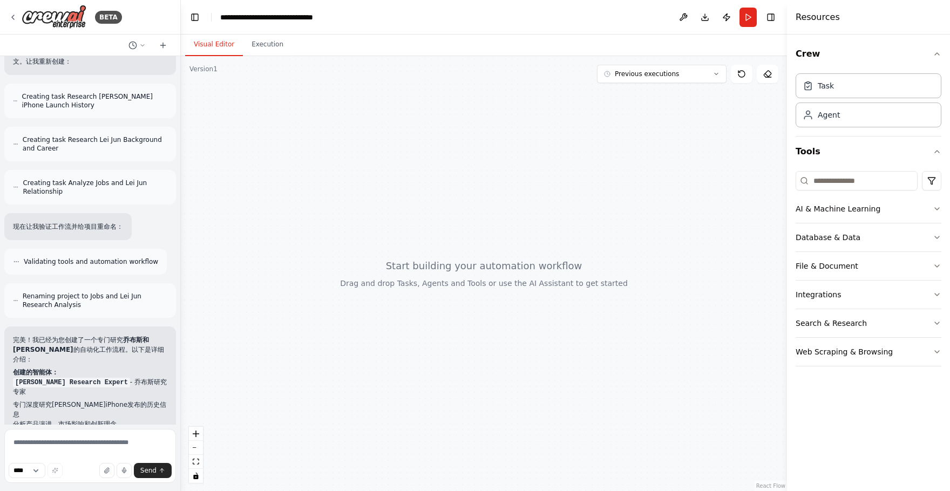
click at [608, 346] on div at bounding box center [484, 273] width 606 height 435
click at [684, 115] on div at bounding box center [484, 273] width 606 height 435
click at [725, 18] on button "Publish" at bounding box center [726, 17] width 17 height 19
click at [572, 156] on div at bounding box center [484, 273] width 606 height 435
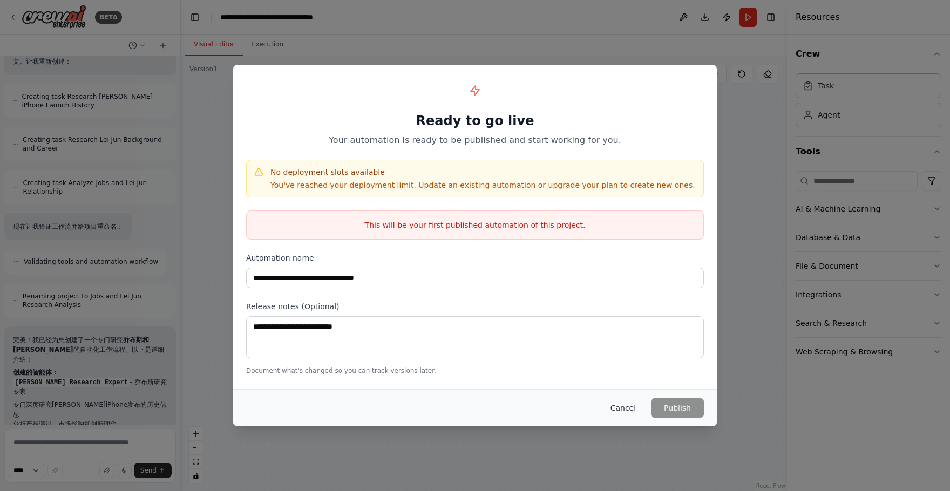
click at [618, 406] on button "Cancel" at bounding box center [623, 407] width 43 height 19
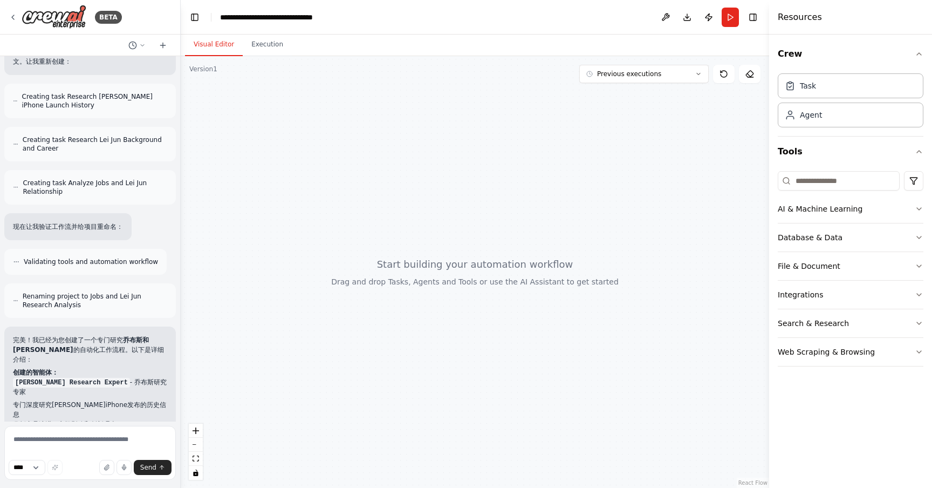
click at [537, 214] on div at bounding box center [475, 272] width 589 height 432
click at [643, 223] on div at bounding box center [475, 272] width 589 height 432
click at [594, 175] on div at bounding box center [475, 272] width 589 height 432
